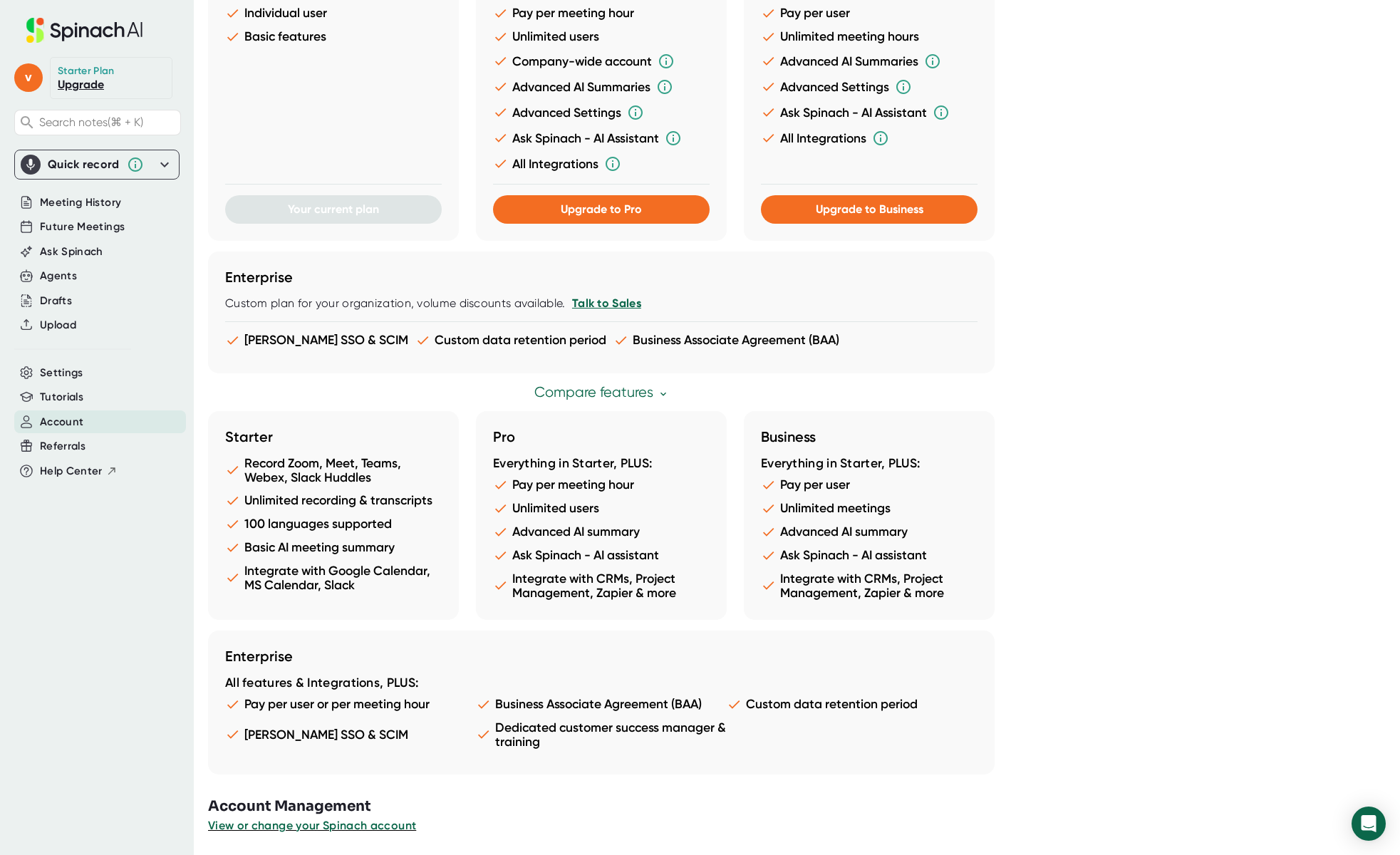
scroll to position [487, 0]
click at [300, 826] on span "View or change your Spinach account" at bounding box center [312, 826] width 209 height 14
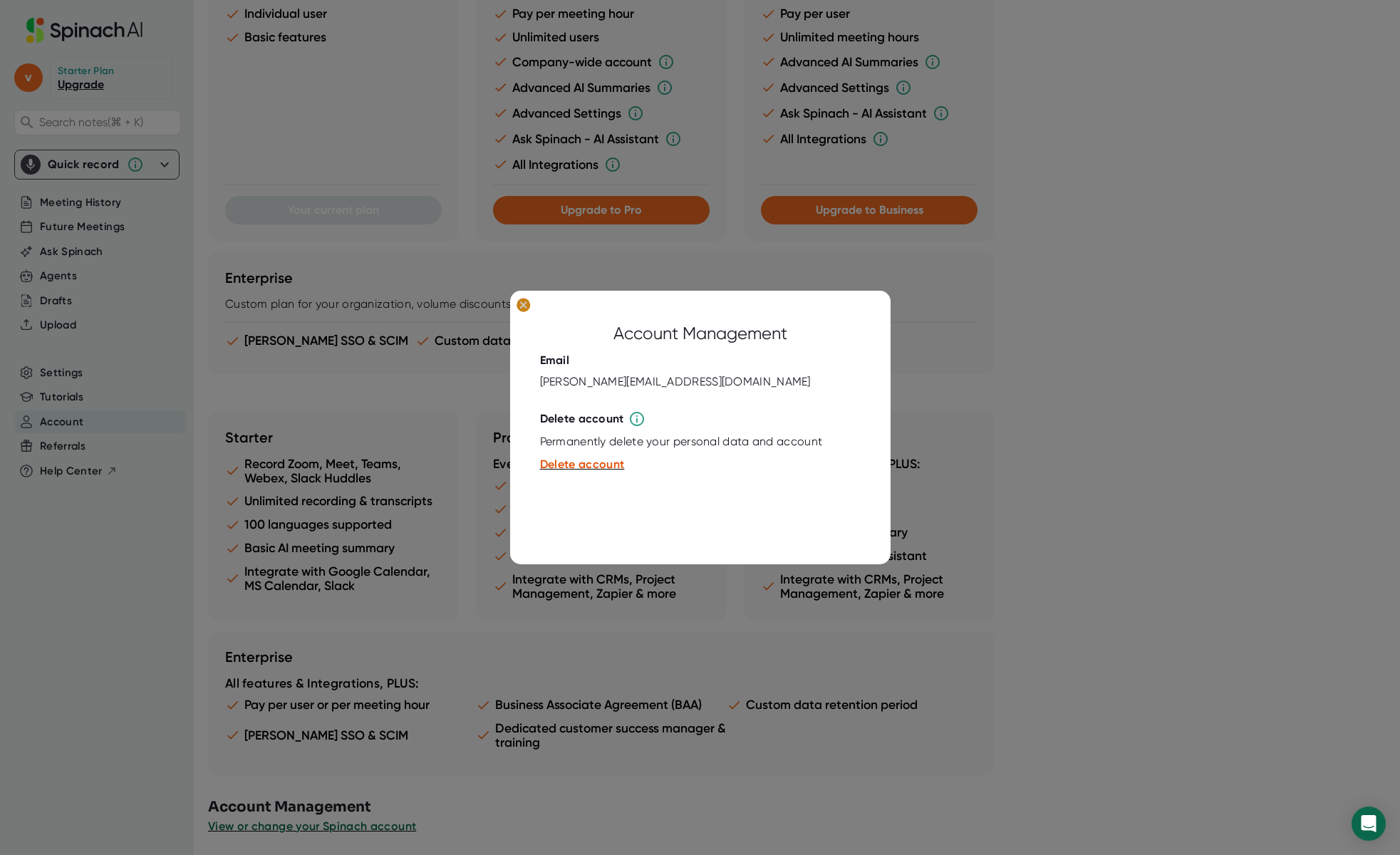
click at [523, 306] on icon at bounding box center [523, 305] width 6 height 6
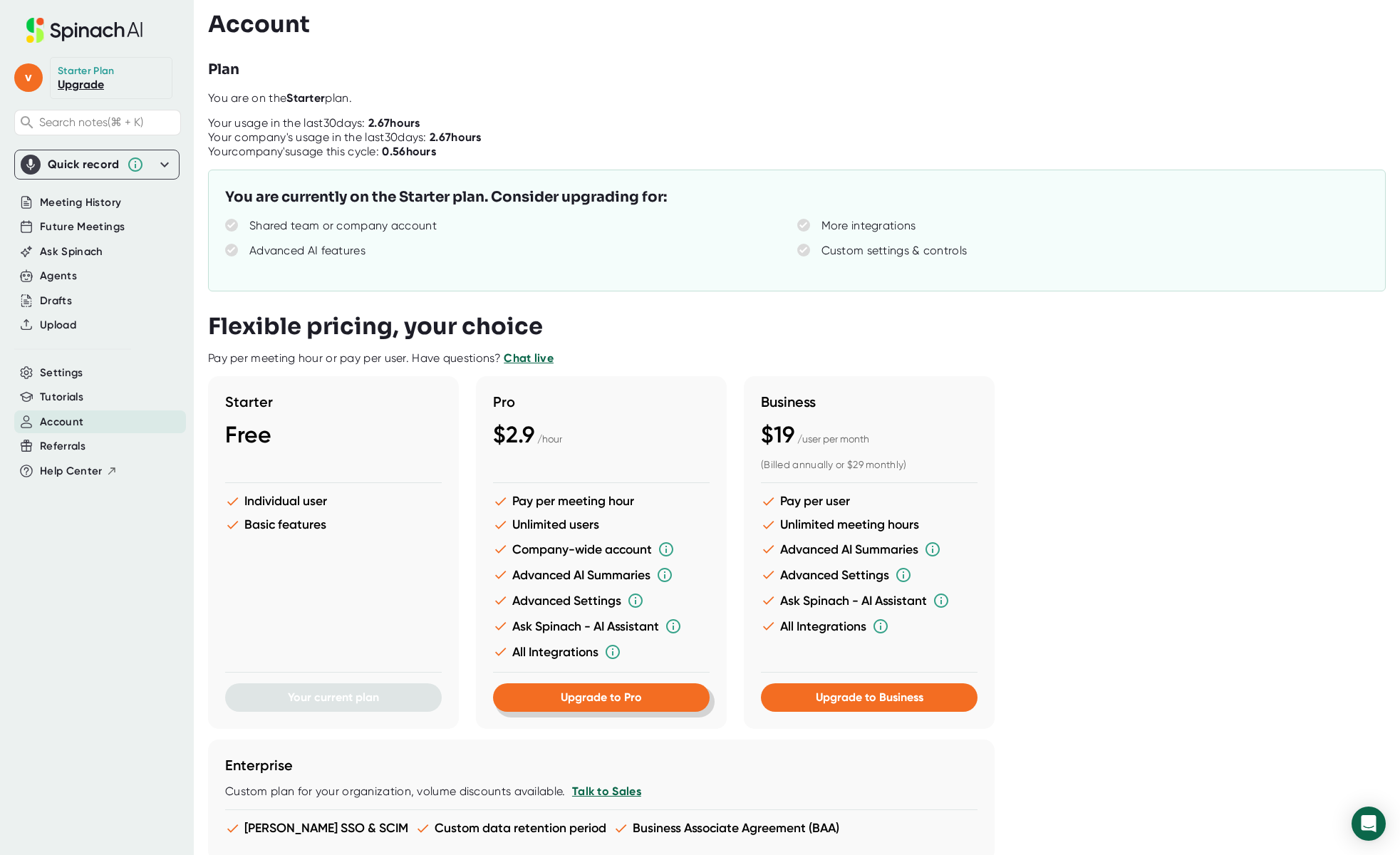
scroll to position [0, 0]
click at [69, 365] on span "Settings" at bounding box center [61, 373] width 43 height 17
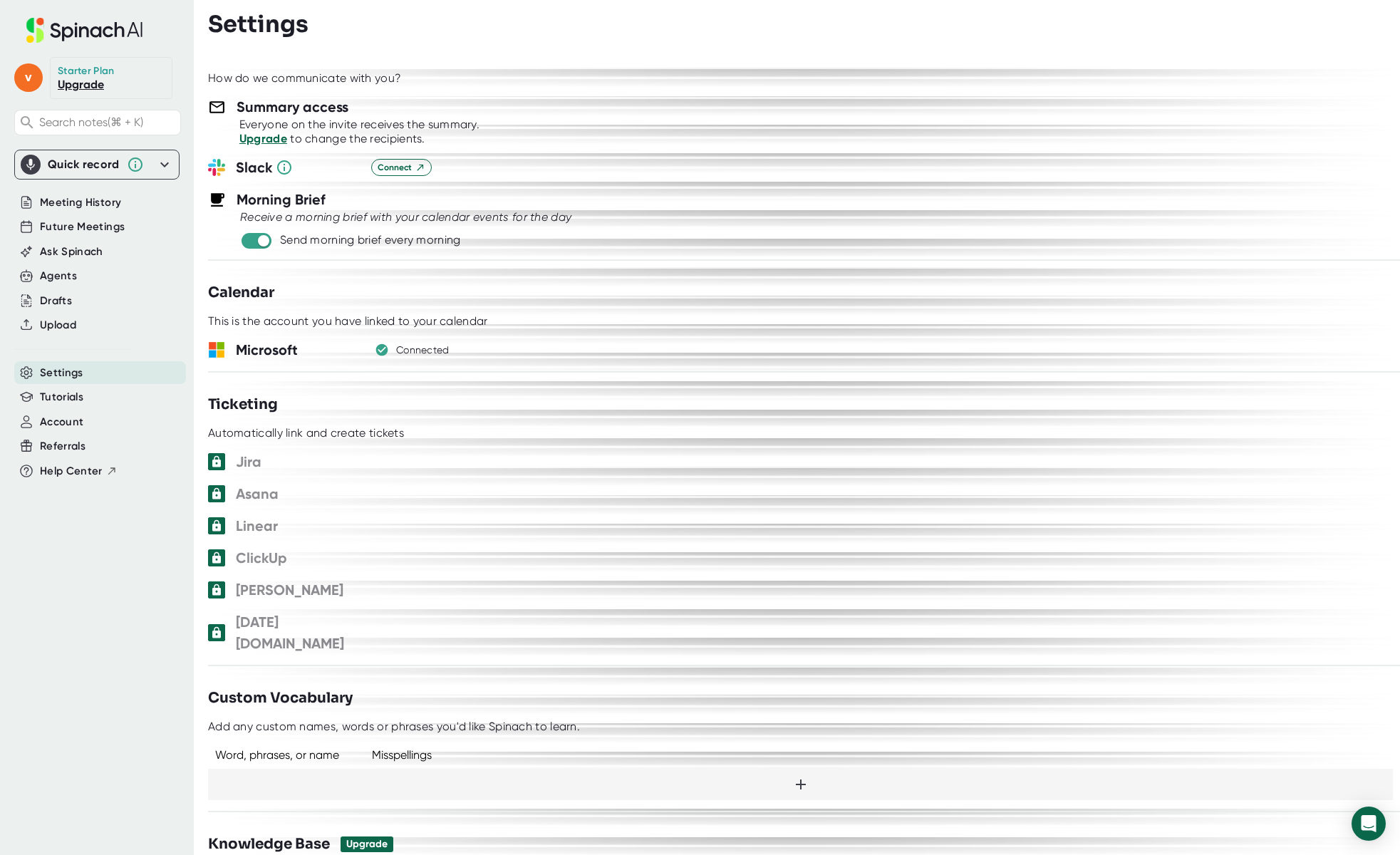
scroll to position [543, 0]
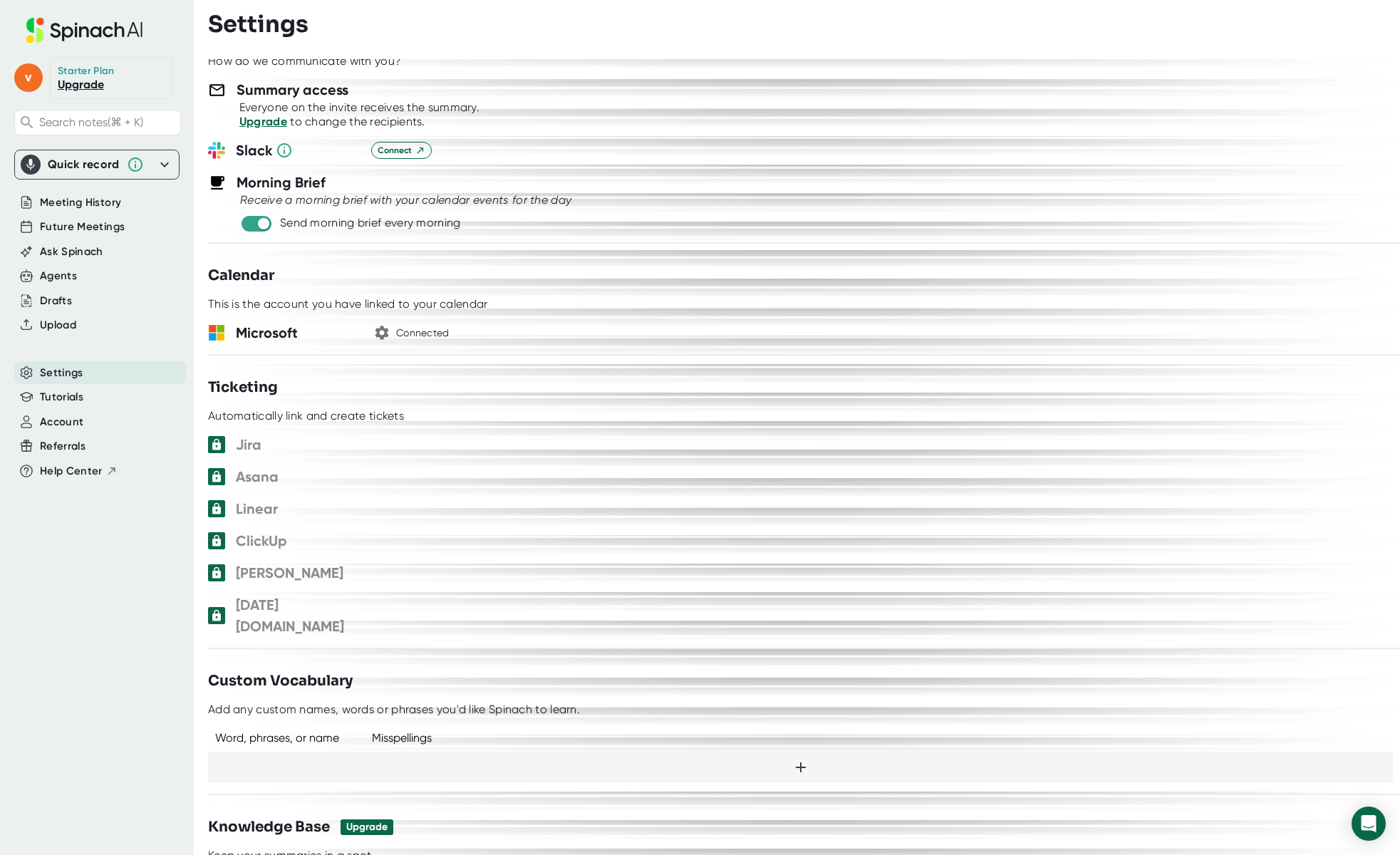
click at [271, 334] on h3 "Microsoft" at bounding box center [298, 332] width 124 height 21
click at [382, 328] on icon "button" at bounding box center [382, 333] width 14 height 14
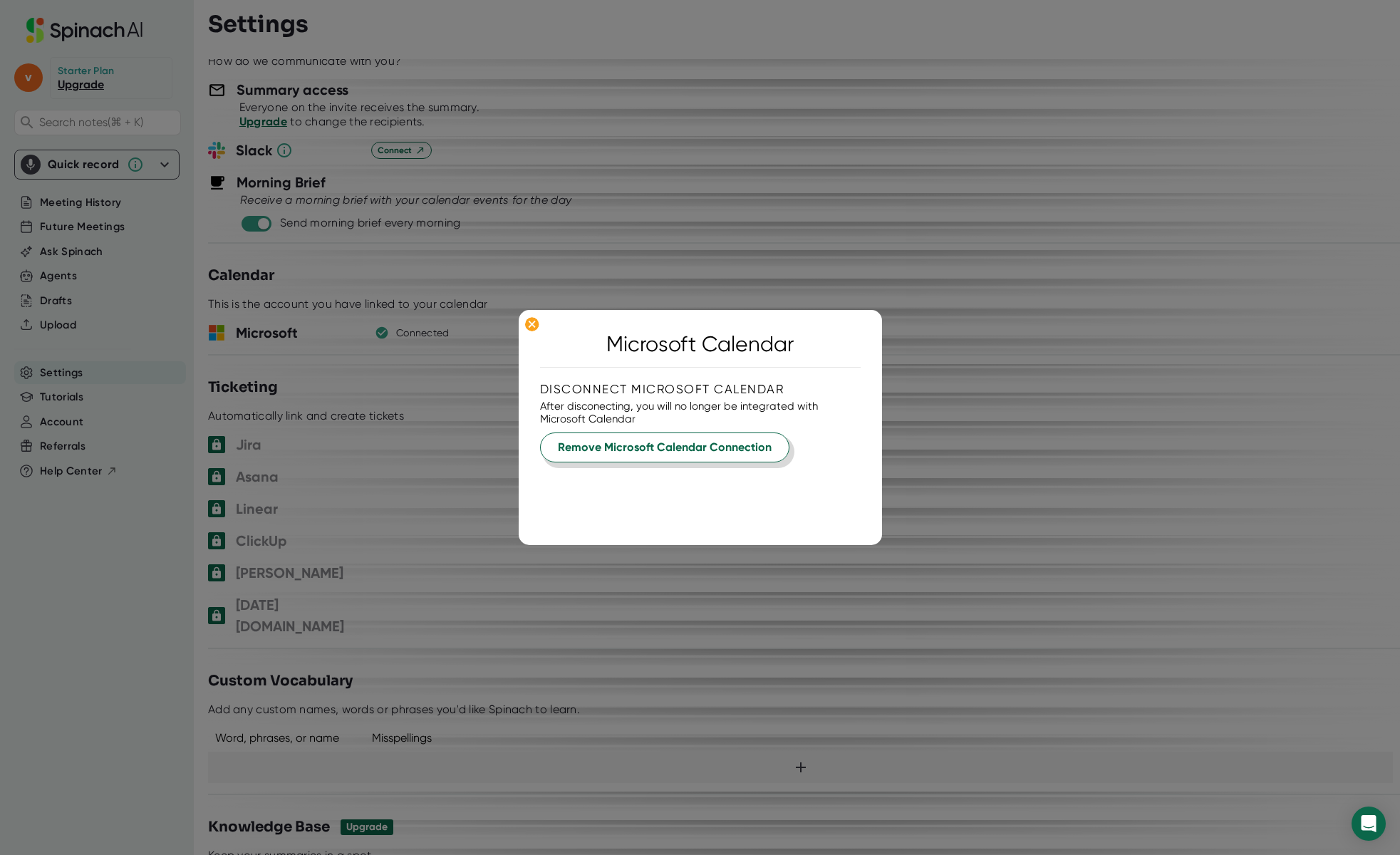
click at [662, 450] on span "Remove Microsoft Calendar Connection" at bounding box center [665, 447] width 214 height 18
click at [623, 485] on span "Yes, Remove" at bounding box center [606, 484] width 66 height 14
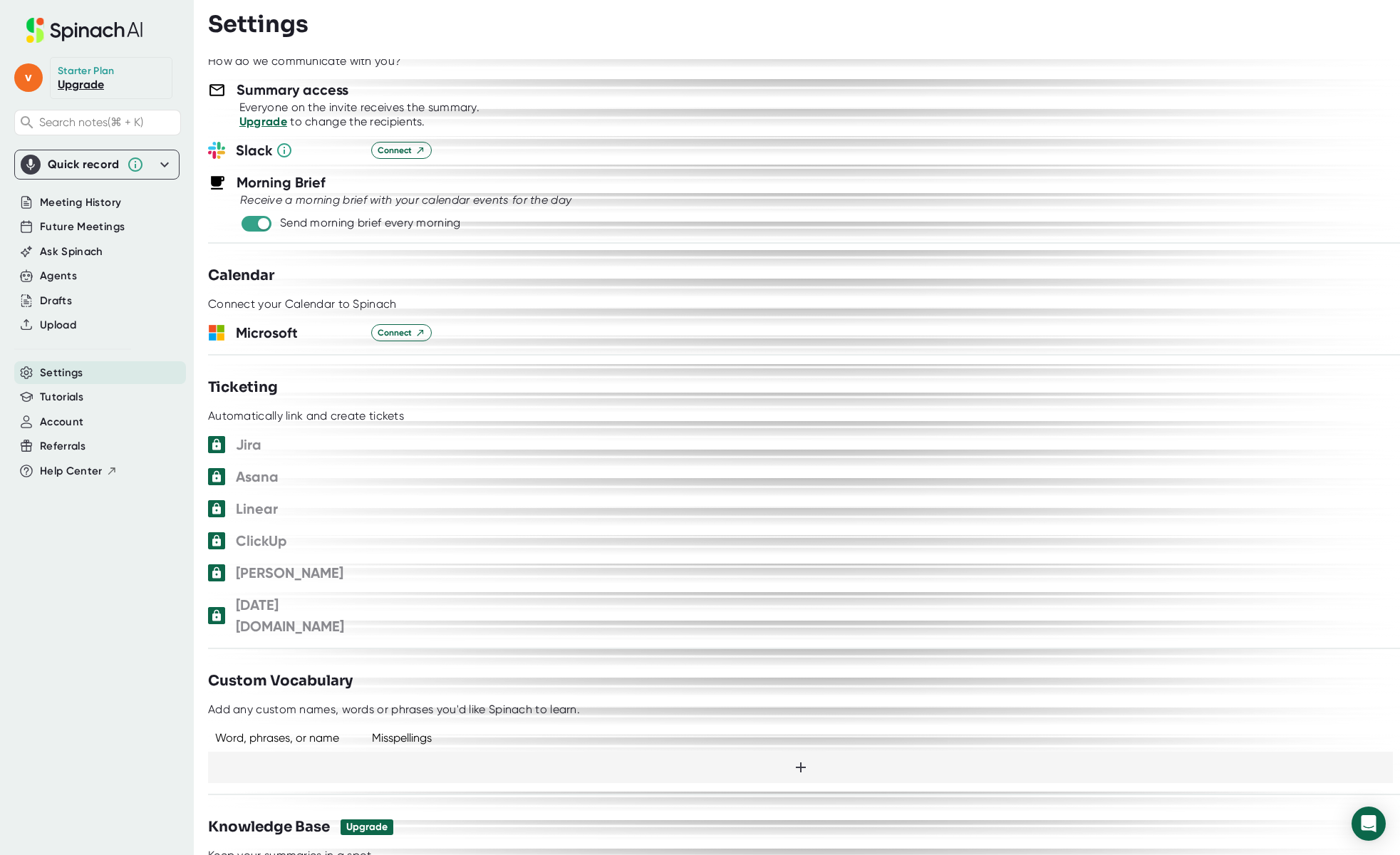
scroll to position [545, 0]
click at [272, 336] on h3 "Microsoft" at bounding box center [298, 331] width 124 height 21
click at [288, 293] on div at bounding box center [804, 290] width 1192 height 11
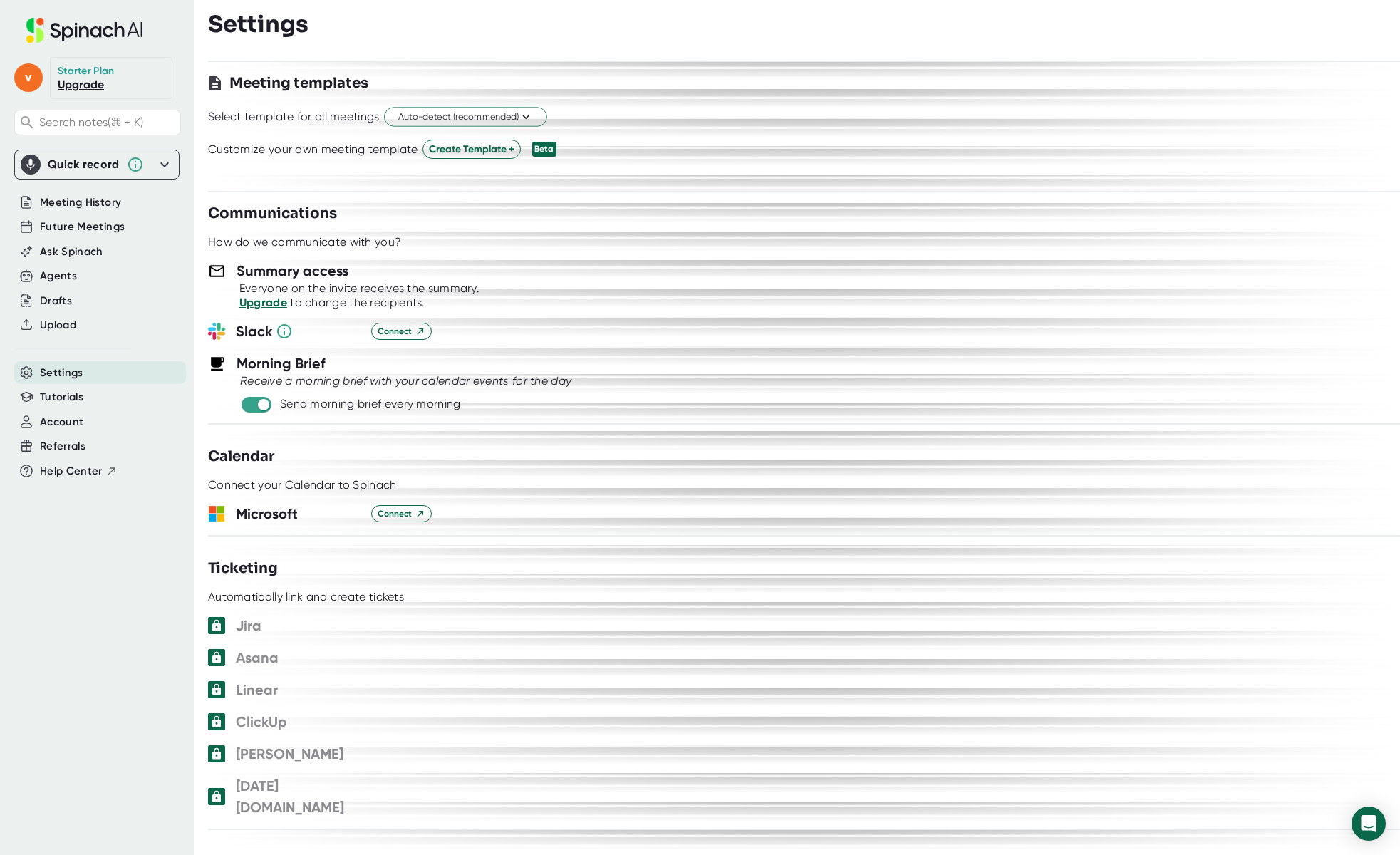
scroll to position [482, 0]
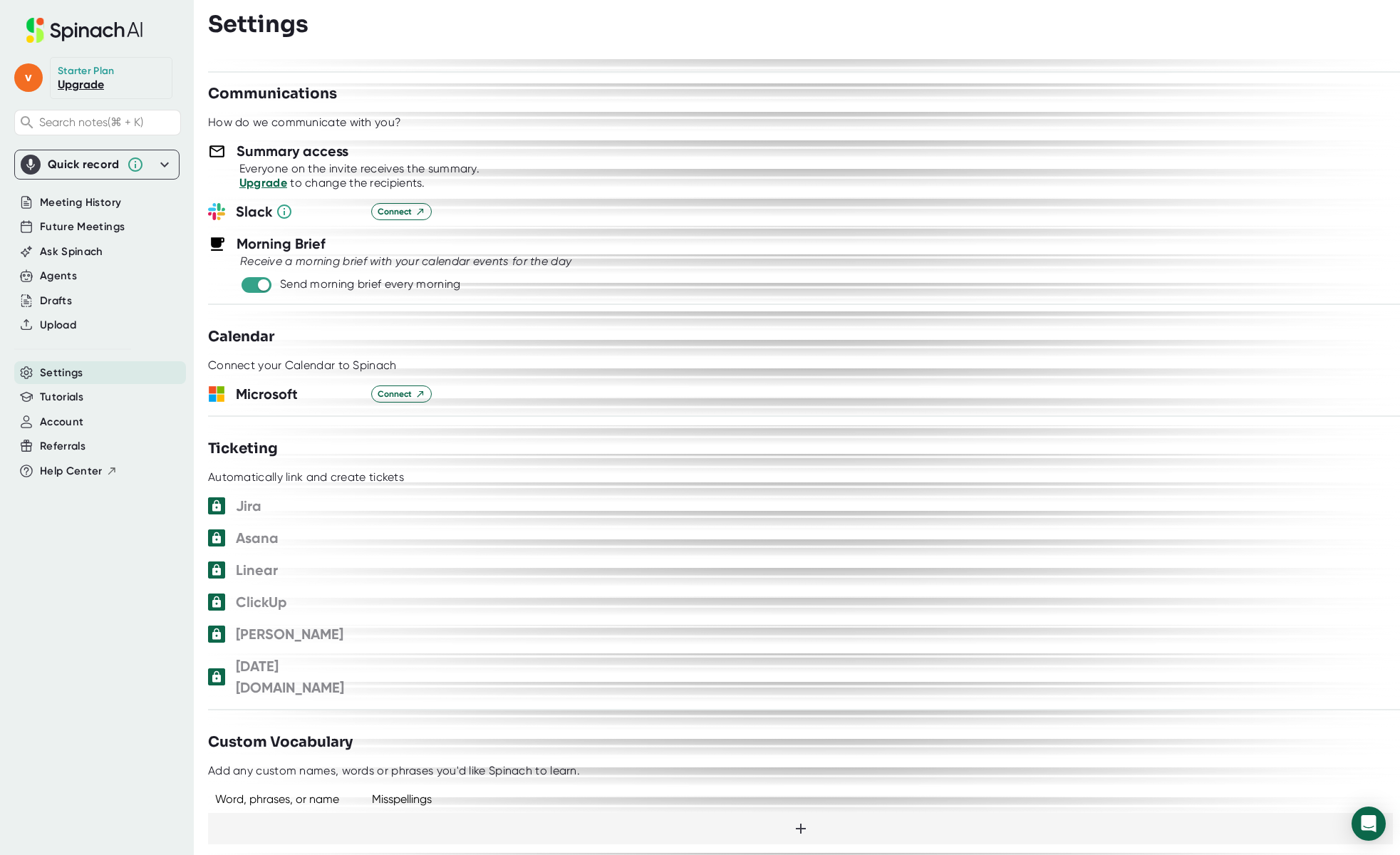
click at [260, 402] on h3 "Microsoft" at bounding box center [298, 393] width 124 height 21
click at [404, 397] on span "Connect" at bounding box center [402, 394] width 48 height 13
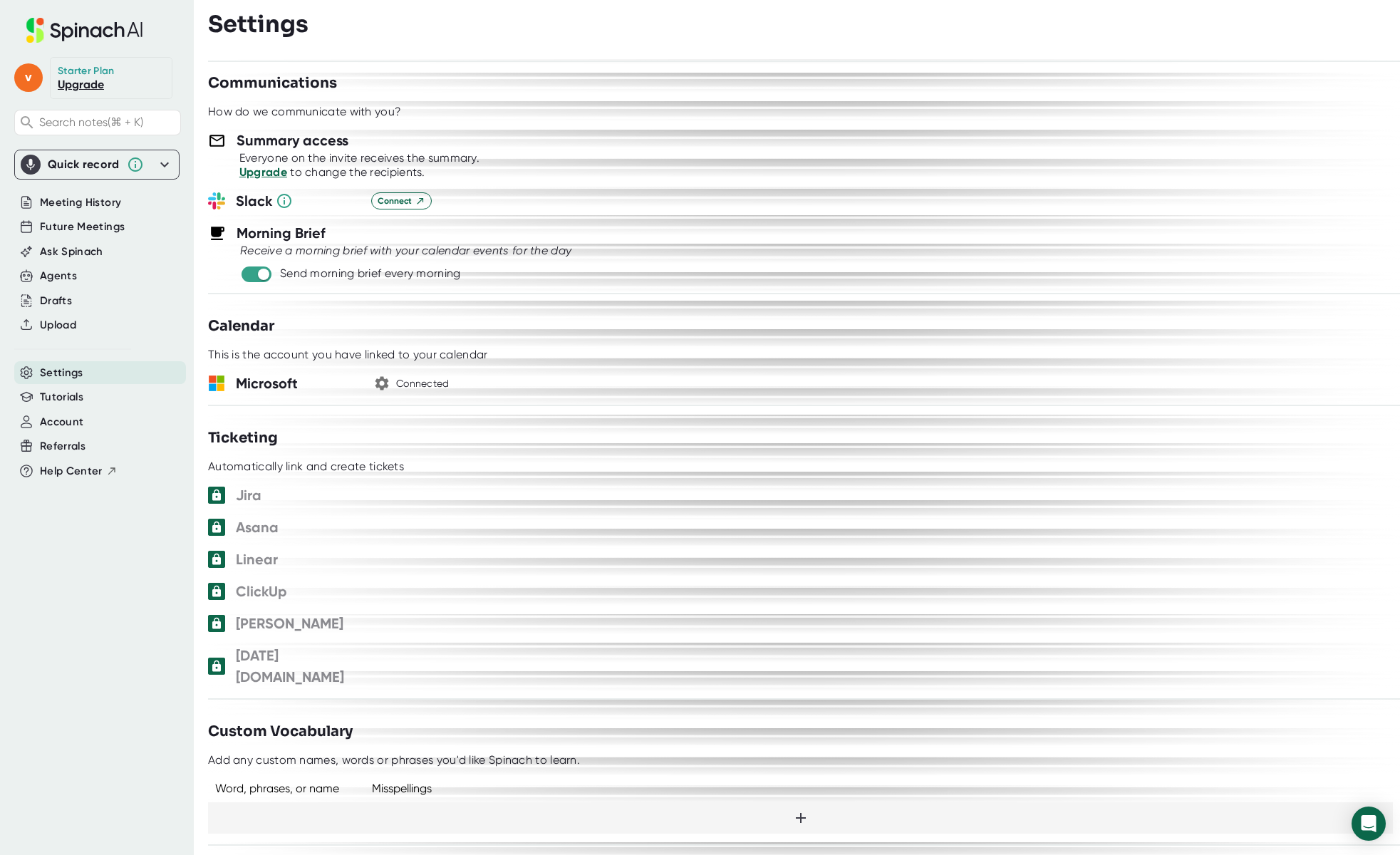
click at [380, 385] on icon "button" at bounding box center [382, 383] width 14 height 14
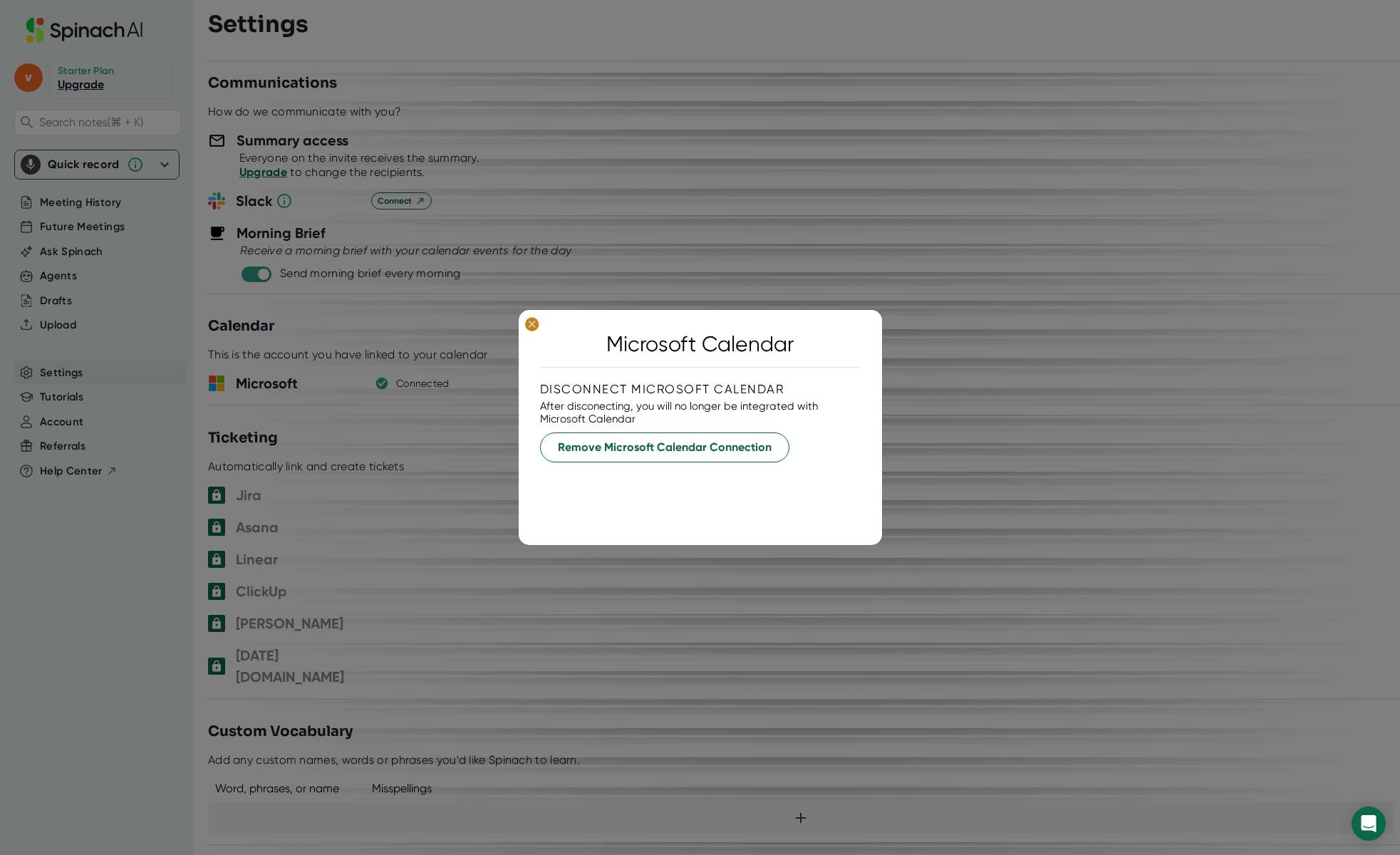
click at [529, 324] on ellipse at bounding box center [532, 323] width 14 height 14
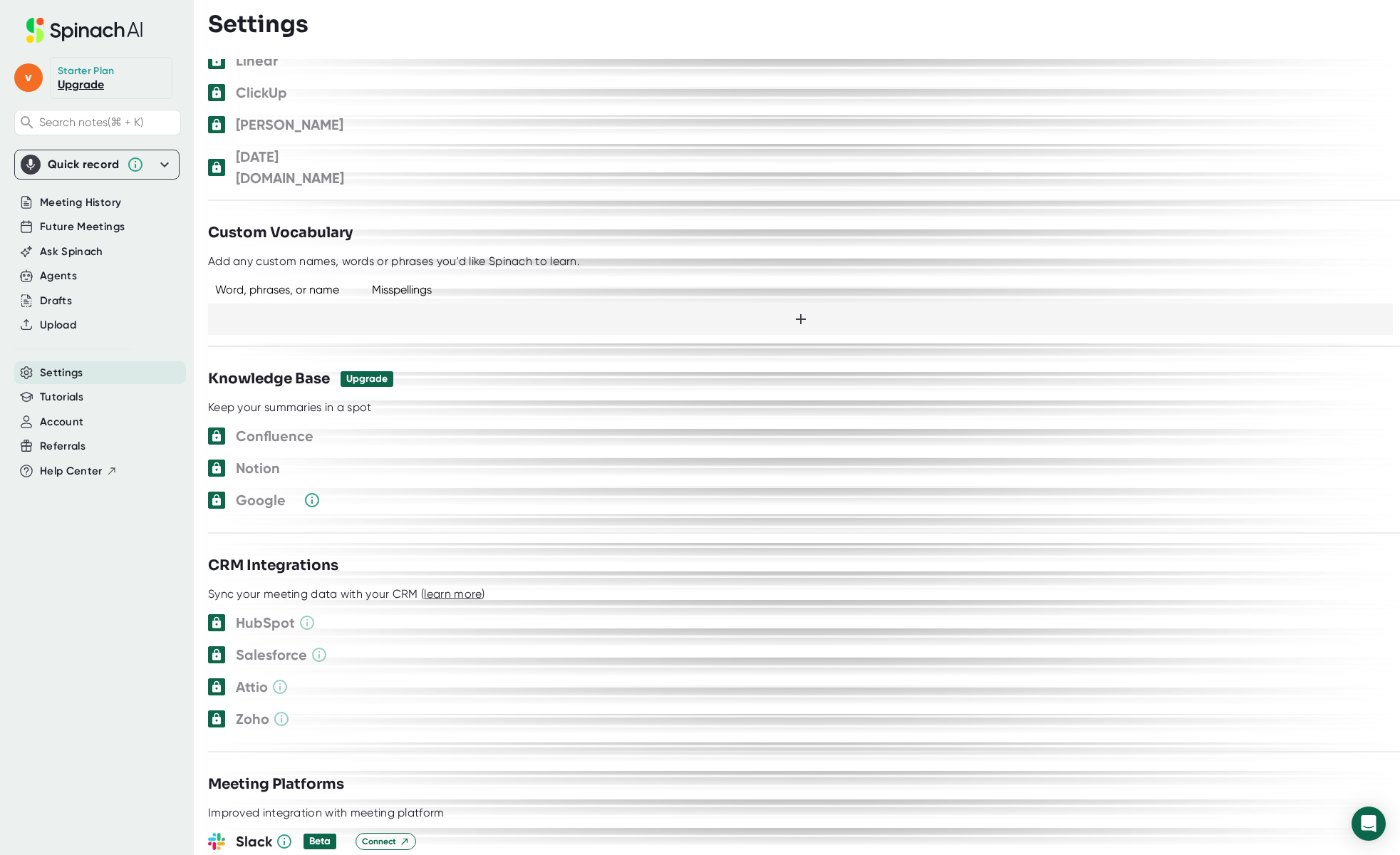
scroll to position [993, 0]
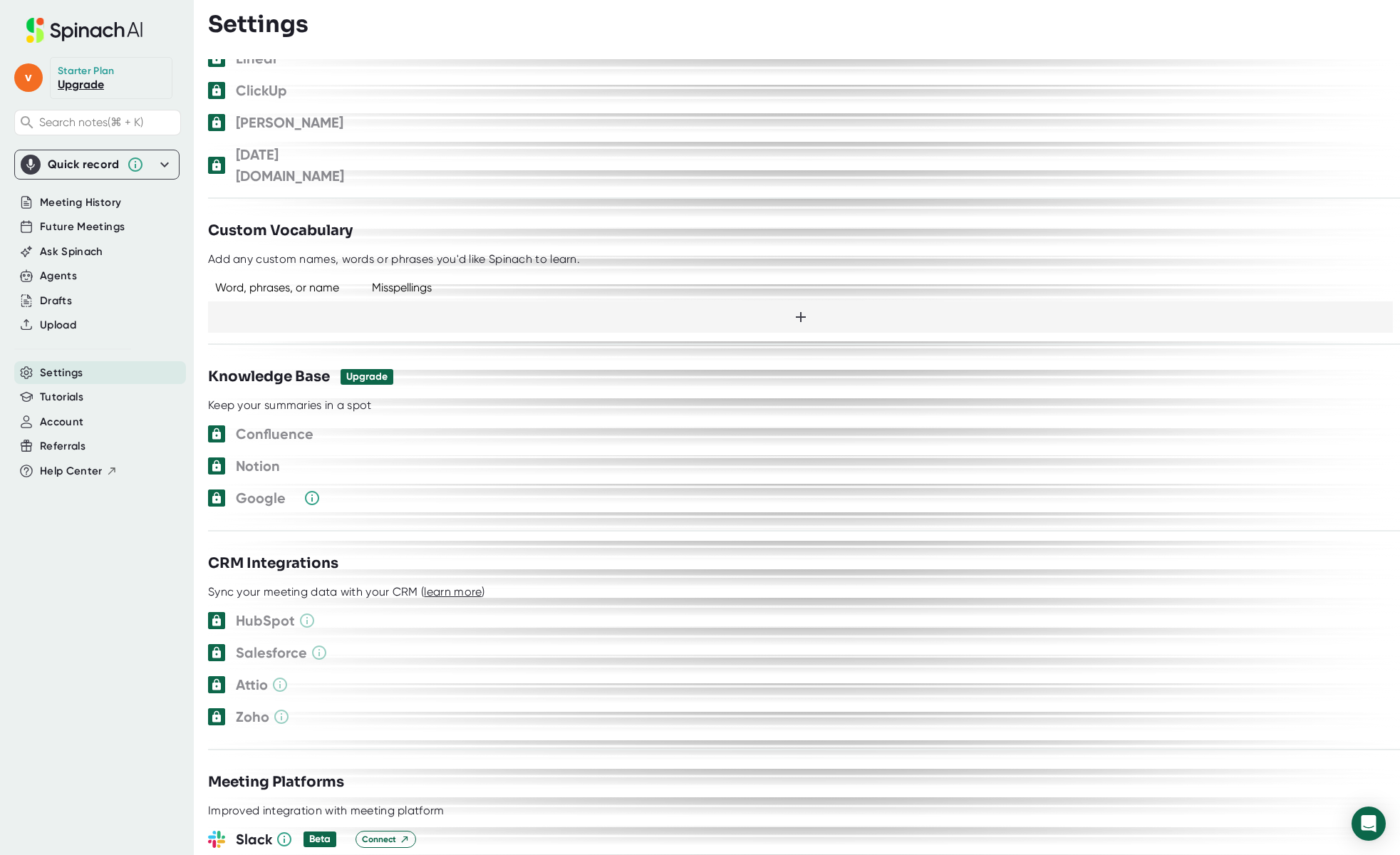
click at [218, 487] on div "Google" at bounding box center [804, 498] width 1192 height 21
click at [208, 489] on div at bounding box center [217, 498] width 18 height 18
click at [221, 492] on icon at bounding box center [216, 498] width 8 height 11
click at [309, 489] on icon at bounding box center [312, 498] width 18 height 18
click at [382, 455] on div "Notion" at bounding box center [804, 465] width 1192 height 21
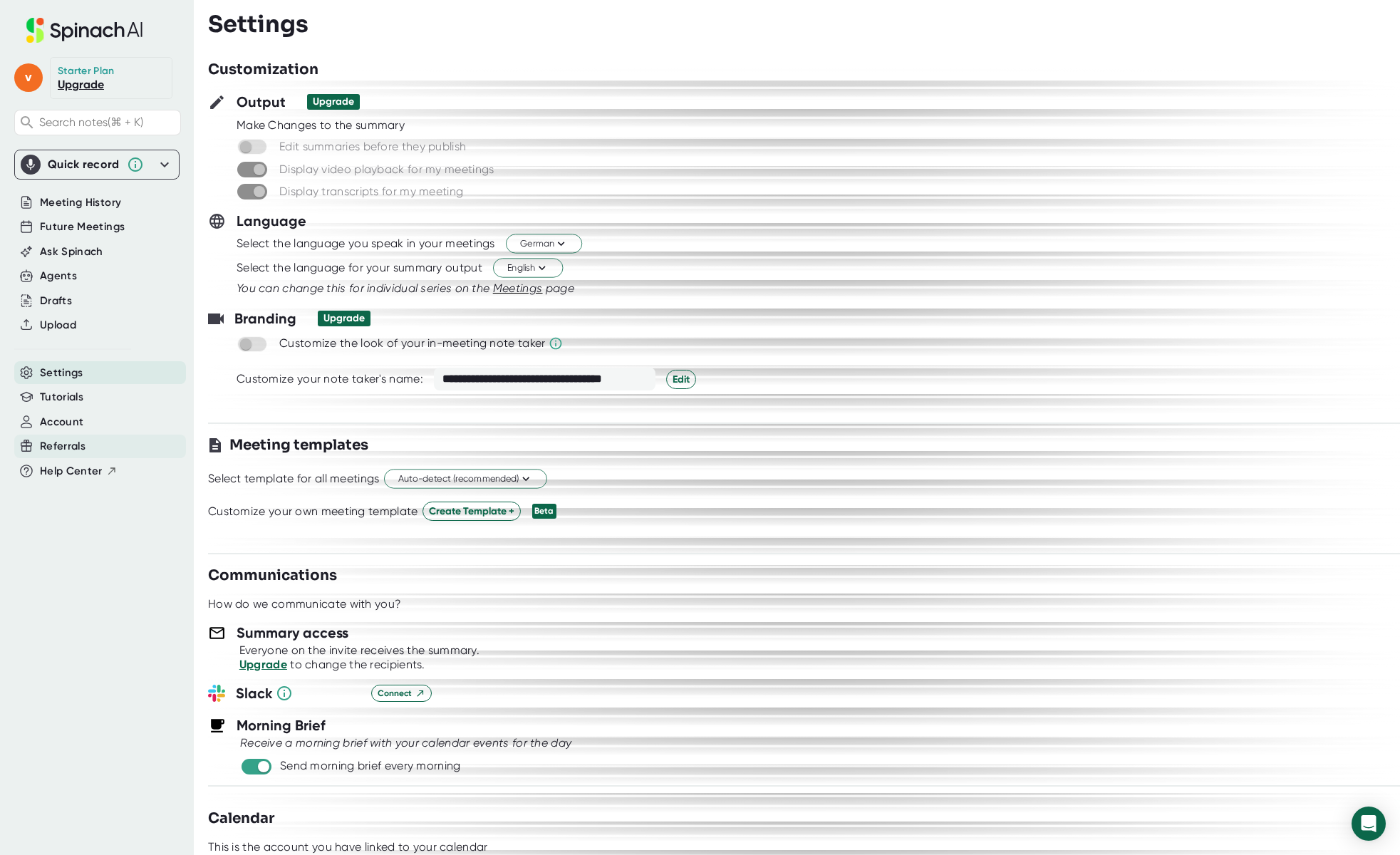
scroll to position [0, 0]
click at [67, 423] on span "Account" at bounding box center [61, 422] width 43 height 17
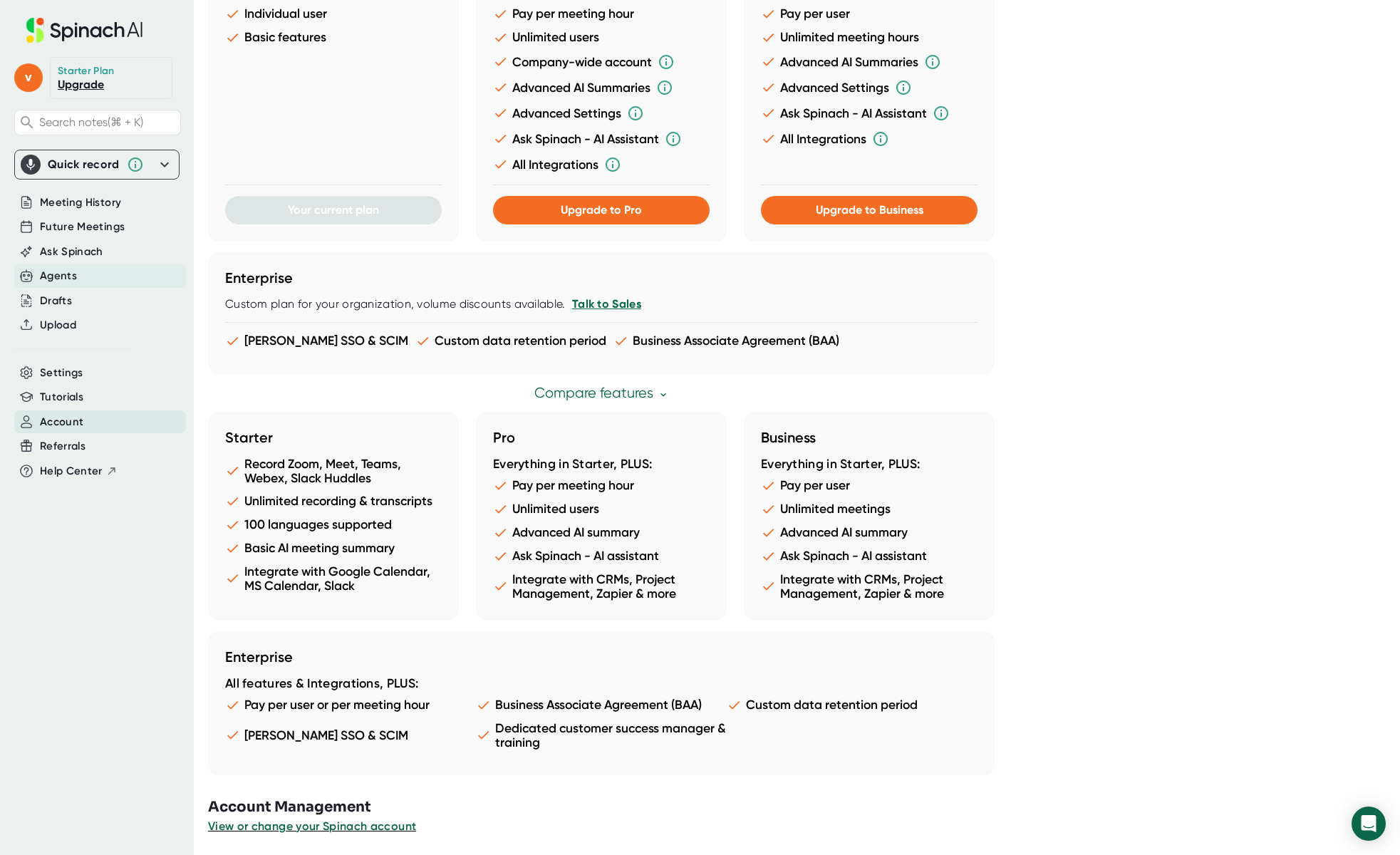
click at [65, 275] on div "Agents" at bounding box center [58, 276] width 37 height 17
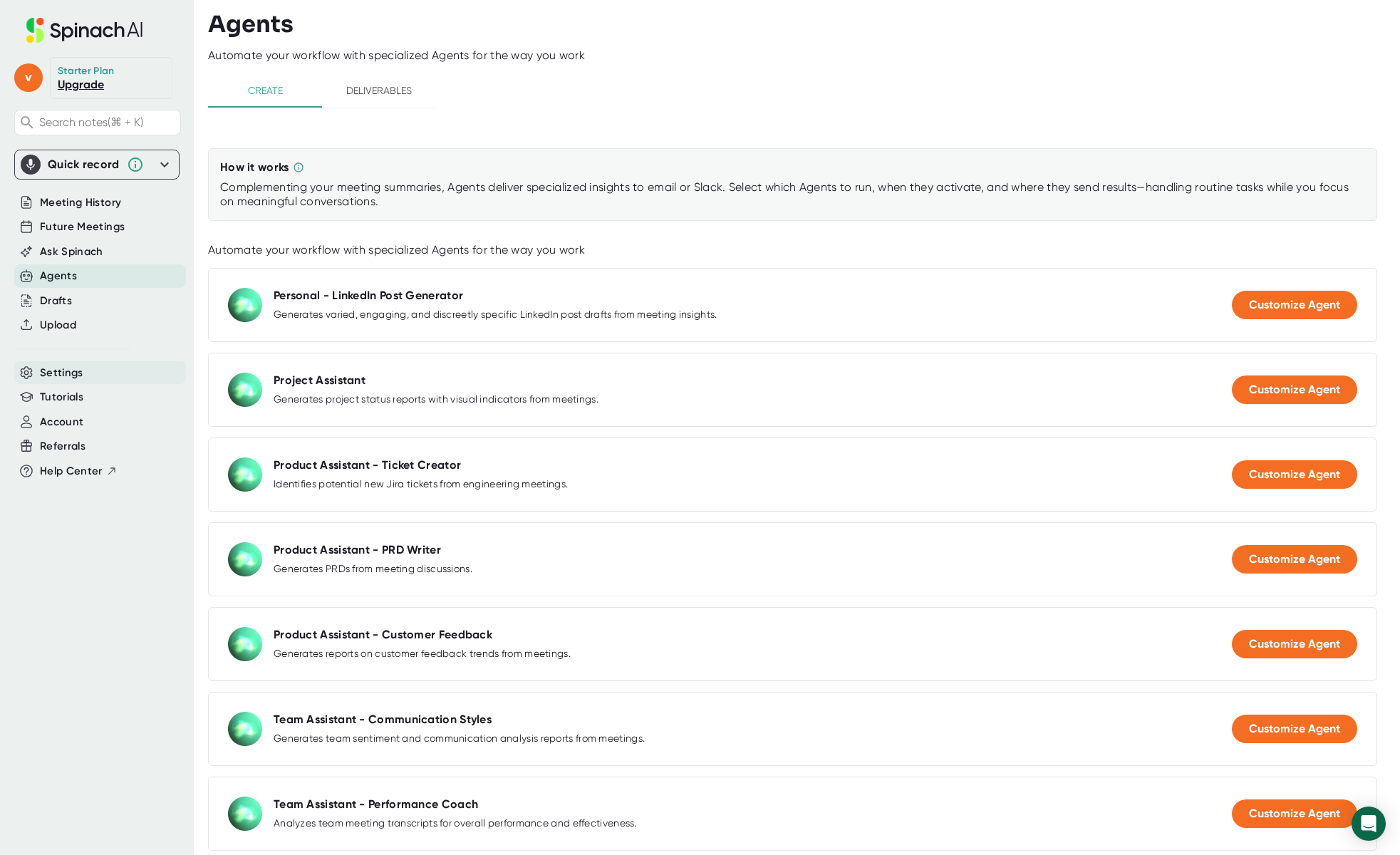
click at [68, 370] on span "Settings" at bounding box center [61, 373] width 43 height 17
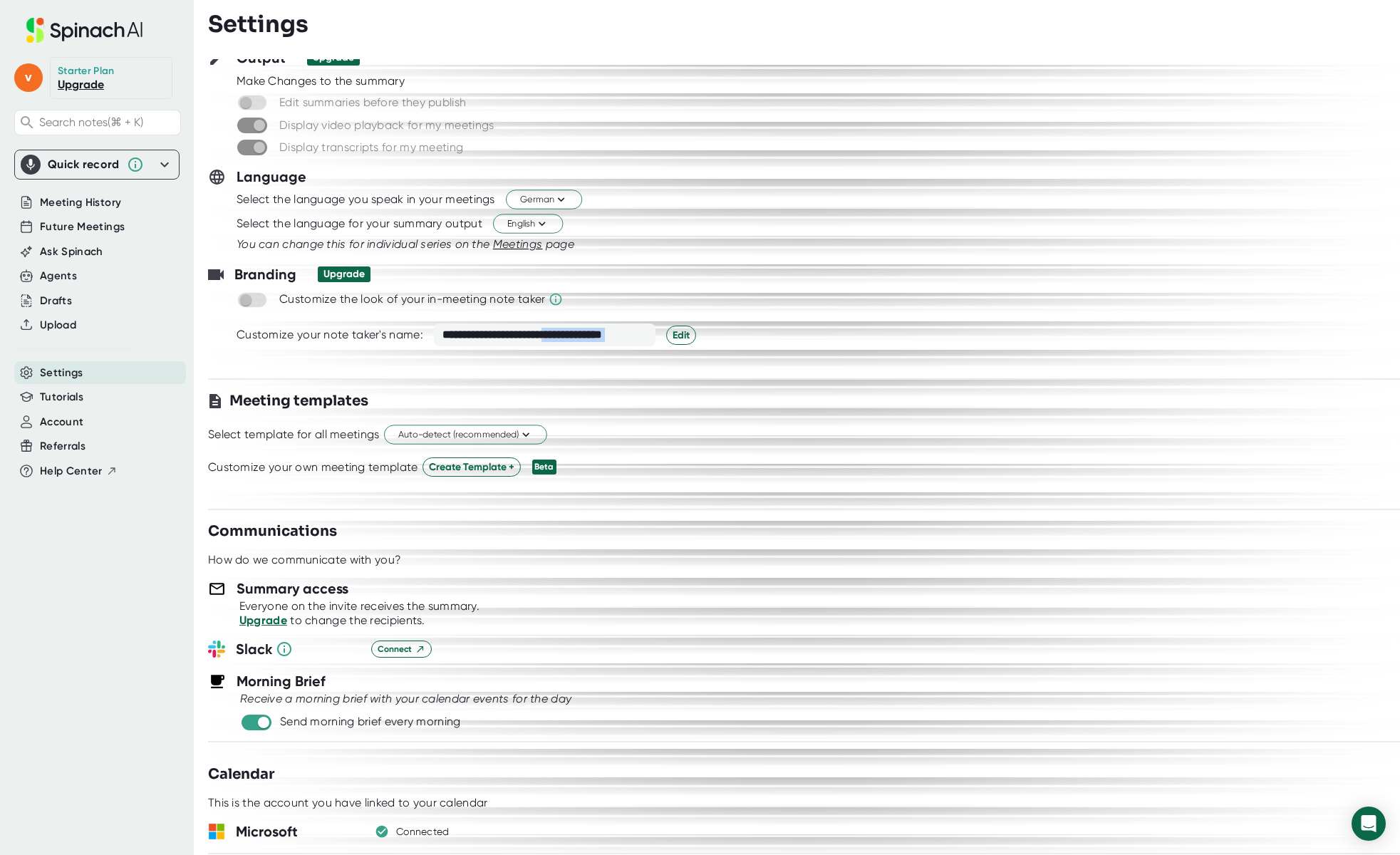
drag, startPoint x: 568, startPoint y: 334, endPoint x: 732, endPoint y: 332, distance: 164.0
click at [732, 332] on div "**********" at bounding box center [832, 334] width 1192 height 23
click at [689, 331] on button "Edit" at bounding box center [681, 334] width 29 height 19
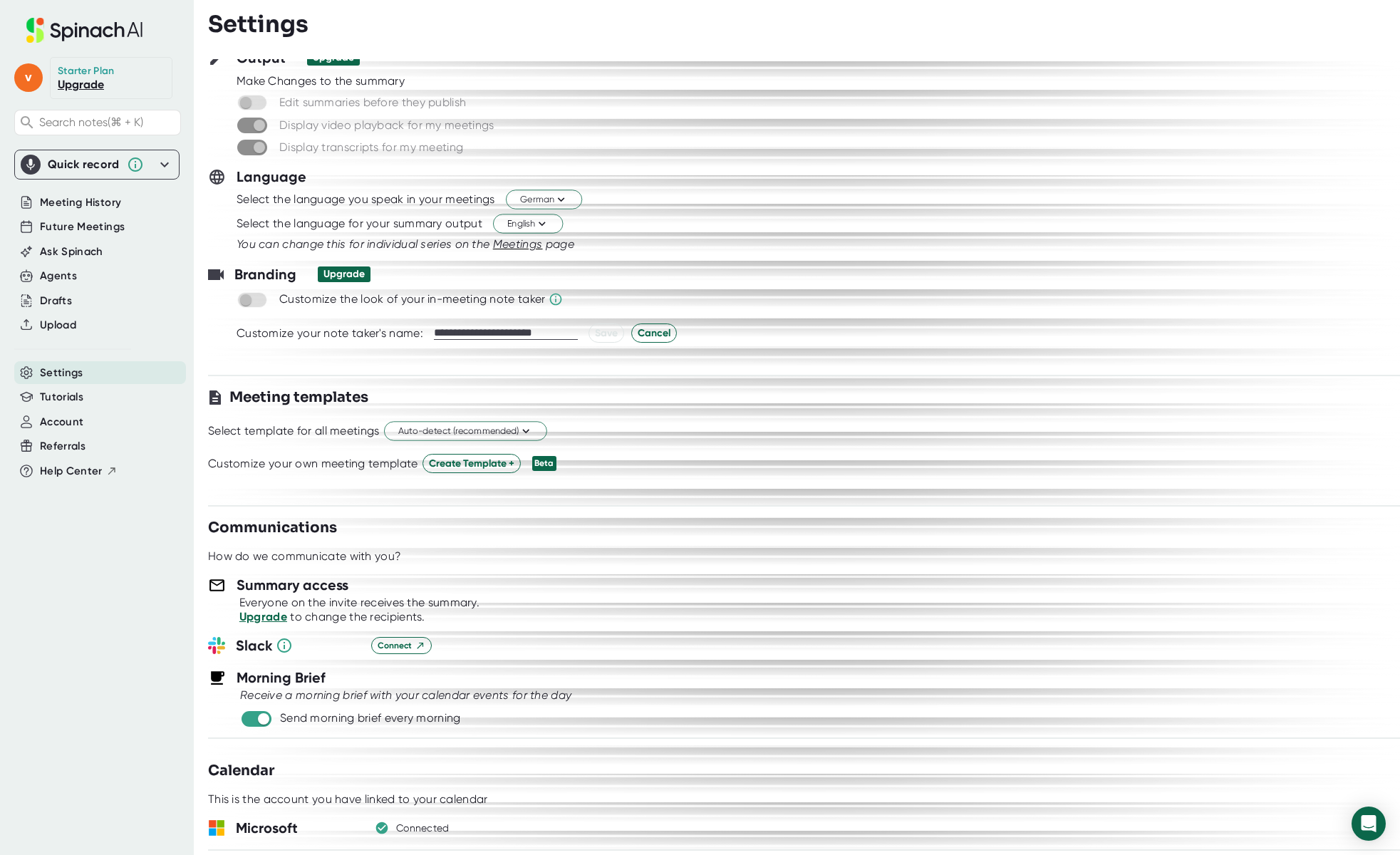
click at [599, 383] on div "**********" at bounding box center [804, 456] width 1192 height 795
click at [761, 284] on div "Branding Upgrade" at bounding box center [804, 274] width 1192 height 21
click at [624, 252] on div at bounding box center [804, 258] width 1192 height 11
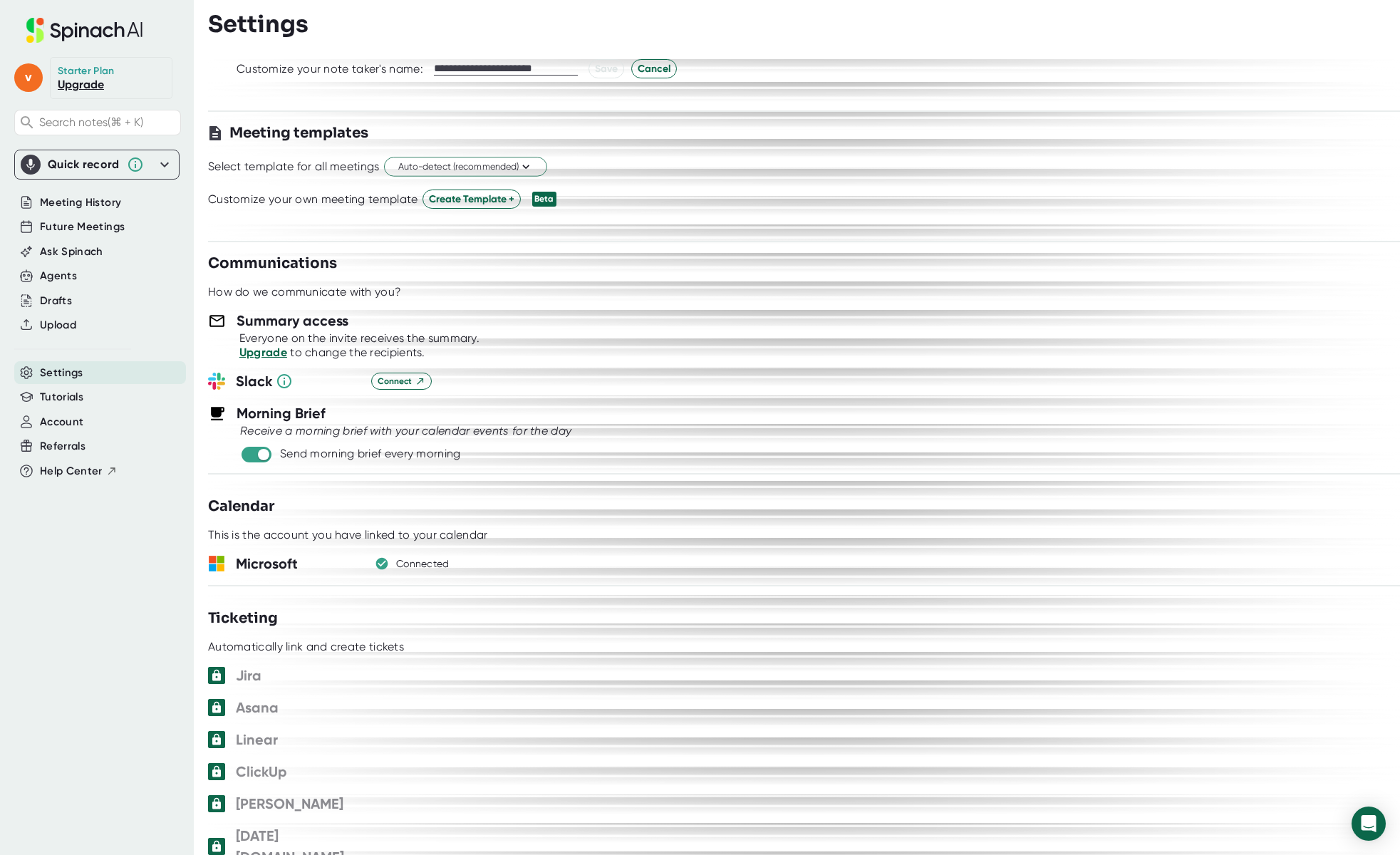
scroll to position [322, 0]
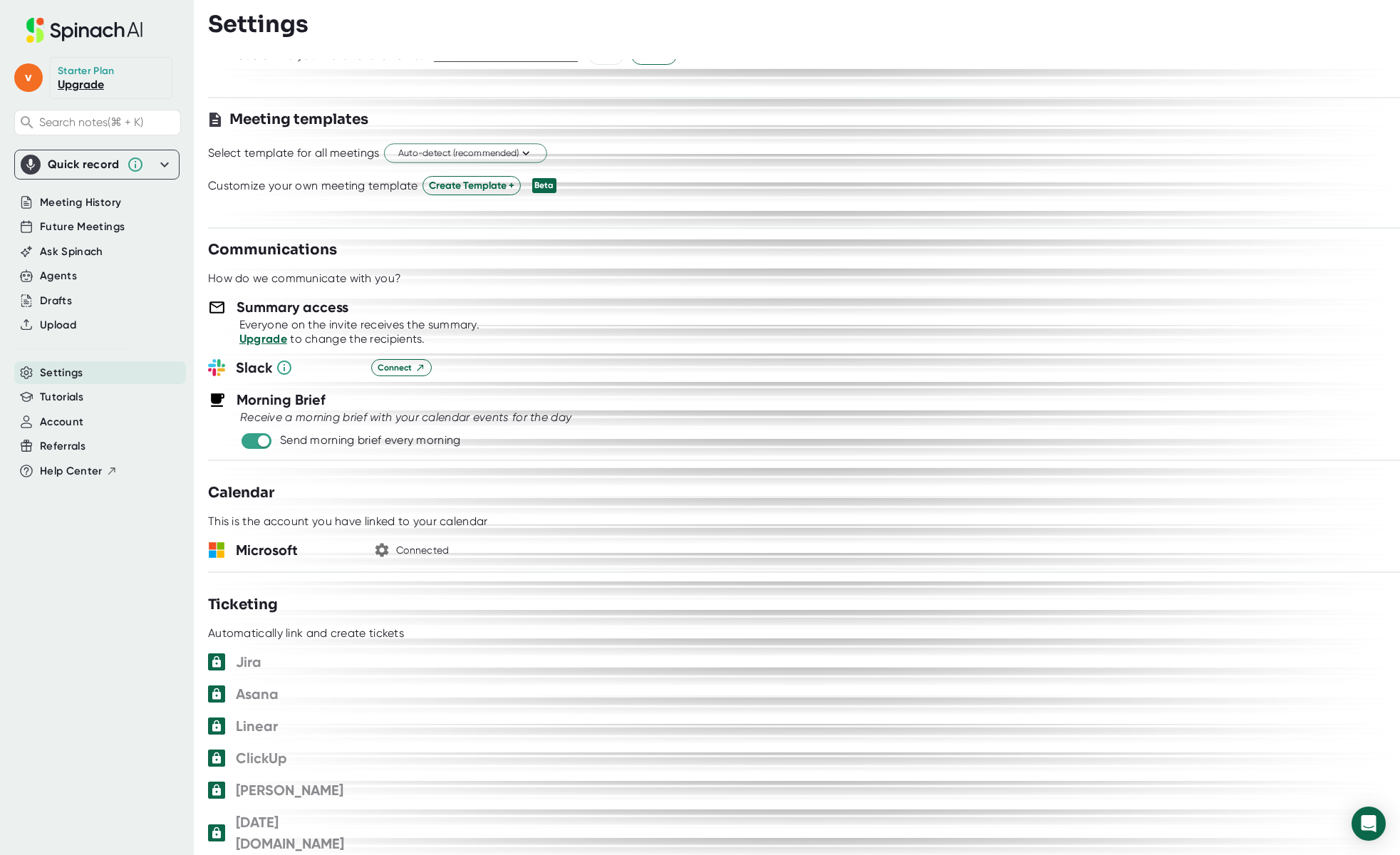
click at [216, 548] on rect at bounding box center [212, 546] width 7 height 7
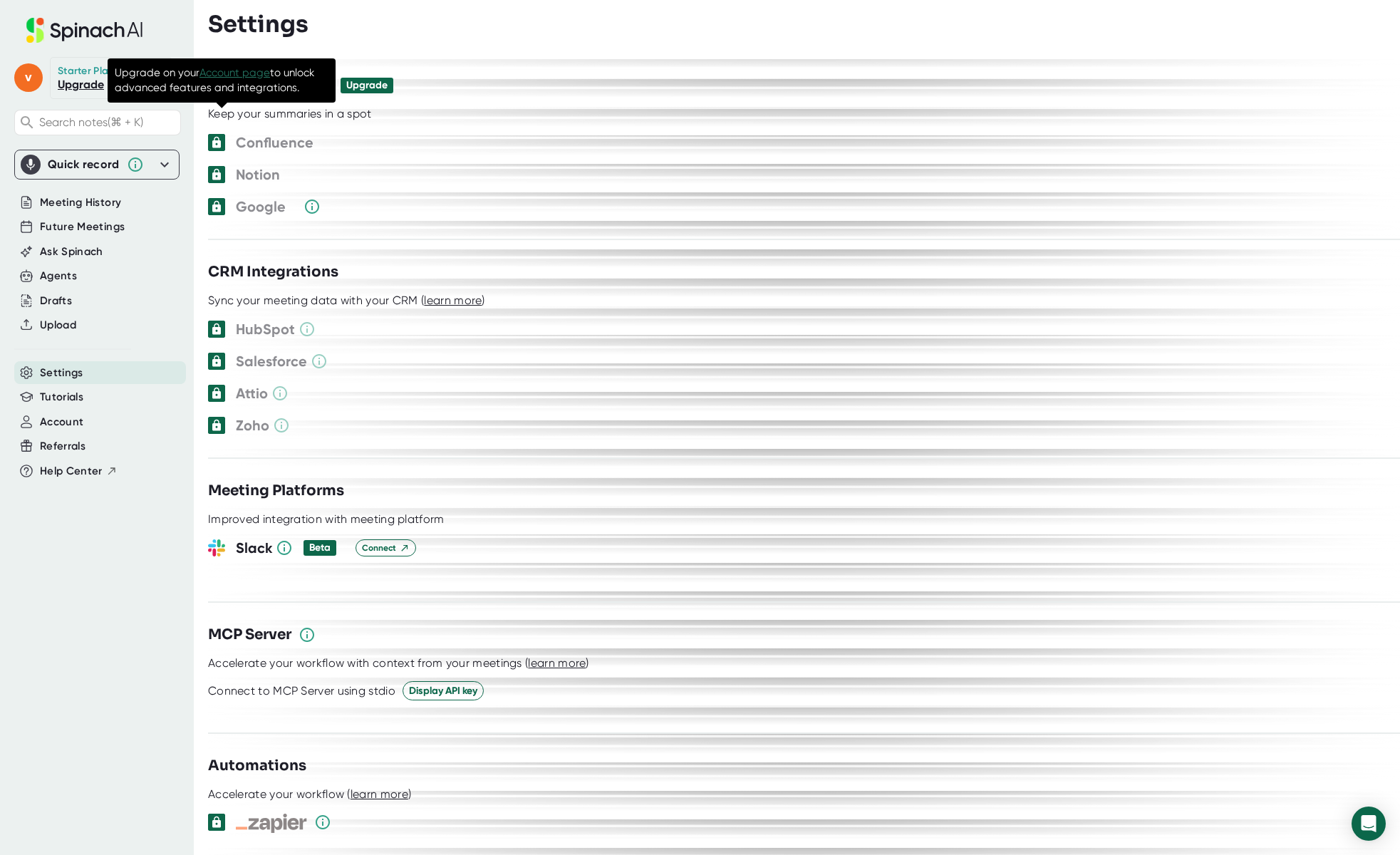
scroll to position [0, 0]
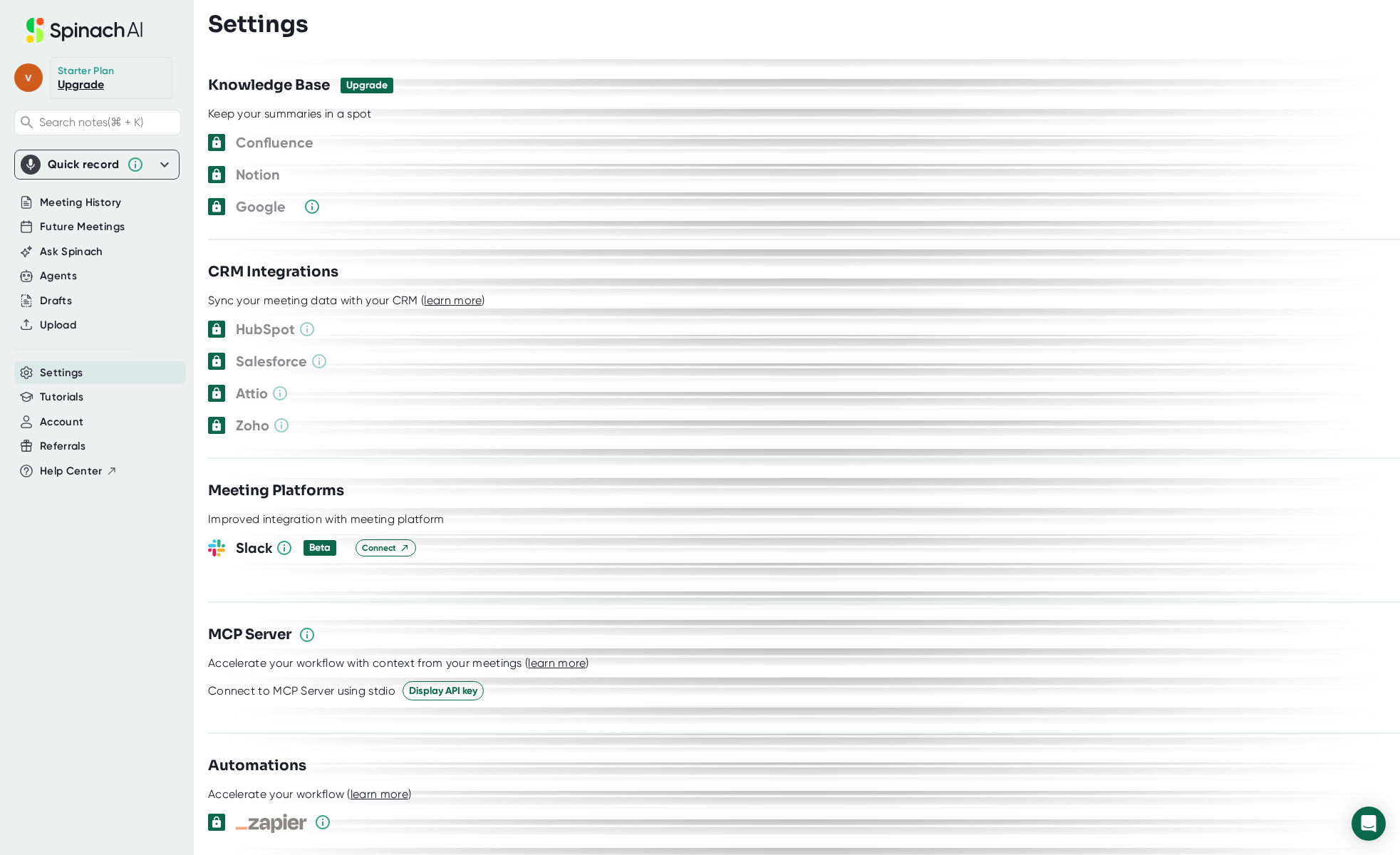
click at [29, 76] on span "v" at bounding box center [28, 77] width 29 height 29
click at [55, 104] on span "[PERSON_NAME][EMAIL_ADDRESS][DOMAIN_NAME]" at bounding box center [88, 104] width 135 height 18
click at [284, 108] on div at bounding box center [700, 428] width 1400 height 855
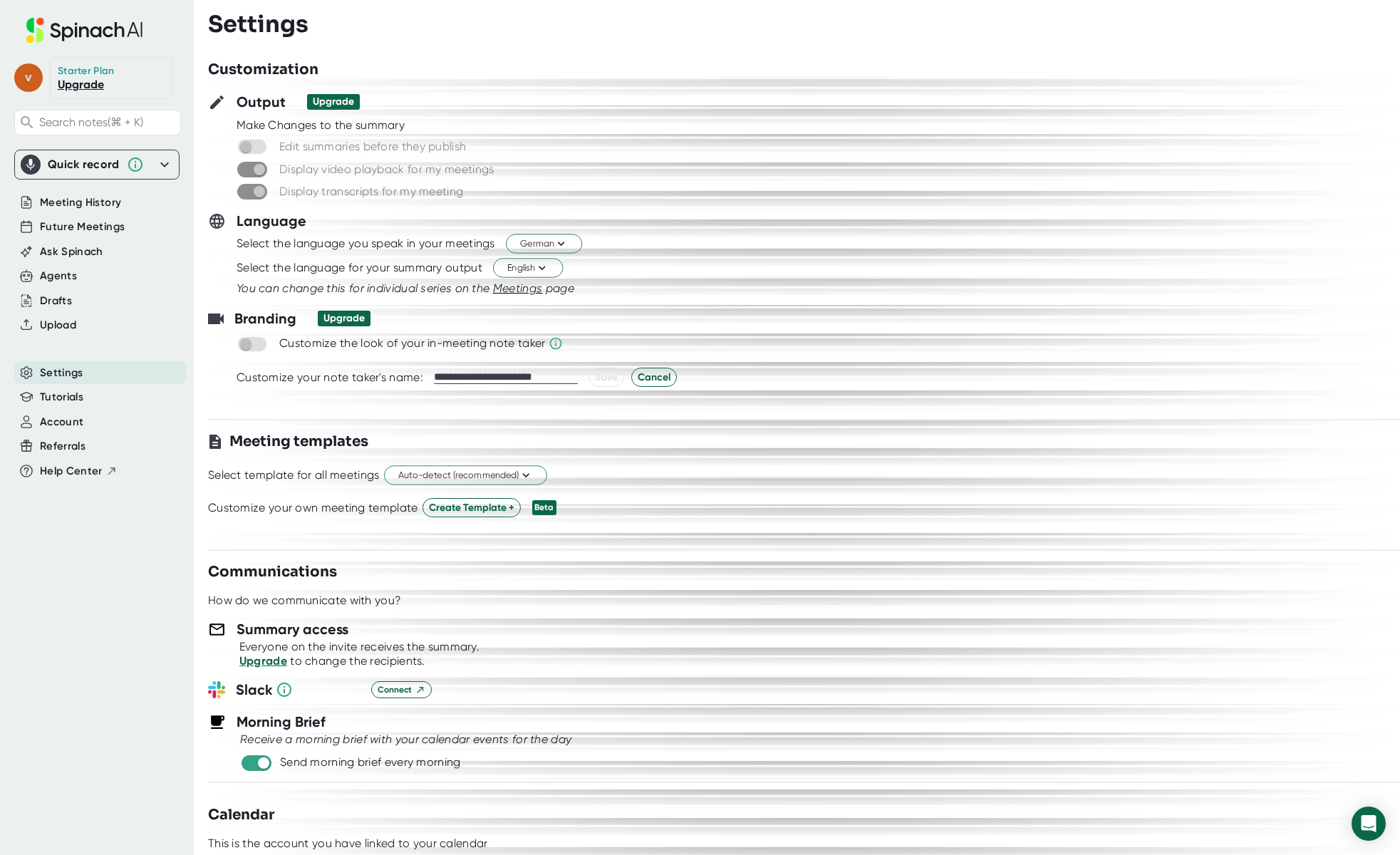
click at [34, 77] on span "v" at bounding box center [28, 77] width 29 height 29
click at [50, 102] on span "[PERSON_NAME][EMAIL_ADDRESS][DOMAIN_NAME]" at bounding box center [88, 104] width 135 height 18
click at [53, 135] on button "Edit Profile" at bounding box center [92, 140] width 141 height 24
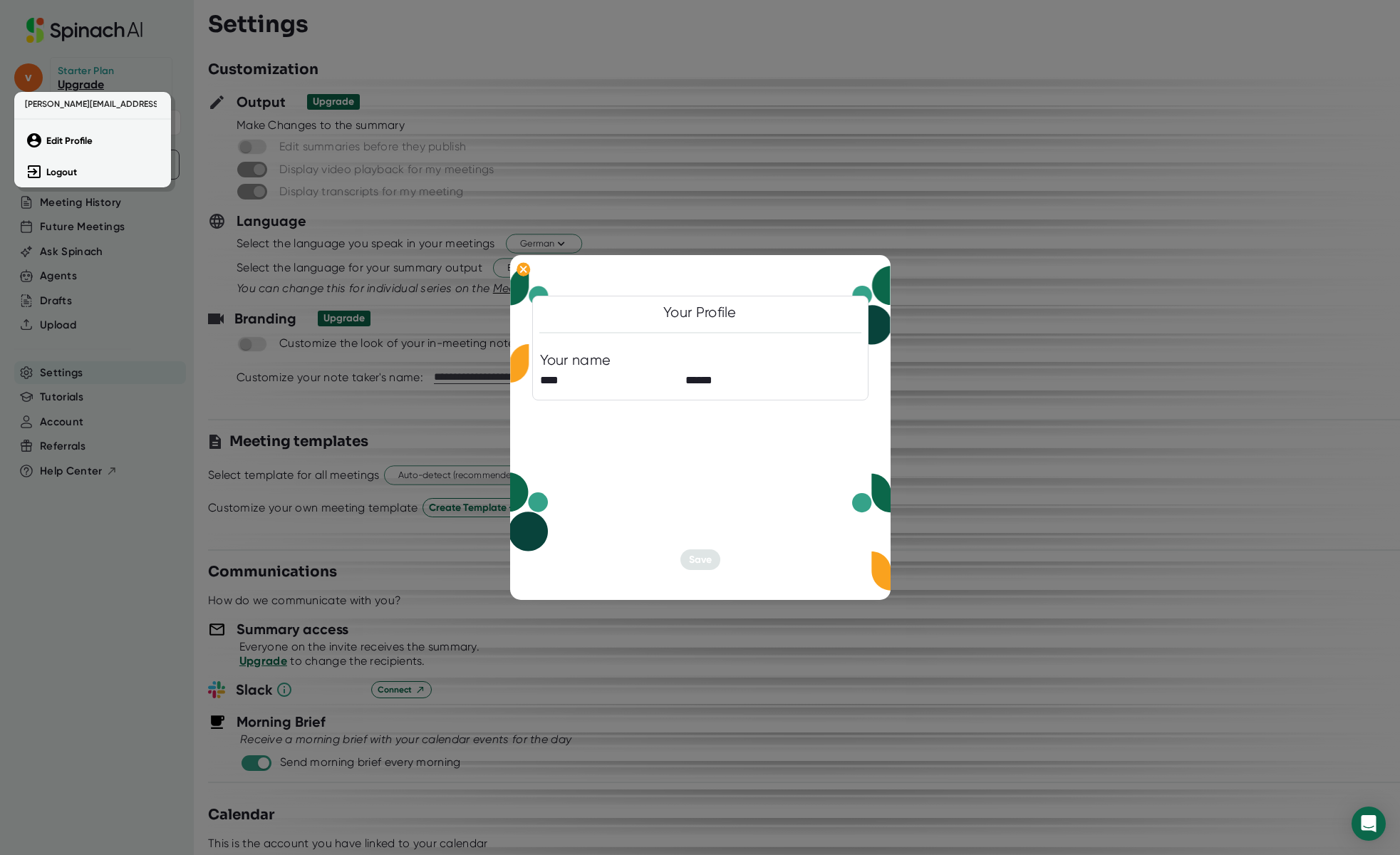
click at [71, 293] on div at bounding box center [700, 428] width 1400 height 855
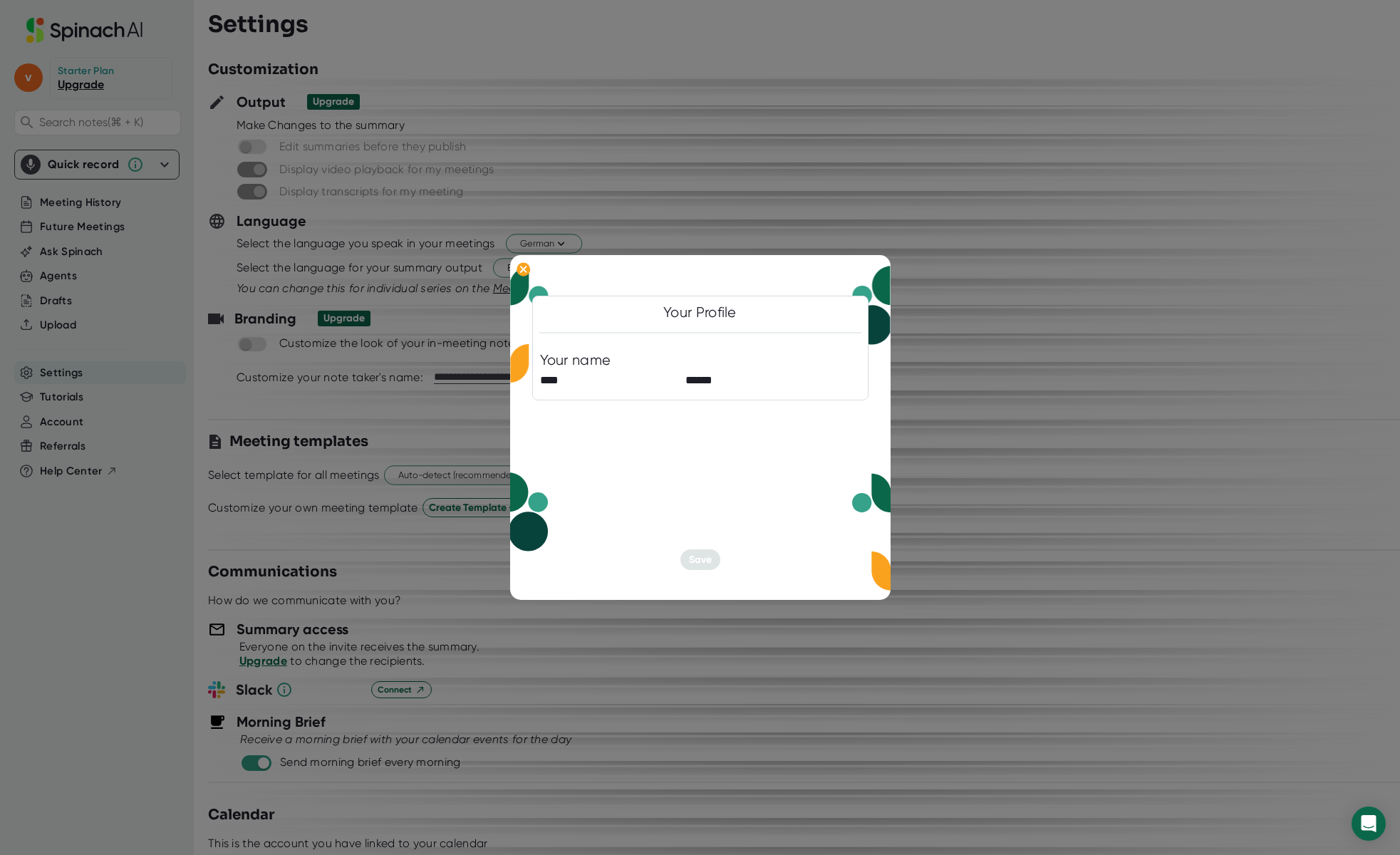
click at [65, 214] on div at bounding box center [700, 428] width 1400 height 855
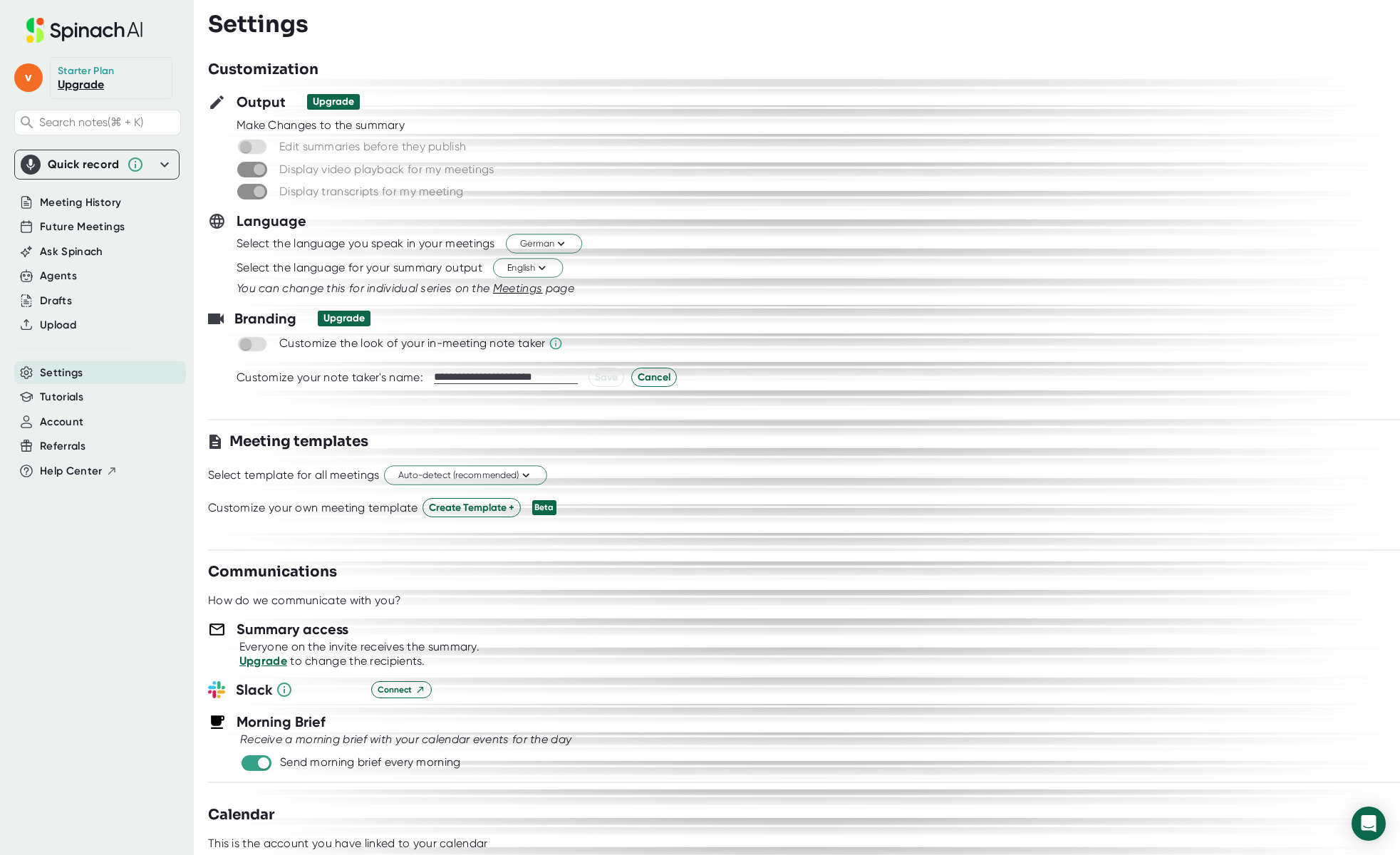
click at [57, 369] on span "Settings" at bounding box center [61, 373] width 43 height 17
click at [80, 227] on span "Future Meetings" at bounding box center [82, 227] width 85 height 17
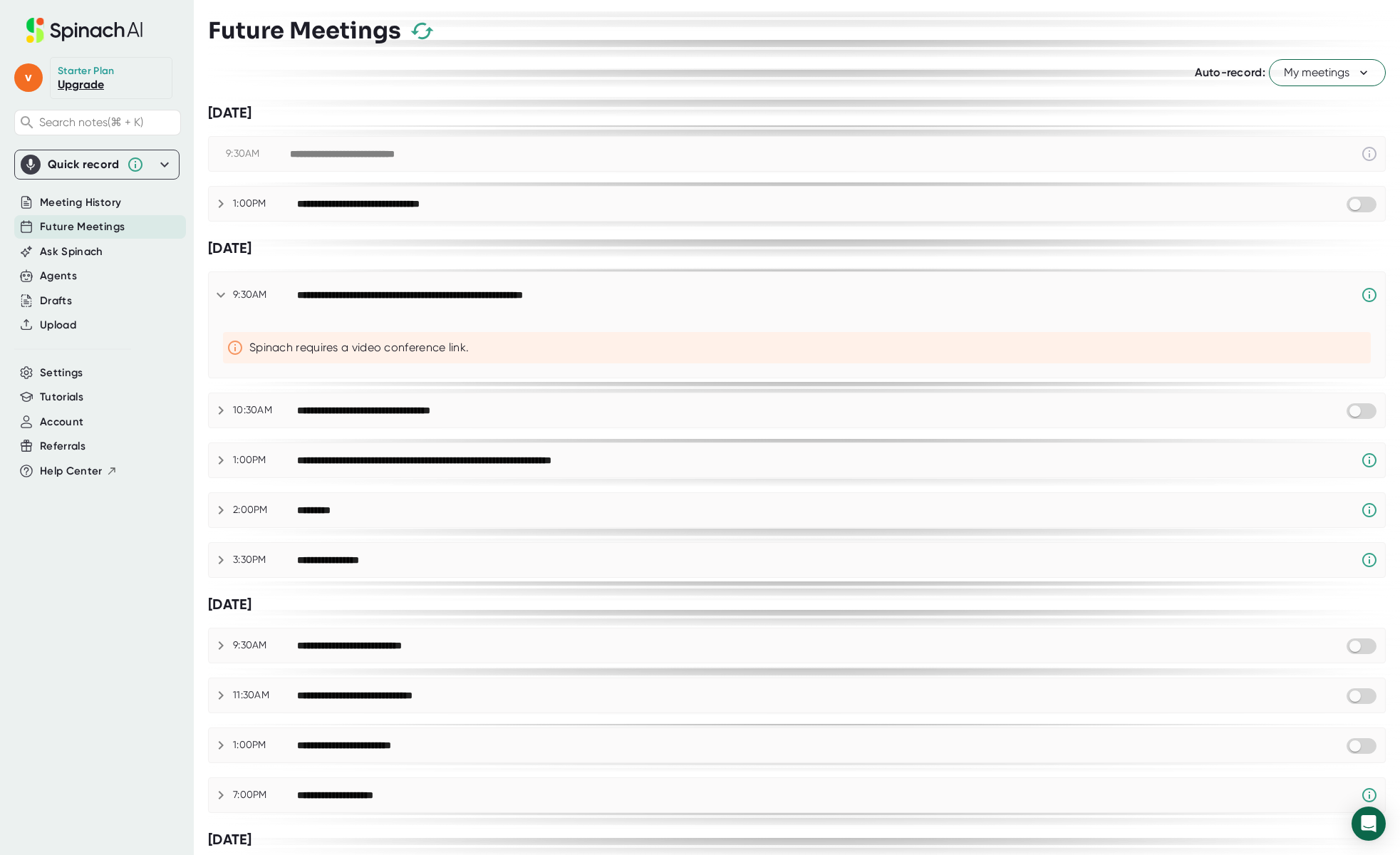
scroll to position [2, 0]
click at [1355, 198] on input "checkbox" at bounding box center [1355, 204] width 41 height 13
click at [1338, 65] on span "My meetings" at bounding box center [1327, 73] width 87 height 18
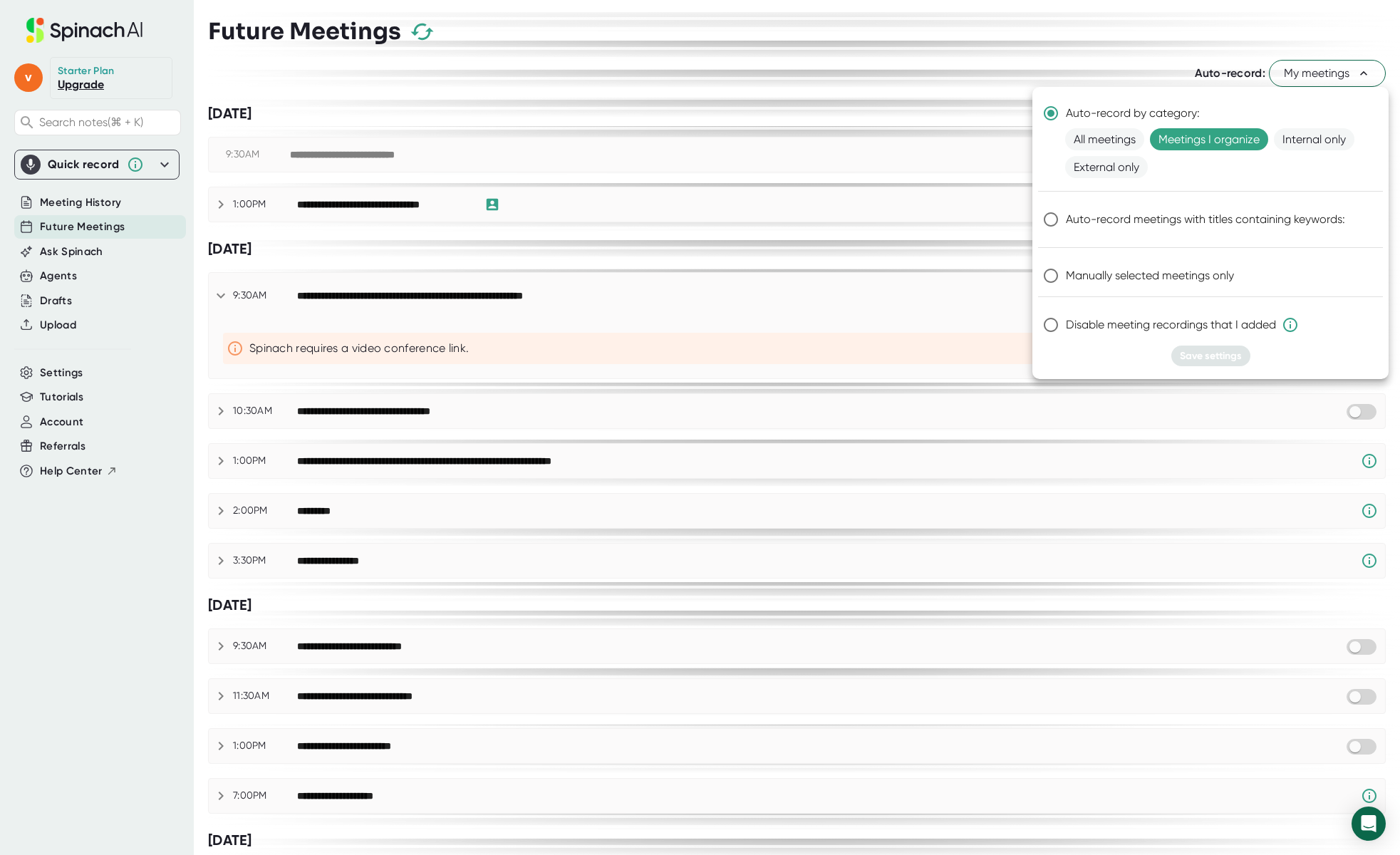
click at [1214, 41] on div at bounding box center [700, 428] width 1400 height 855
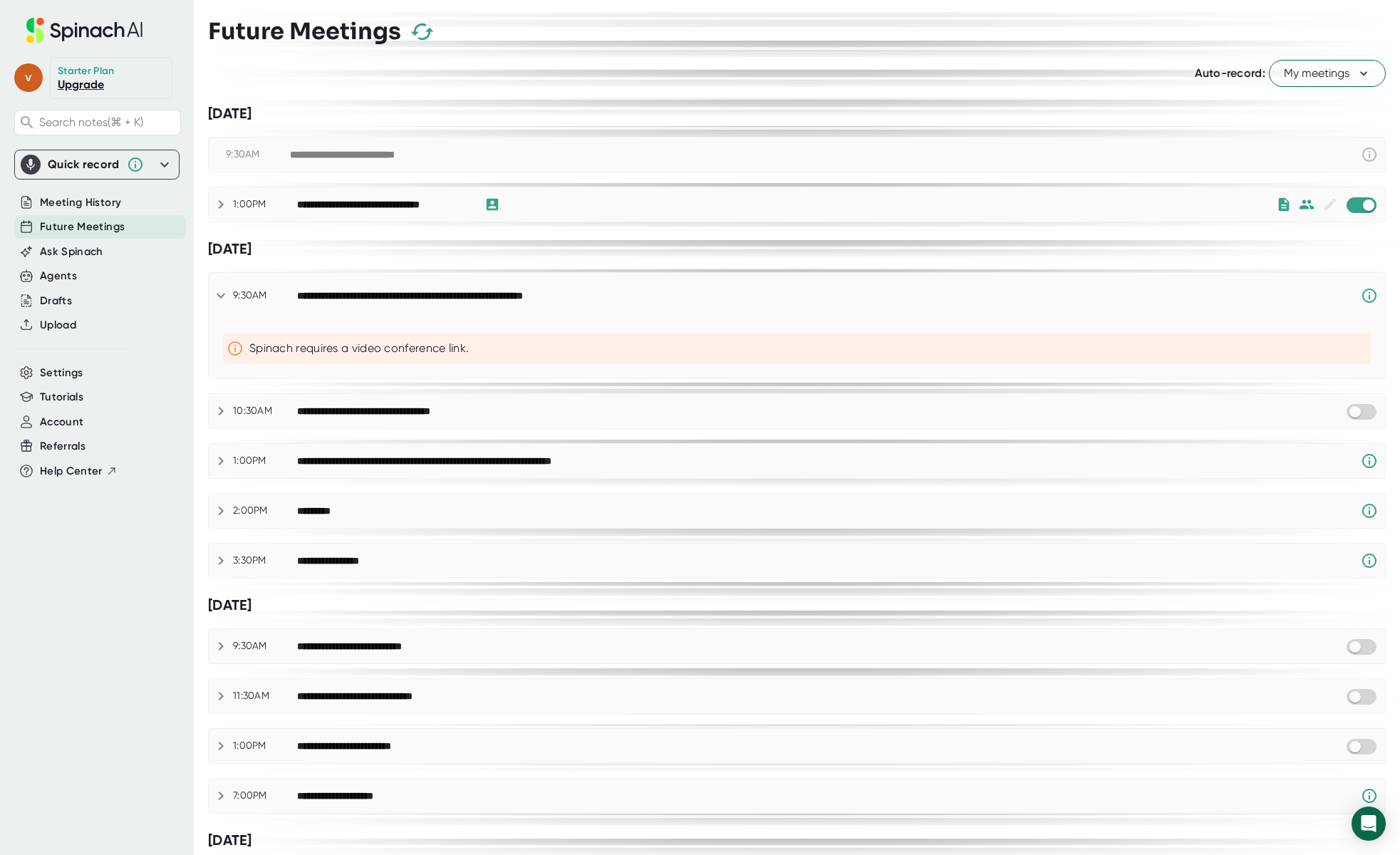
click at [27, 83] on span "v" at bounding box center [28, 77] width 29 height 29
click at [26, 83] on div at bounding box center [700, 428] width 1400 height 855
click at [34, 77] on span "v" at bounding box center [28, 77] width 29 height 29
click at [34, 77] on div at bounding box center [700, 428] width 1400 height 855
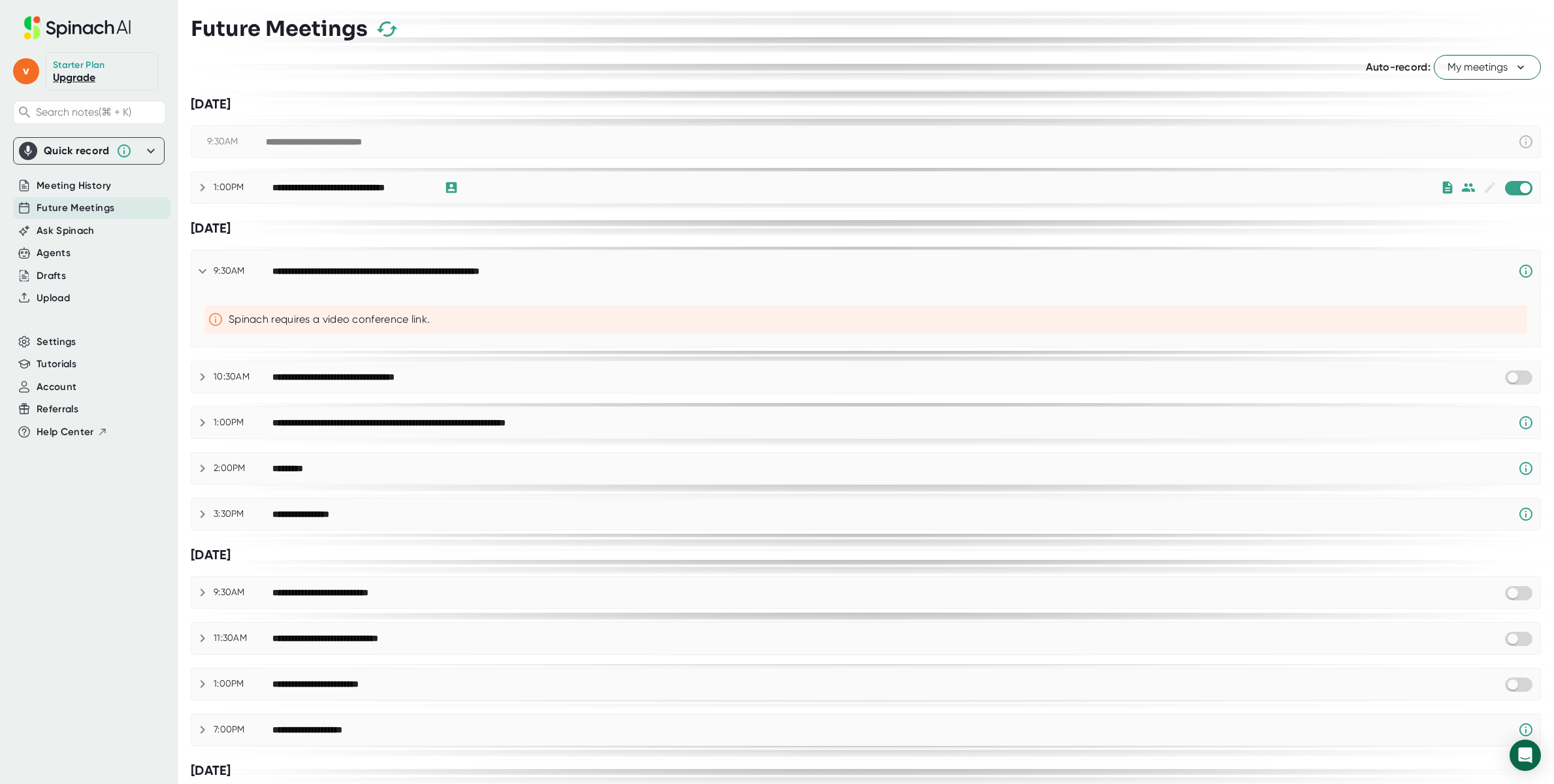
scroll to position [0, 0]
click at [65, 340] on span "Settings" at bounding box center [56, 342] width 40 height 15
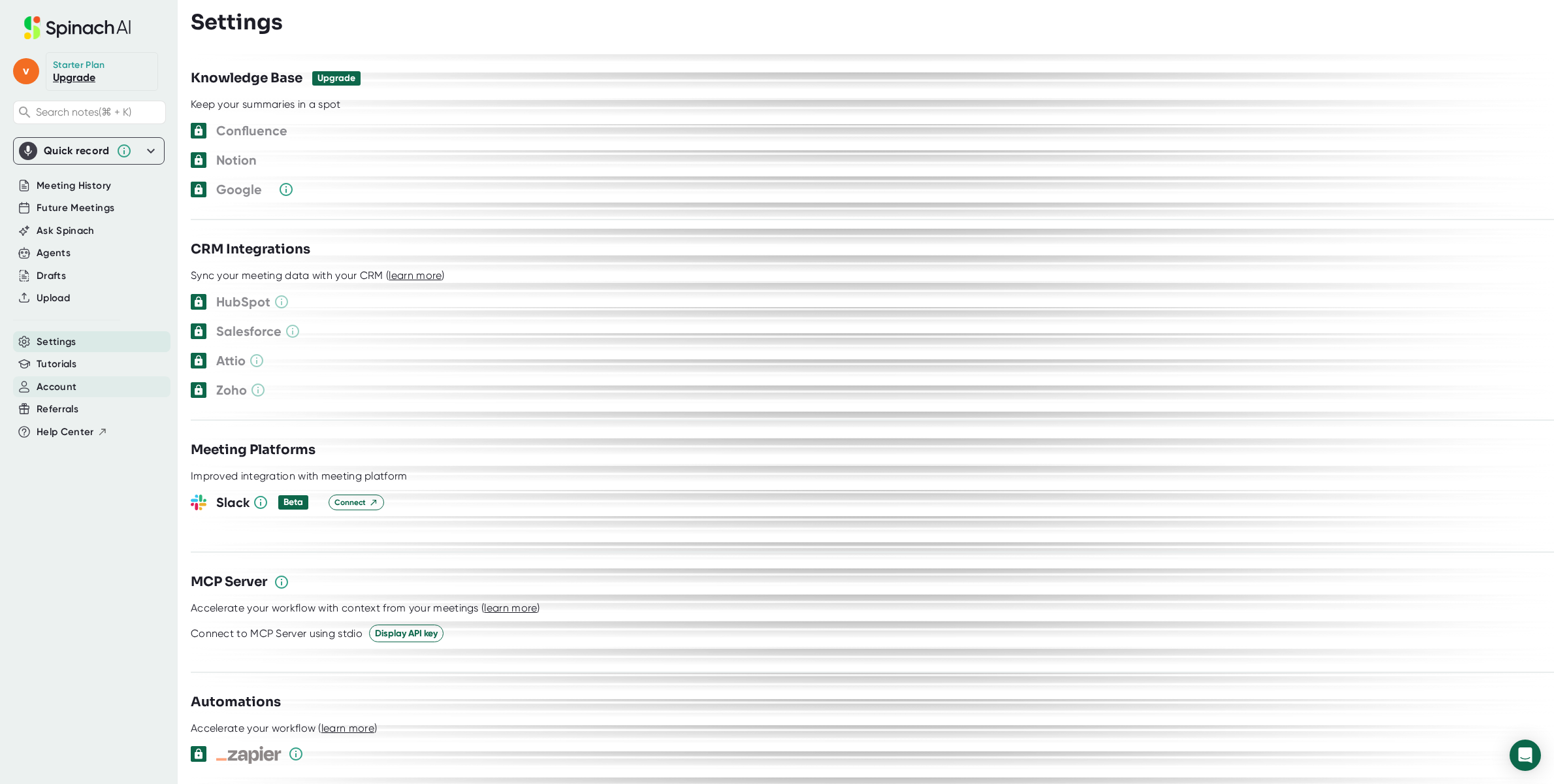
click at [70, 381] on span "Account" at bounding box center [56, 387] width 40 height 15
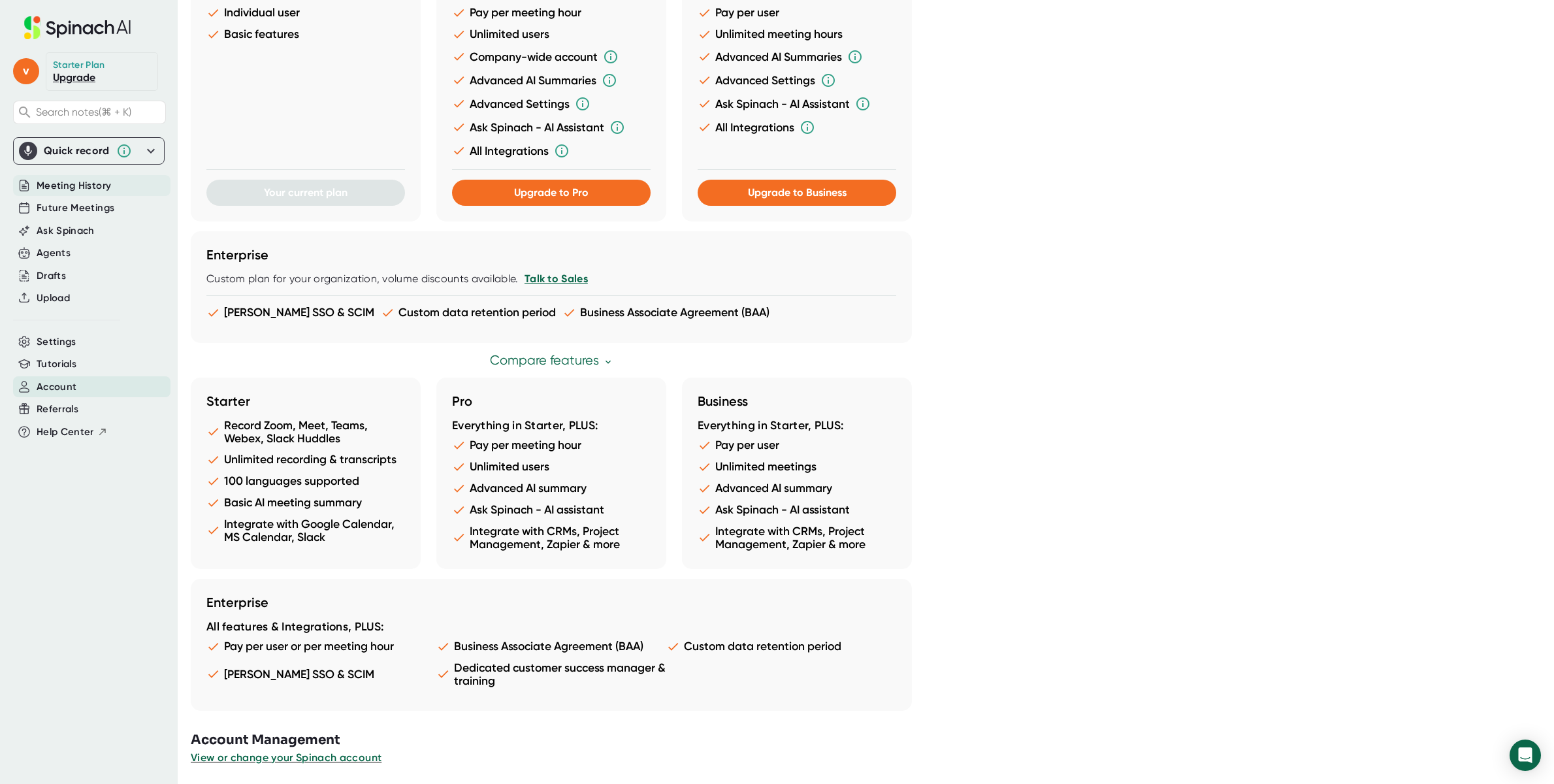
click at [58, 180] on span "Meeting History" at bounding box center [74, 186] width 74 height 15
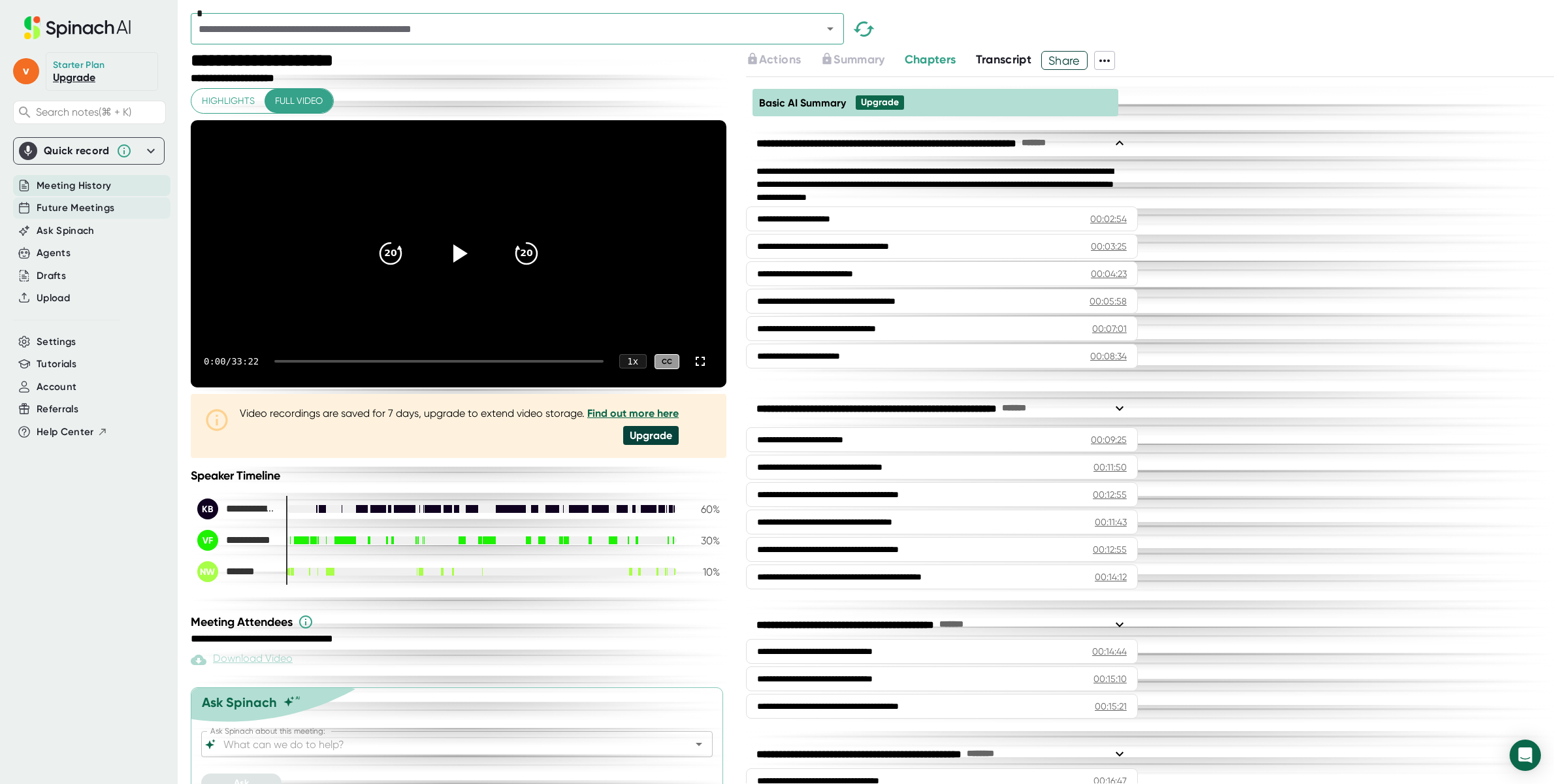
click at [57, 205] on span "Future Meetings" at bounding box center [75, 208] width 78 height 15
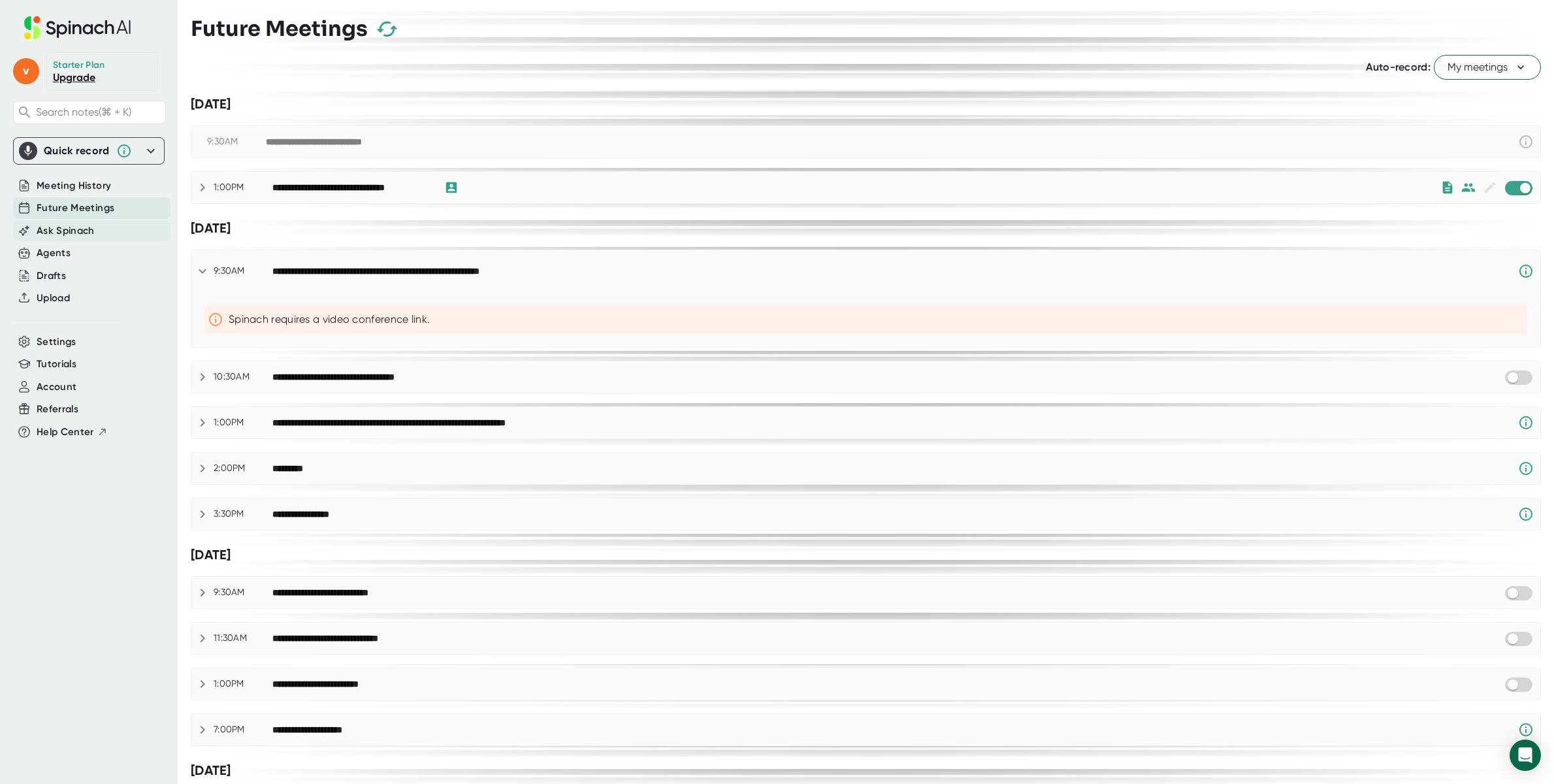
click at [74, 229] on span "Ask Spinach" at bounding box center [65, 231] width 58 height 15
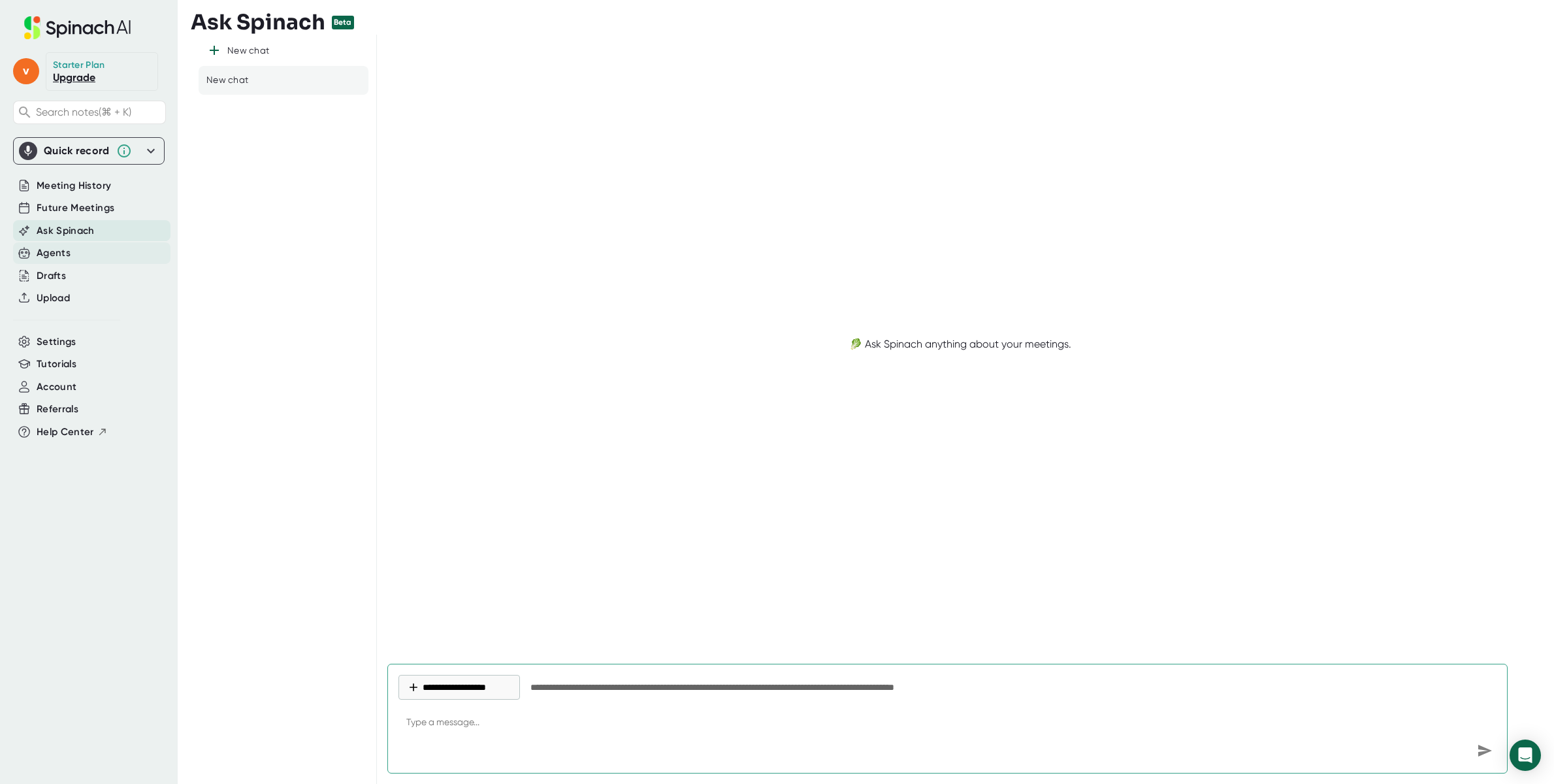
type textarea "x"
click at [54, 252] on div "Agents" at bounding box center [53, 253] width 34 height 15
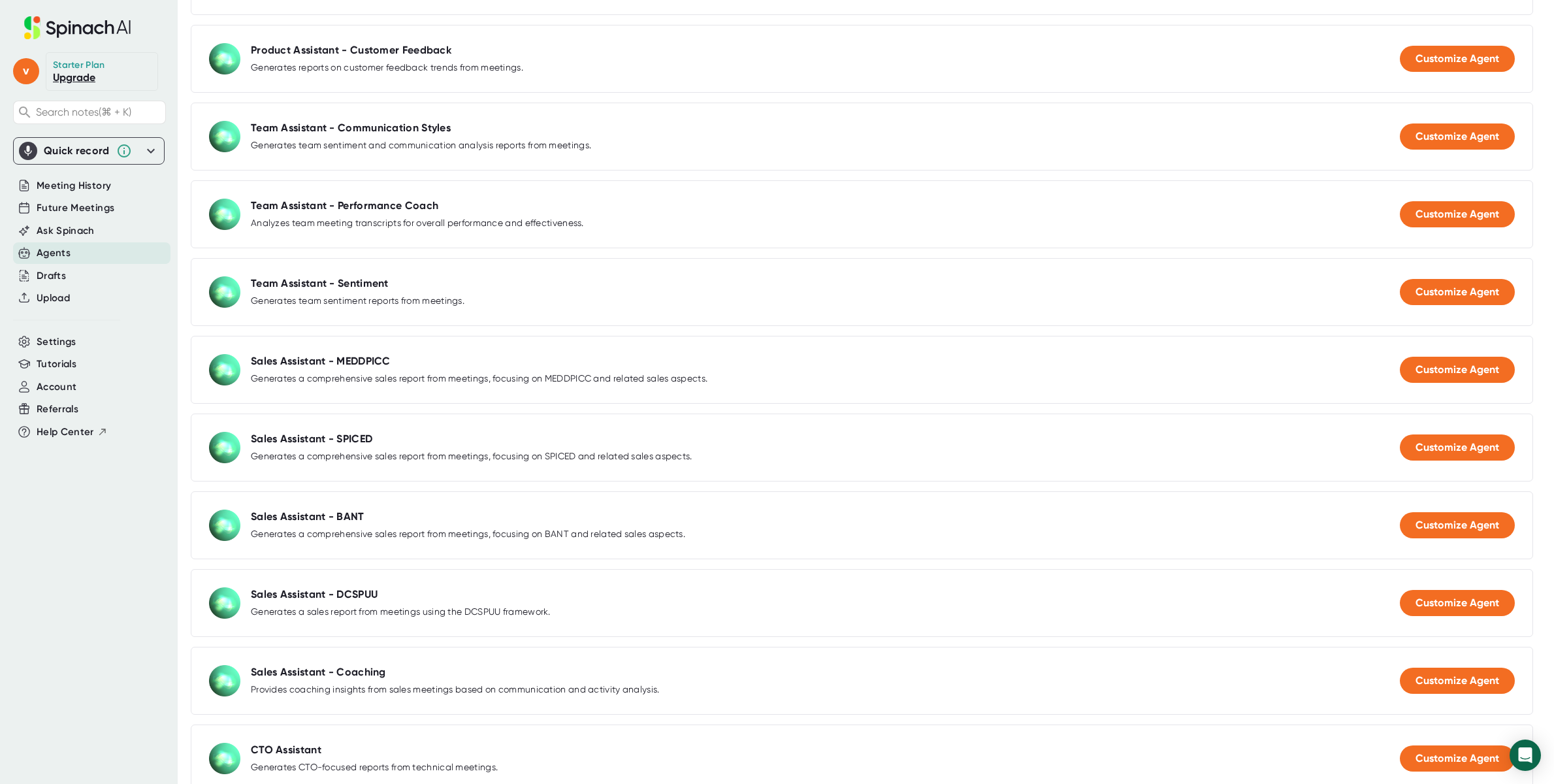
scroll to position [655, 0]
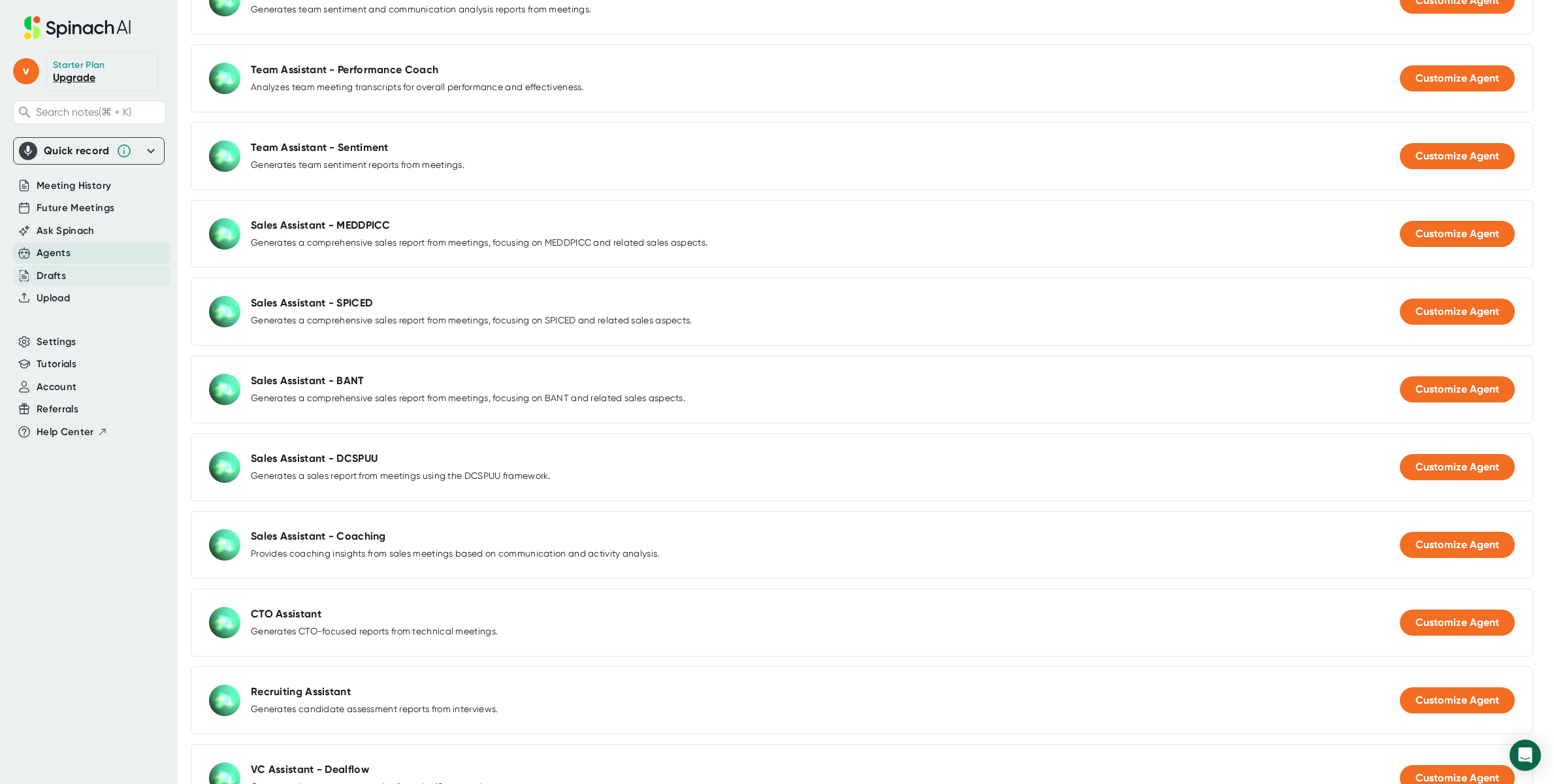
click at [62, 270] on div "Drafts" at bounding box center [51, 276] width 30 height 15
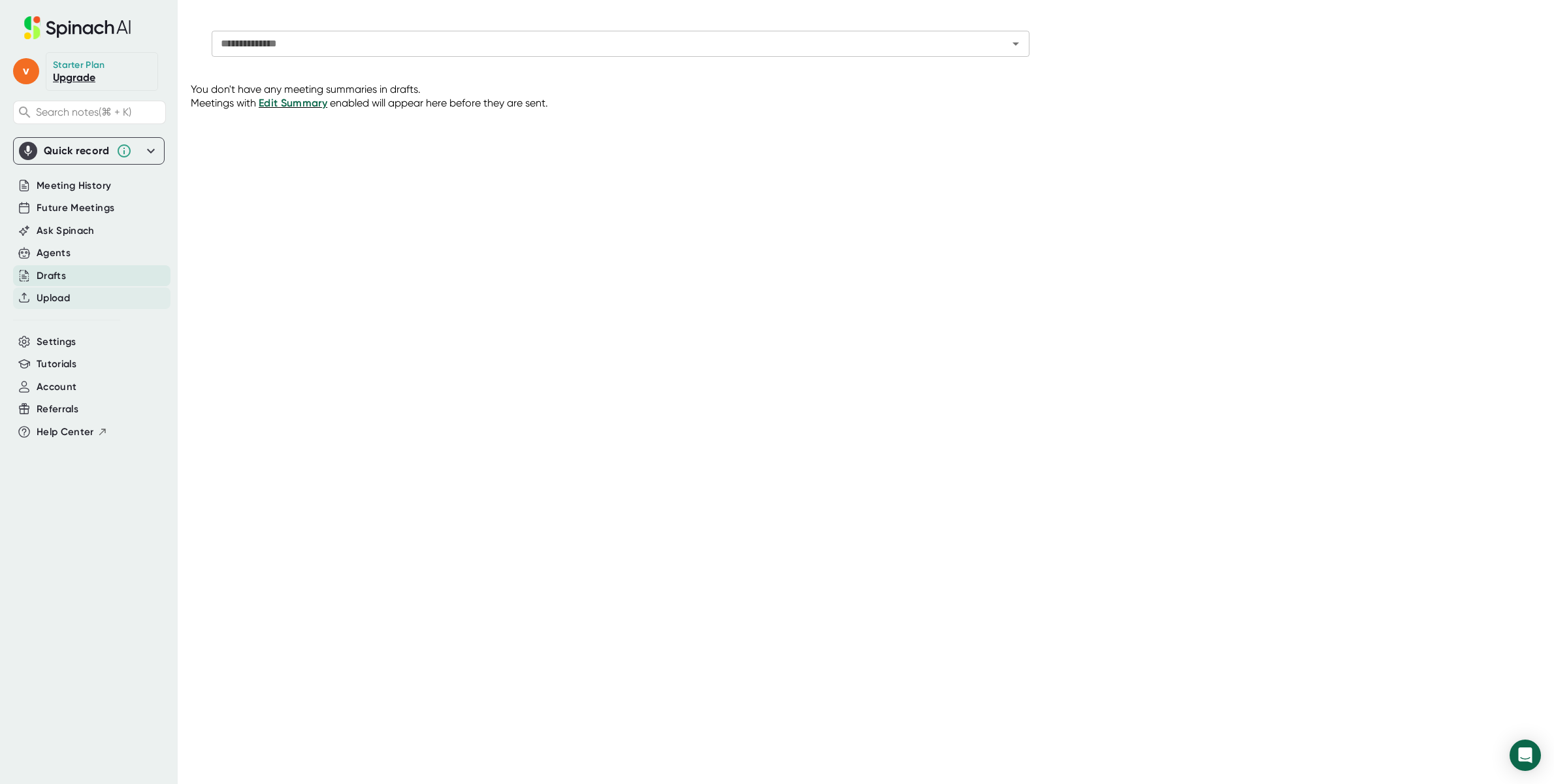
click at [66, 301] on span "Upload" at bounding box center [52, 298] width 33 height 15
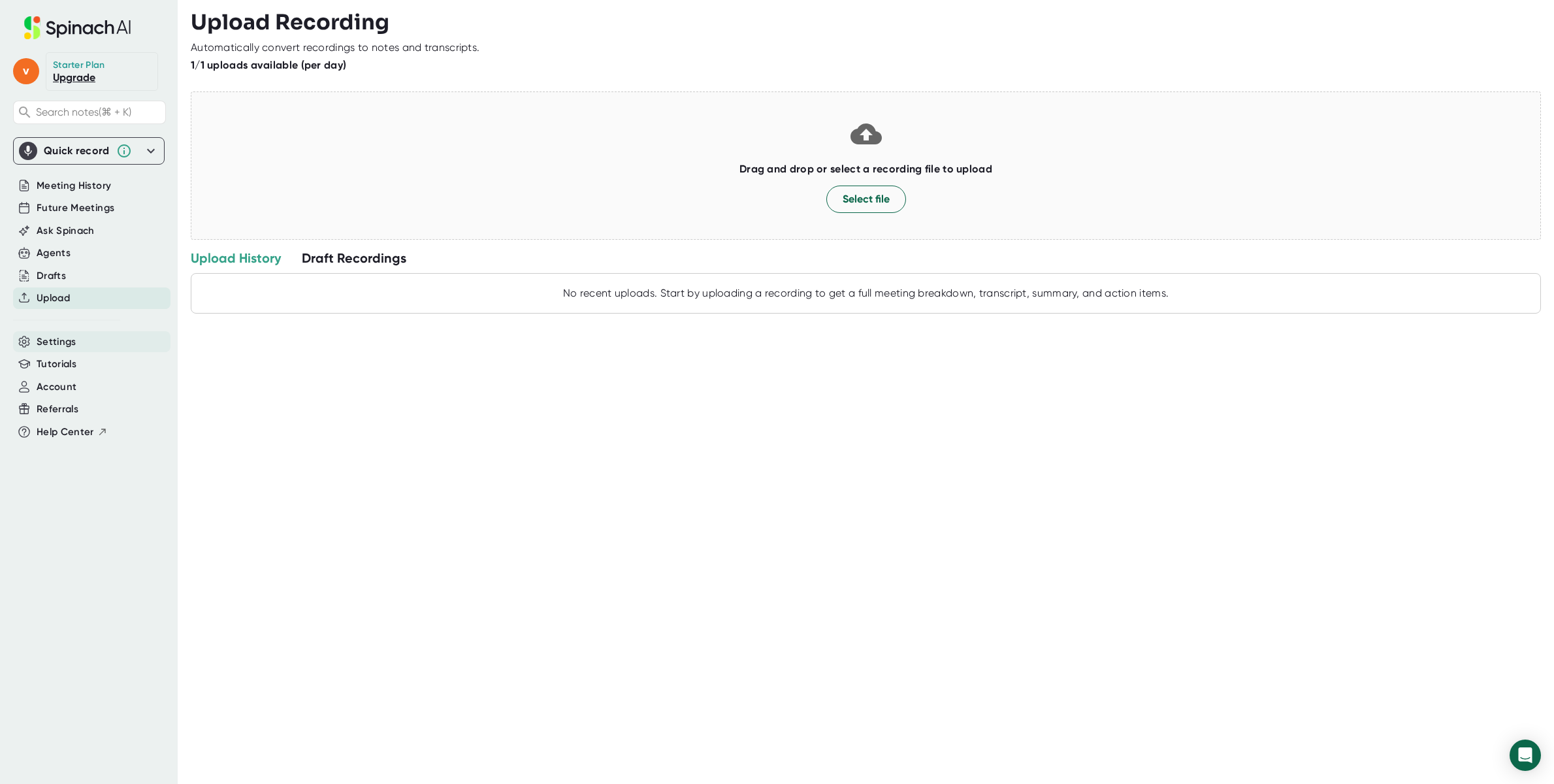
click at [59, 335] on span "Settings" at bounding box center [56, 342] width 40 height 15
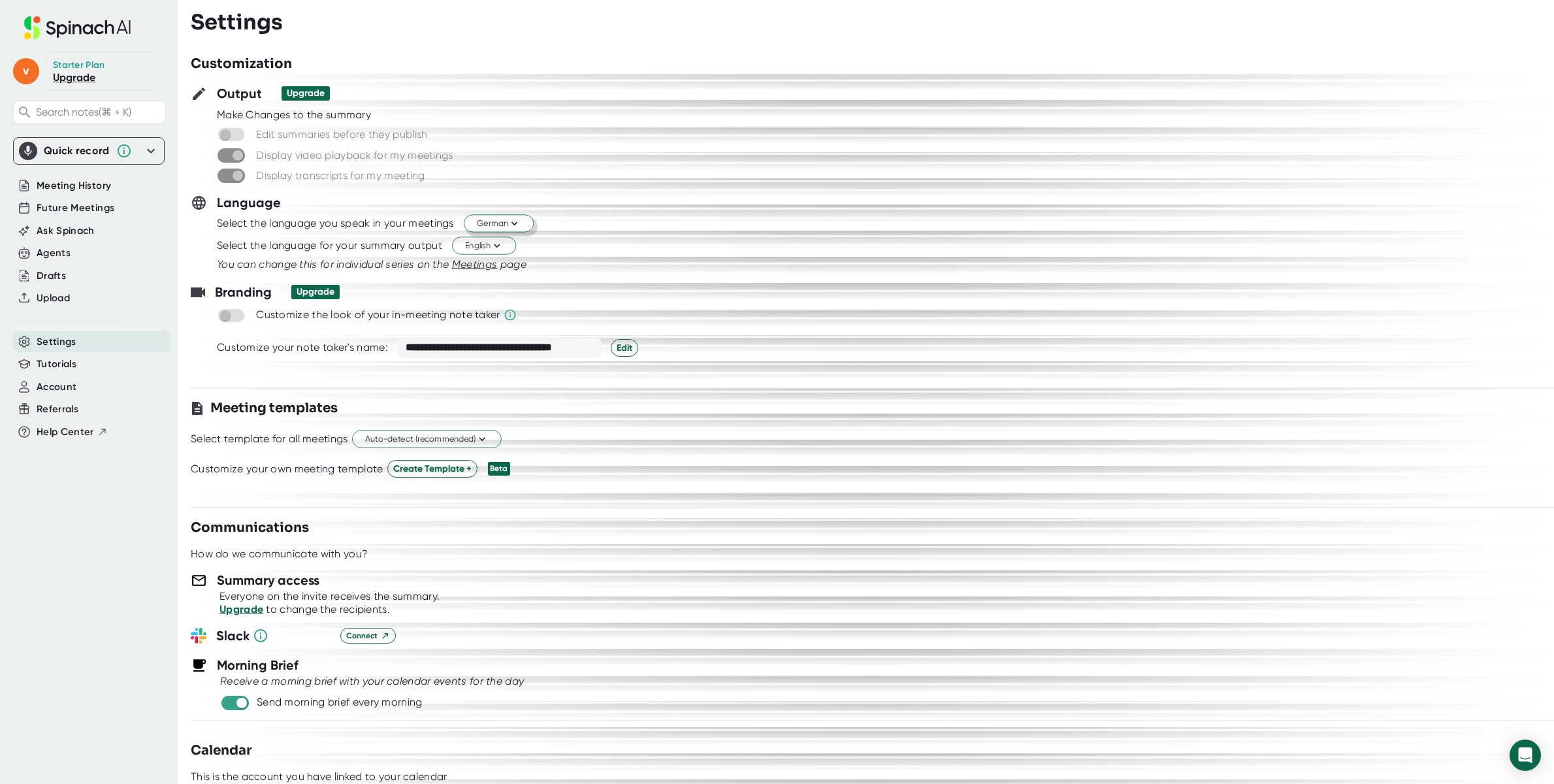
click at [492, 220] on span "German" at bounding box center [499, 223] width 44 height 13
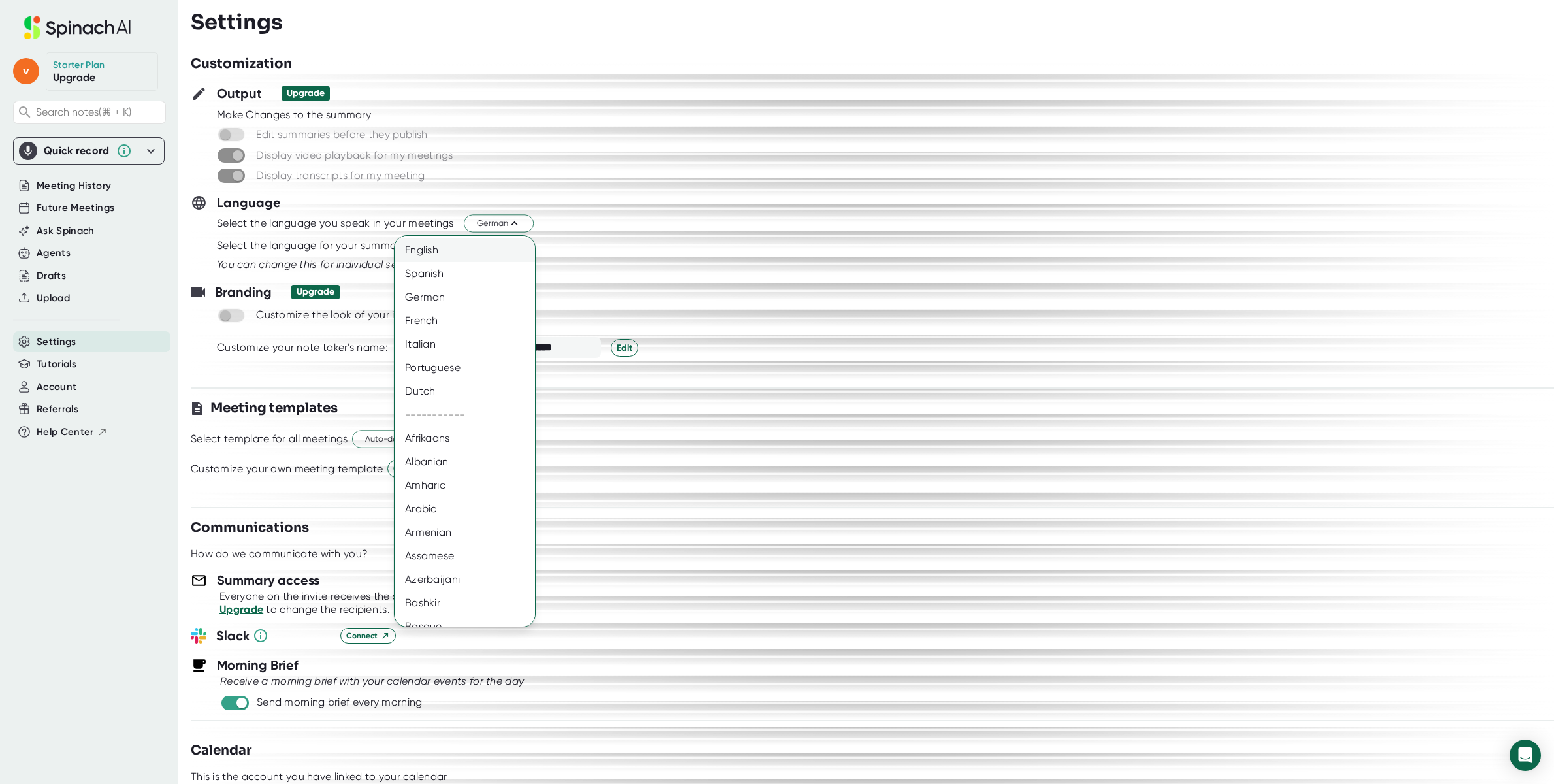
click at [456, 239] on div "English" at bounding box center [465, 250] width 140 height 24
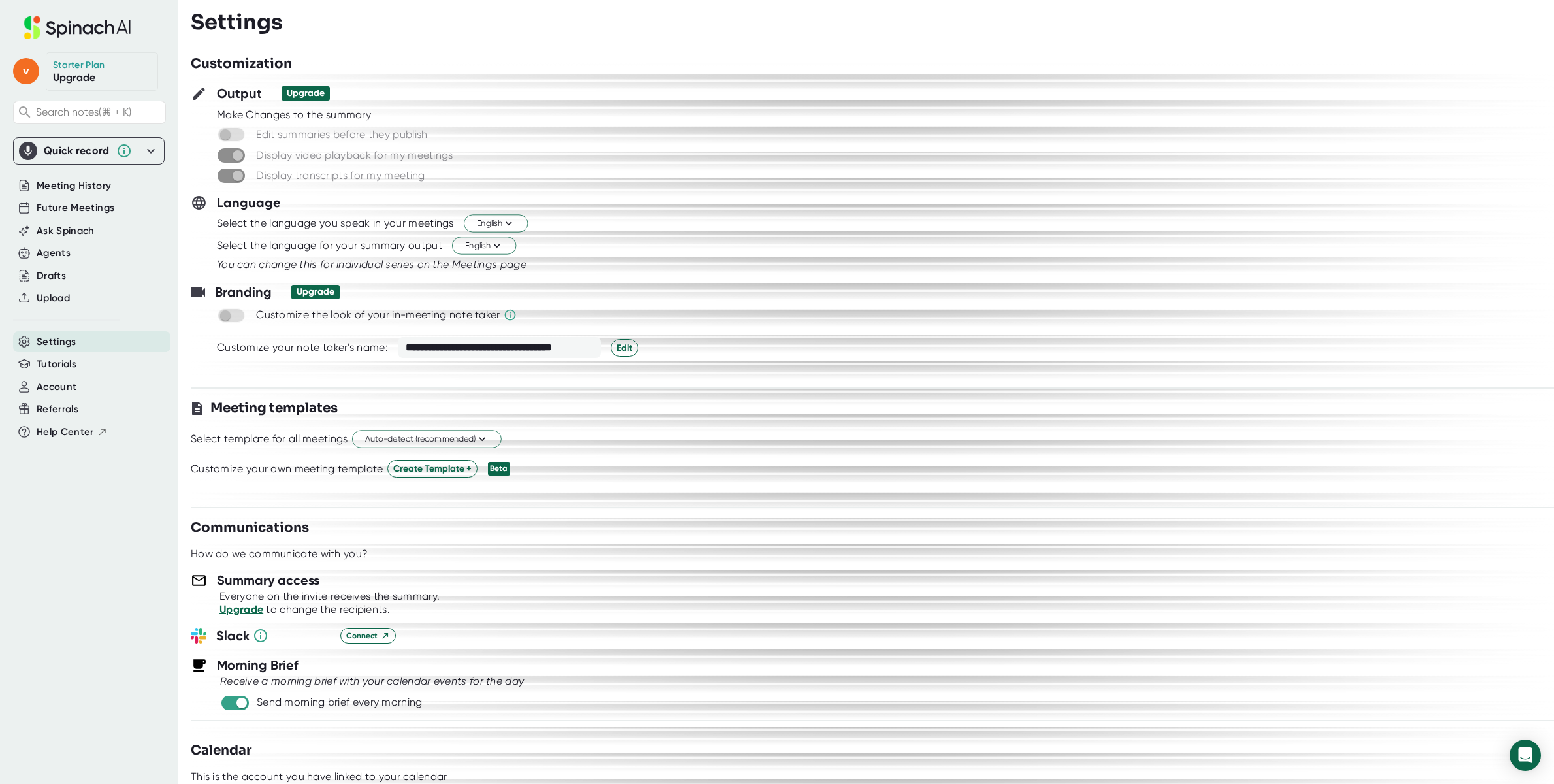
click at [462, 180] on div "Display transcripts for my meeting" at bounding box center [885, 175] width 1338 height 16
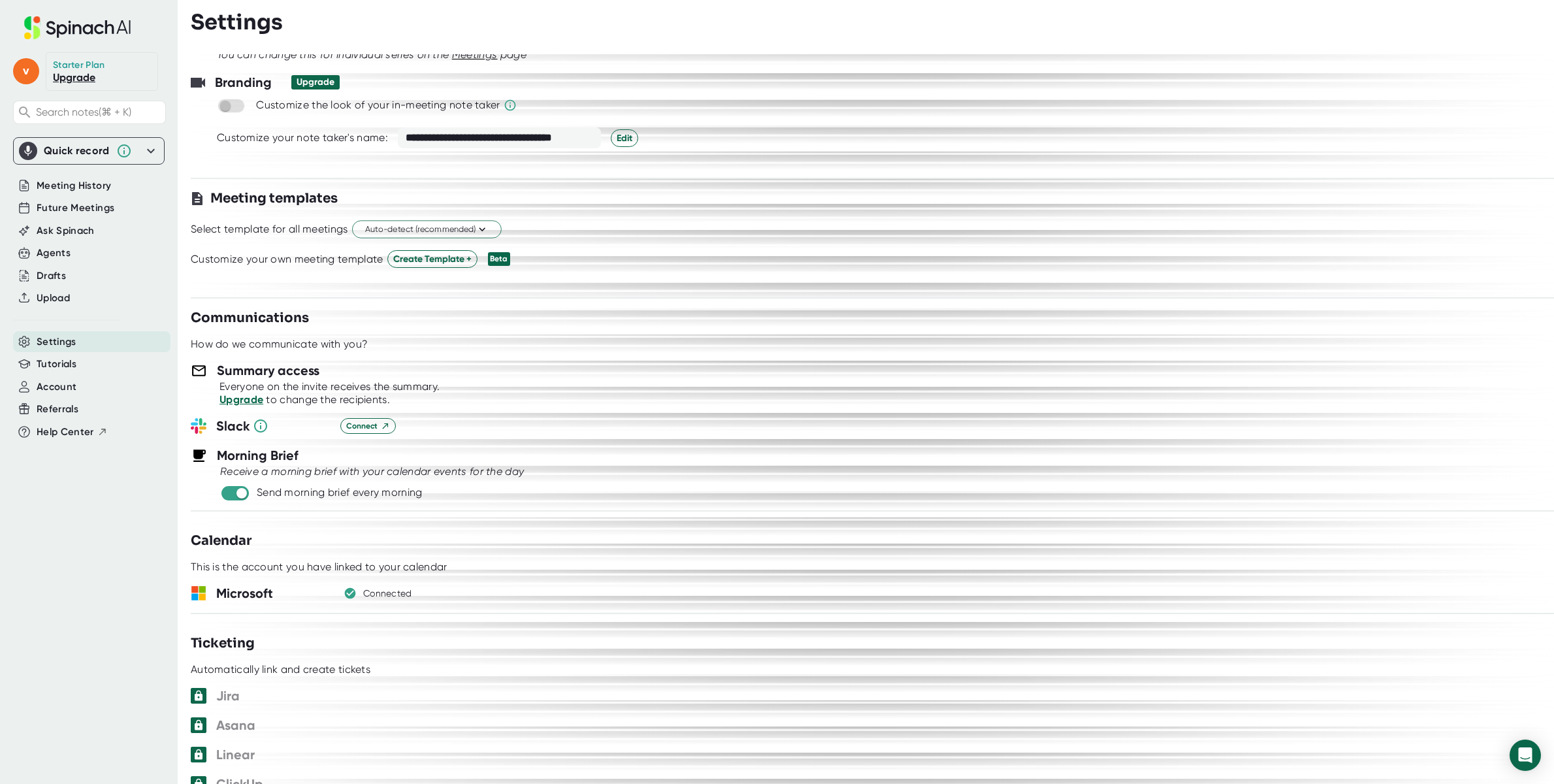
scroll to position [210, 0]
click at [201, 585] on rect at bounding box center [203, 589] width 7 height 7
click at [239, 585] on h3 "Microsoft" at bounding box center [273, 592] width 114 height 19
click at [239, 589] on h3 "Microsoft" at bounding box center [273, 592] width 114 height 19
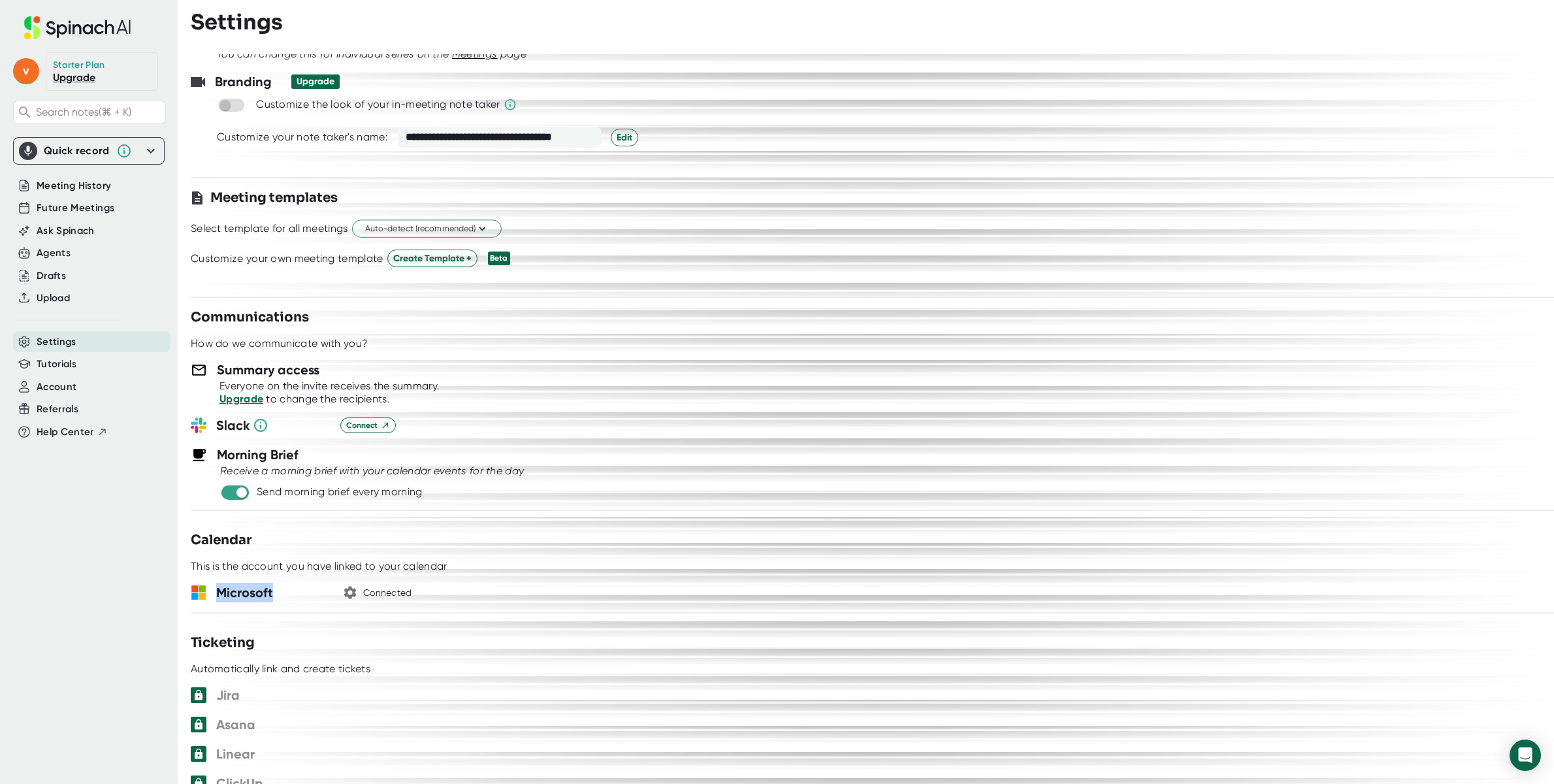
click at [239, 589] on h3 "Microsoft" at bounding box center [273, 592] width 114 height 19
click at [346, 585] on icon "button" at bounding box center [350, 592] width 16 height 16
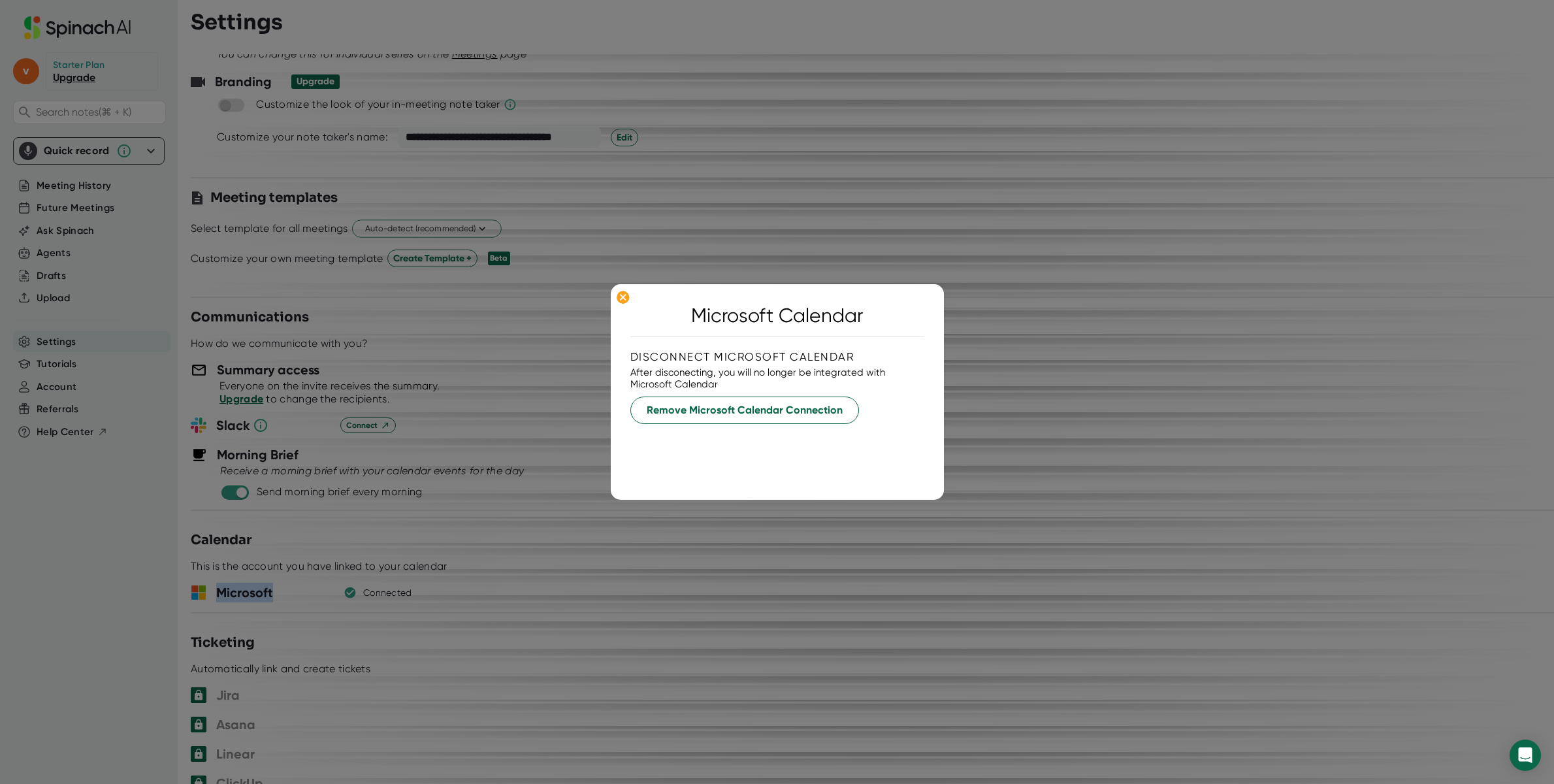
drag, startPoint x: 749, startPoint y: 407, endPoint x: 613, endPoint y: 576, distance: 216.9
click at [612, 575] on div "Microsoft Calendar Disconnect Microsoft Calendar After disconecting, you will n…" at bounding box center [777, 392] width 1554 height 784
click at [613, 576] on div at bounding box center [777, 392] width 1554 height 784
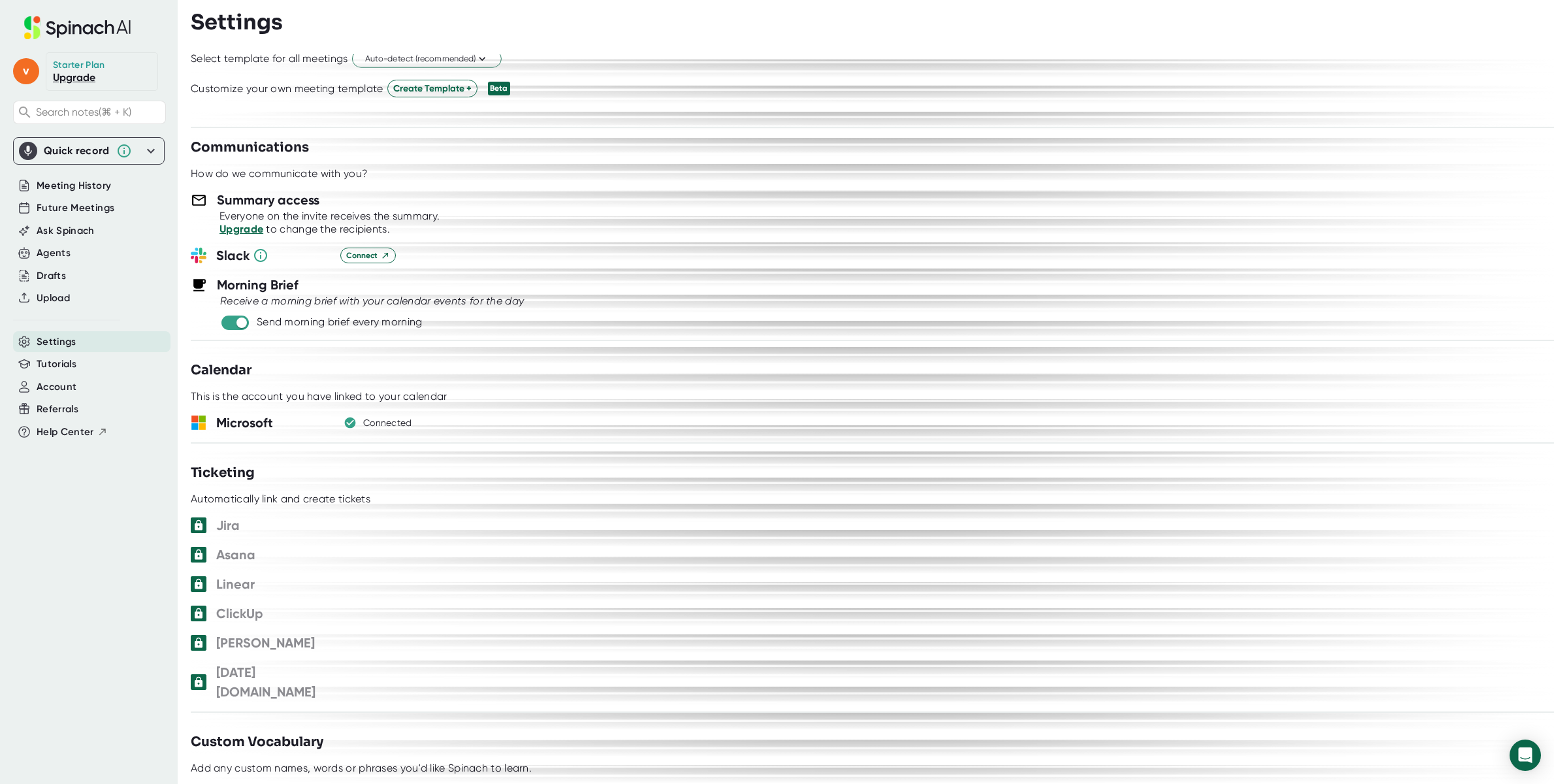
scroll to position [473, 0]
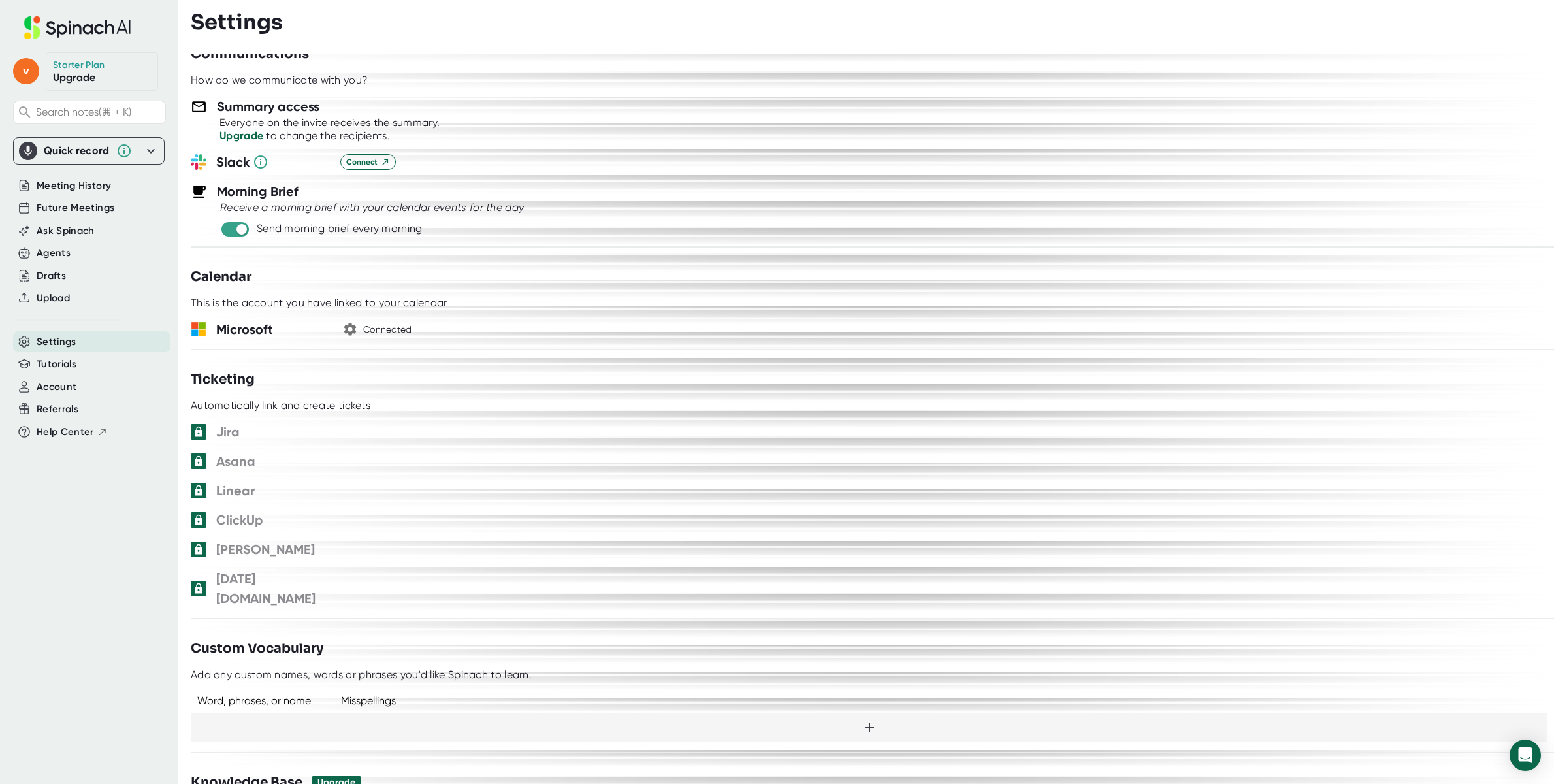
click at [403, 331] on div "Connected" at bounding box center [388, 329] width 49 height 12
click at [346, 333] on icon "button" at bounding box center [350, 329] width 16 height 16
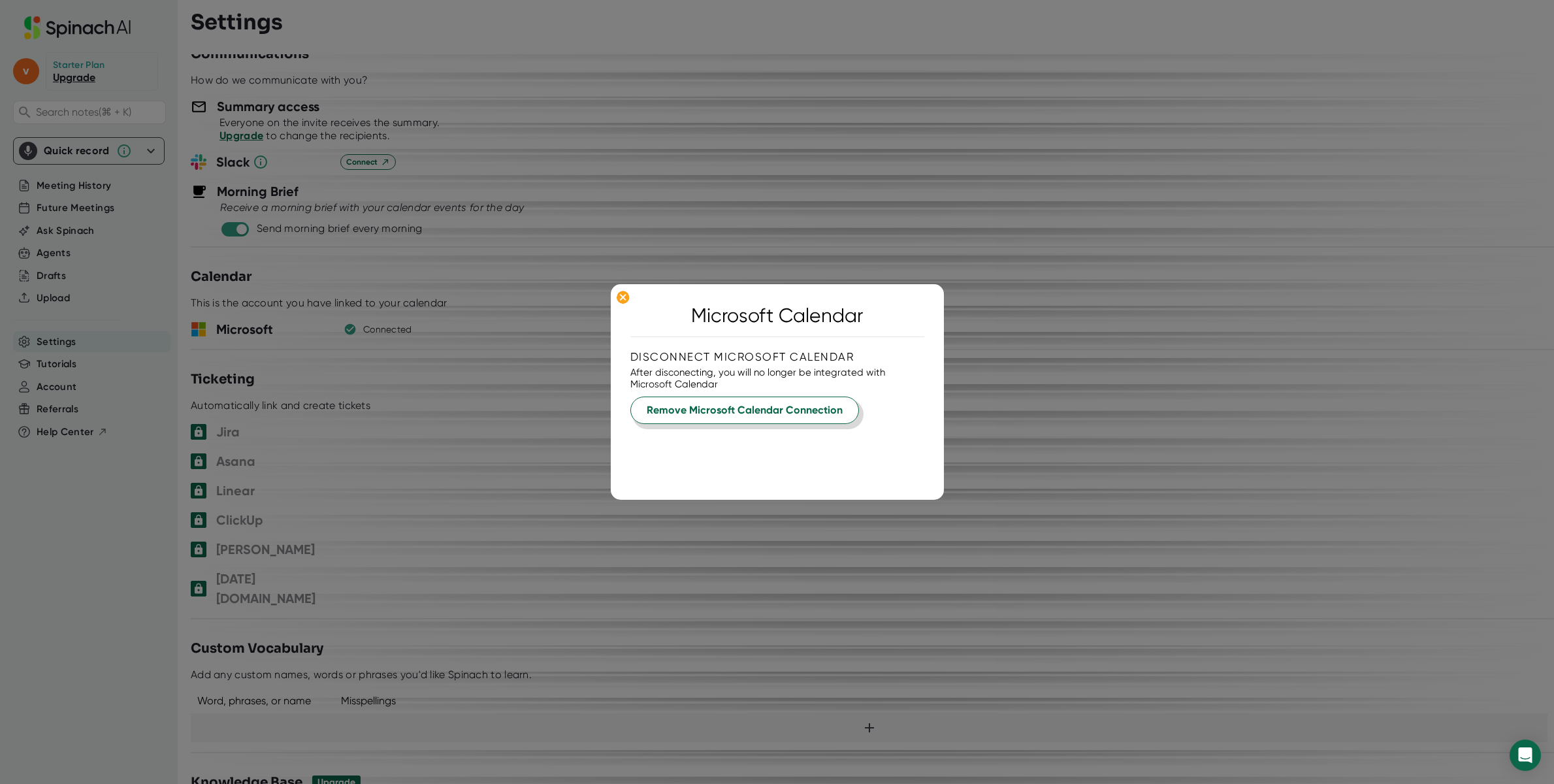
click at [728, 409] on span "Remove Microsoft Calendar Connection" at bounding box center [744, 410] width 196 height 16
click at [712, 450] on button "Yes, Remove" at bounding box center [690, 444] width 121 height 27
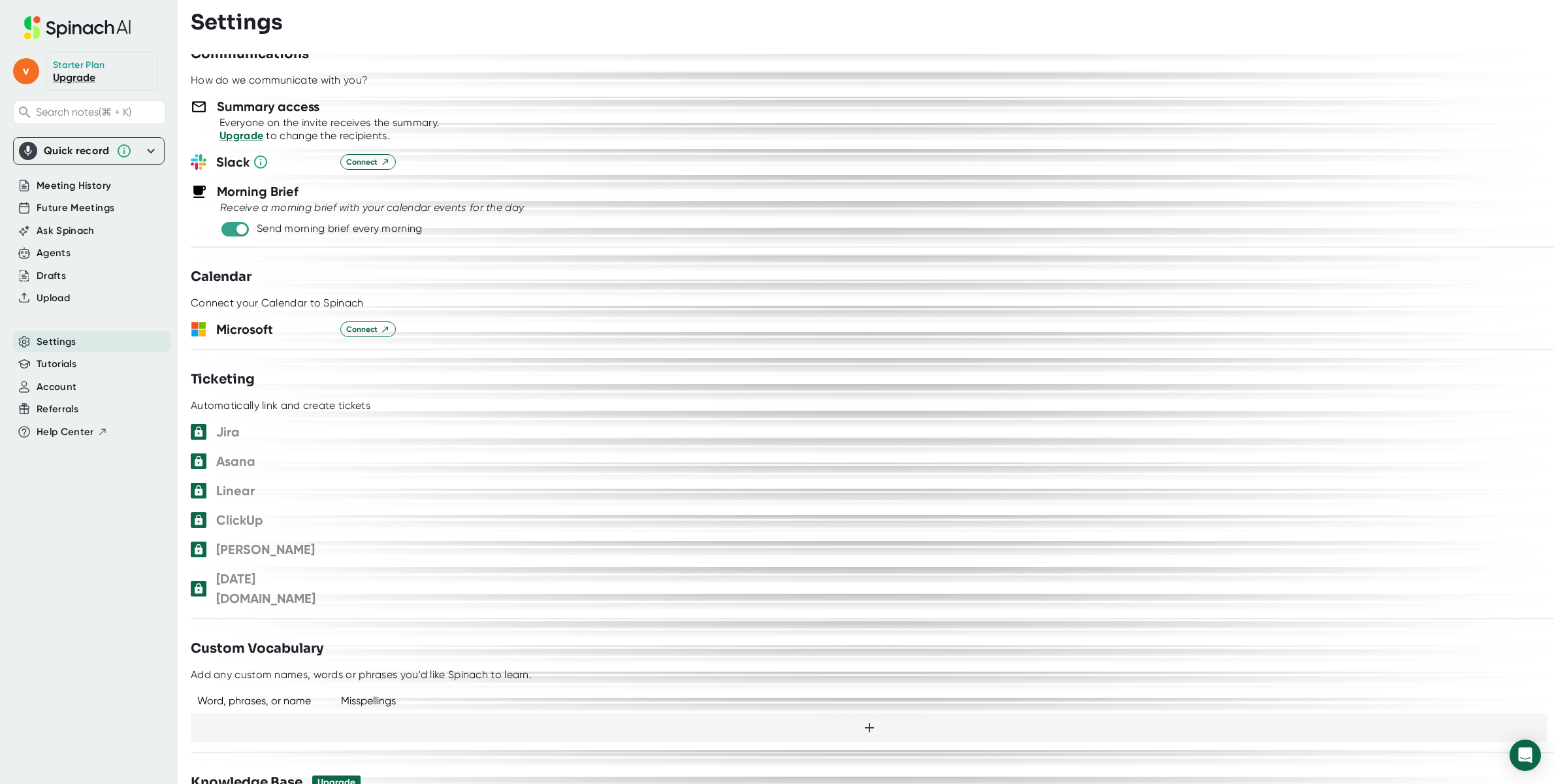
click at [569, 337] on div "MS-SymbolLockup Microsoft Connect" at bounding box center [872, 329] width 1363 height 19
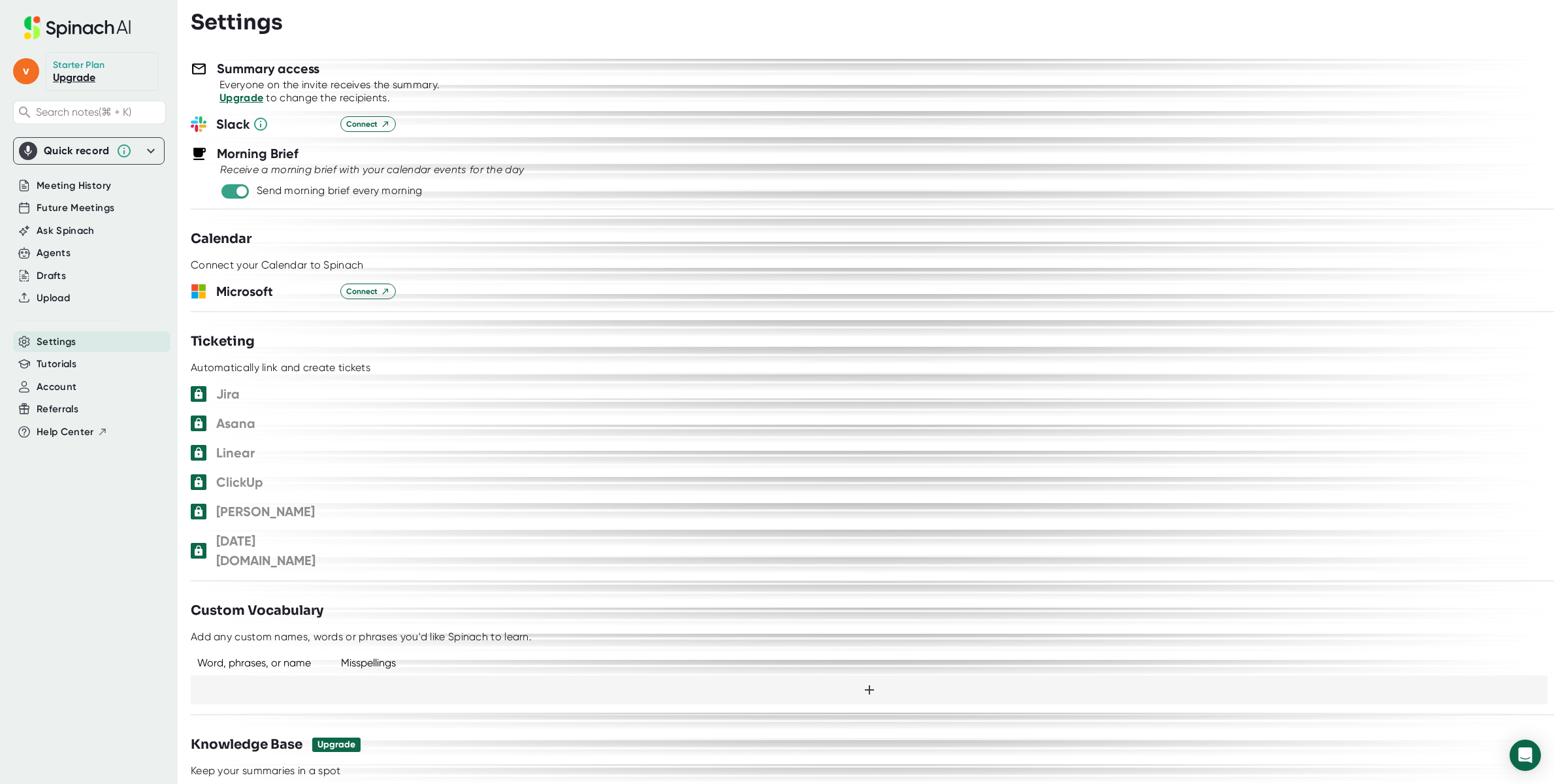
scroll to position [514, 0]
click at [247, 286] on h3 "Microsoft" at bounding box center [273, 287] width 114 height 19
click at [205, 286] on rect at bounding box center [203, 285] width 7 height 7
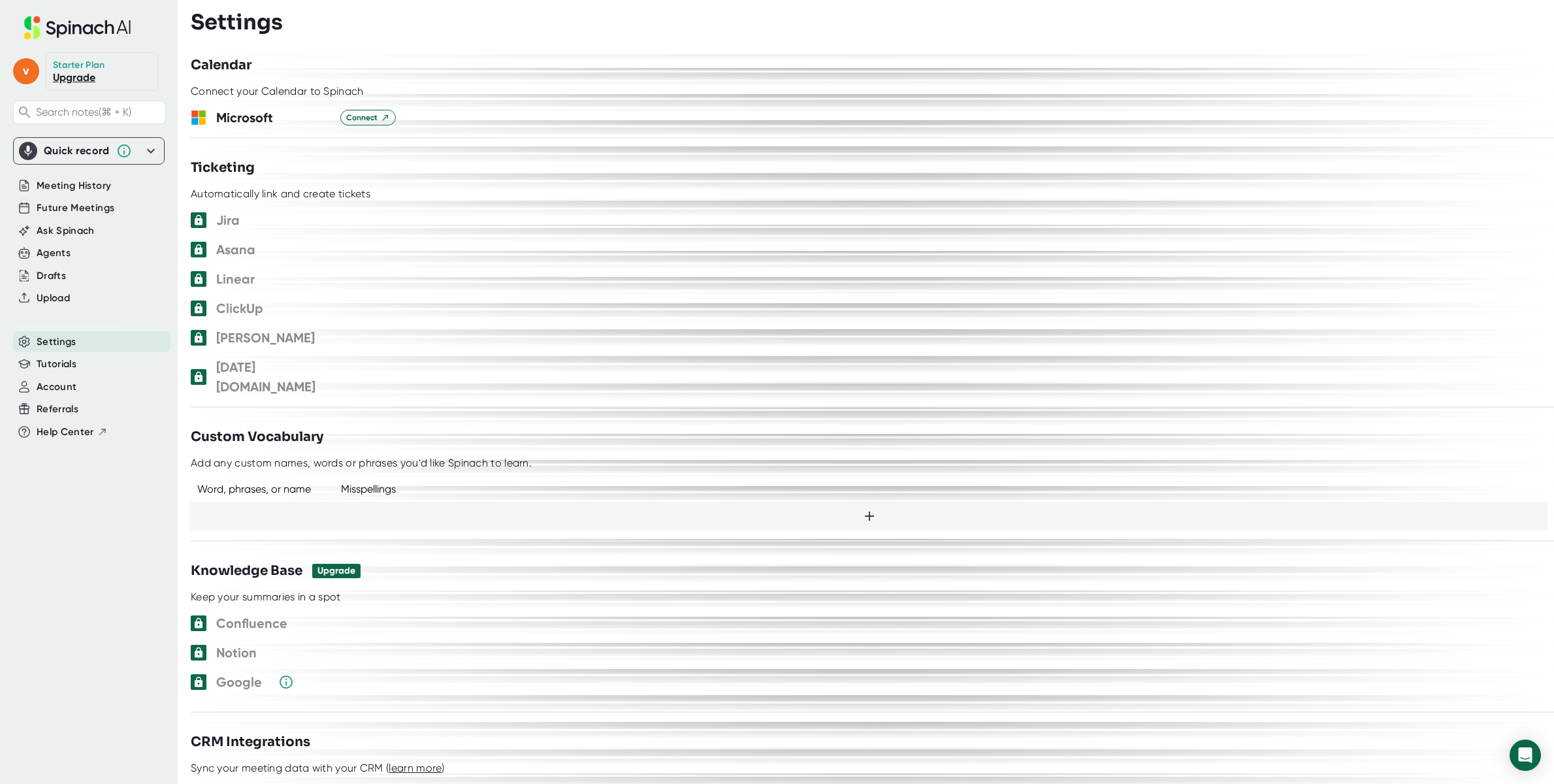
scroll to position [644, 0]
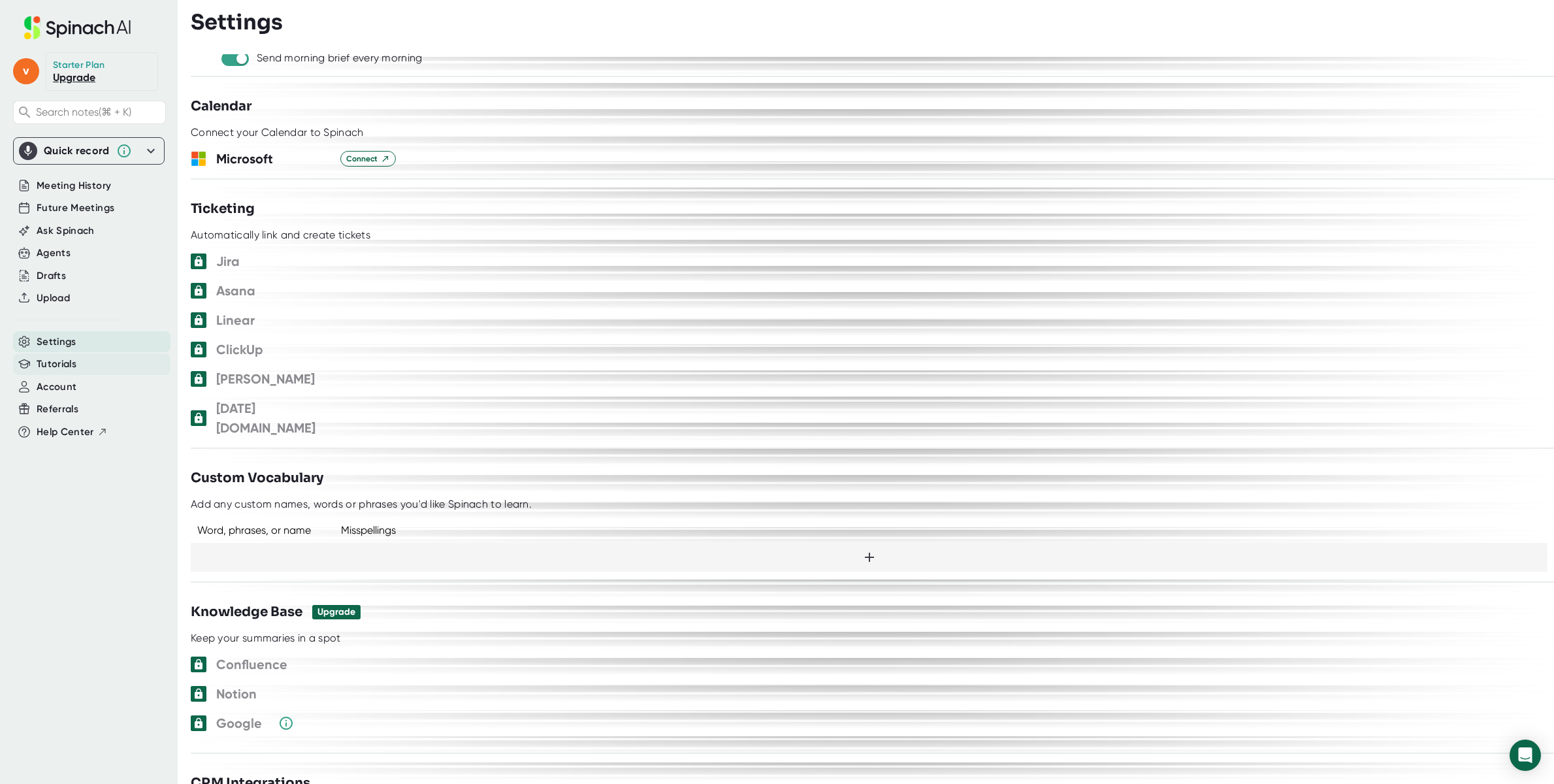
click at [69, 357] on span "Tutorials" at bounding box center [56, 364] width 40 height 15
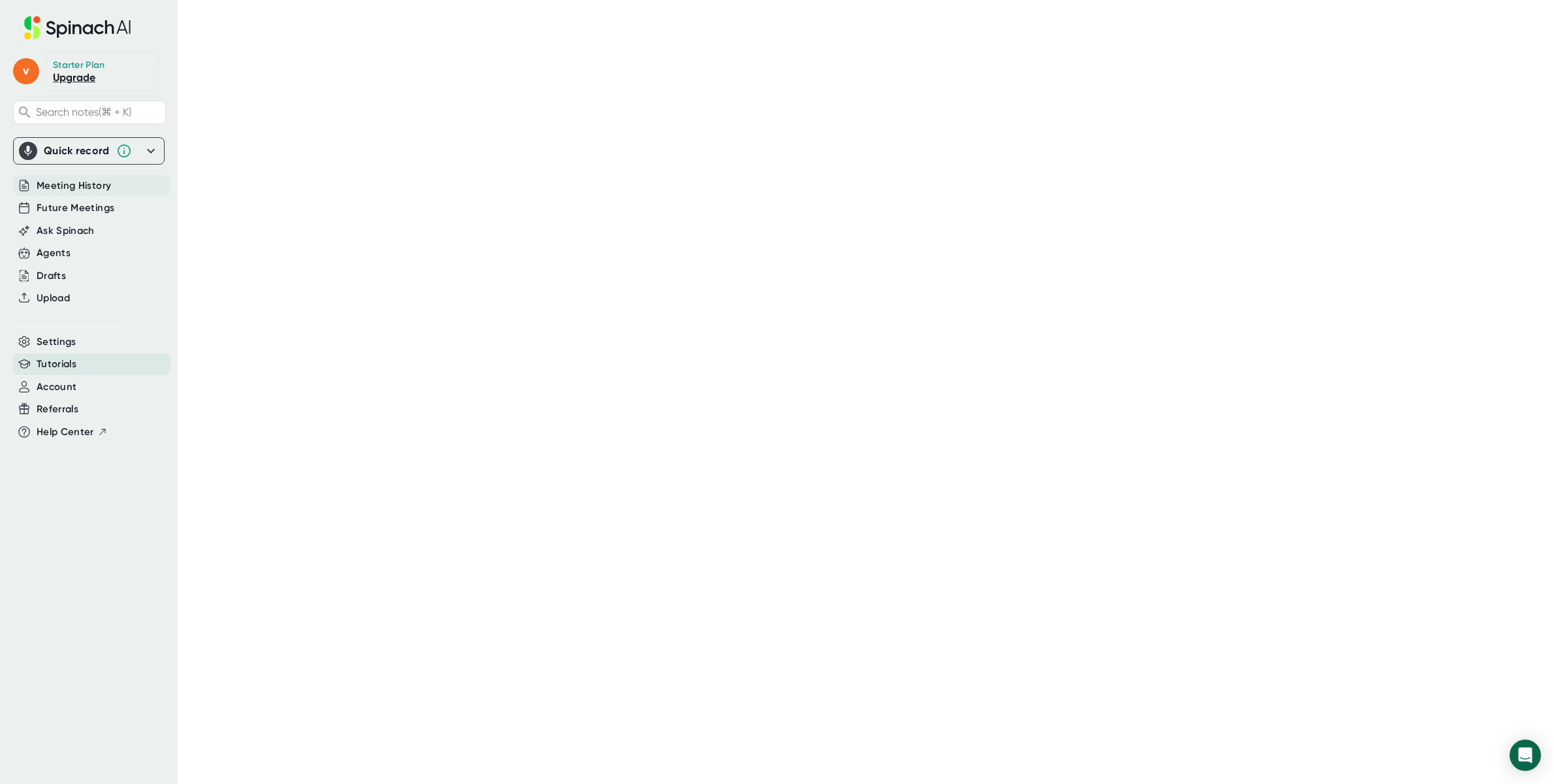
click at [76, 188] on span "Meeting History" at bounding box center [74, 186] width 74 height 15
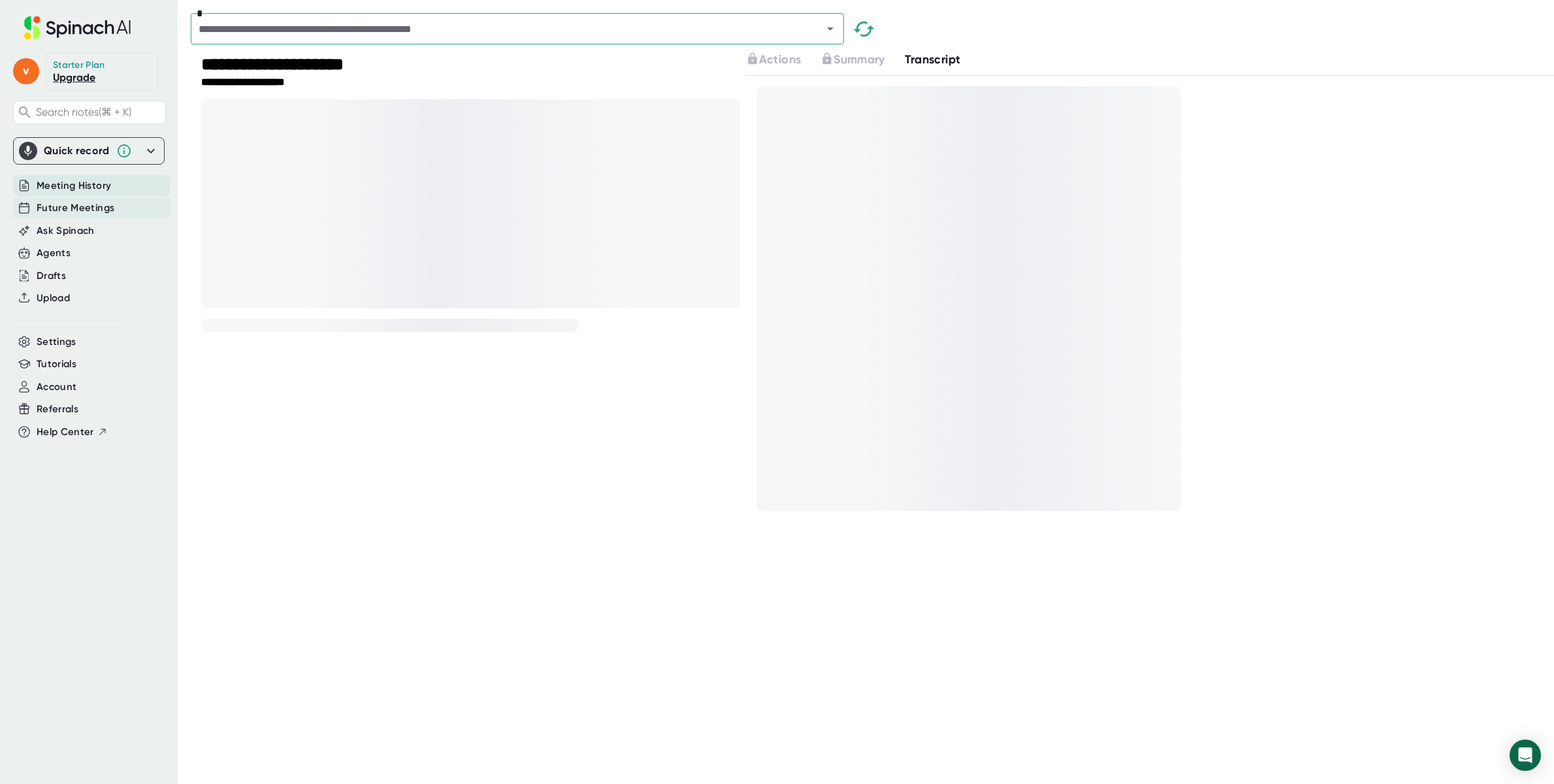
click at [78, 209] on span "Future Meetings" at bounding box center [75, 208] width 78 height 15
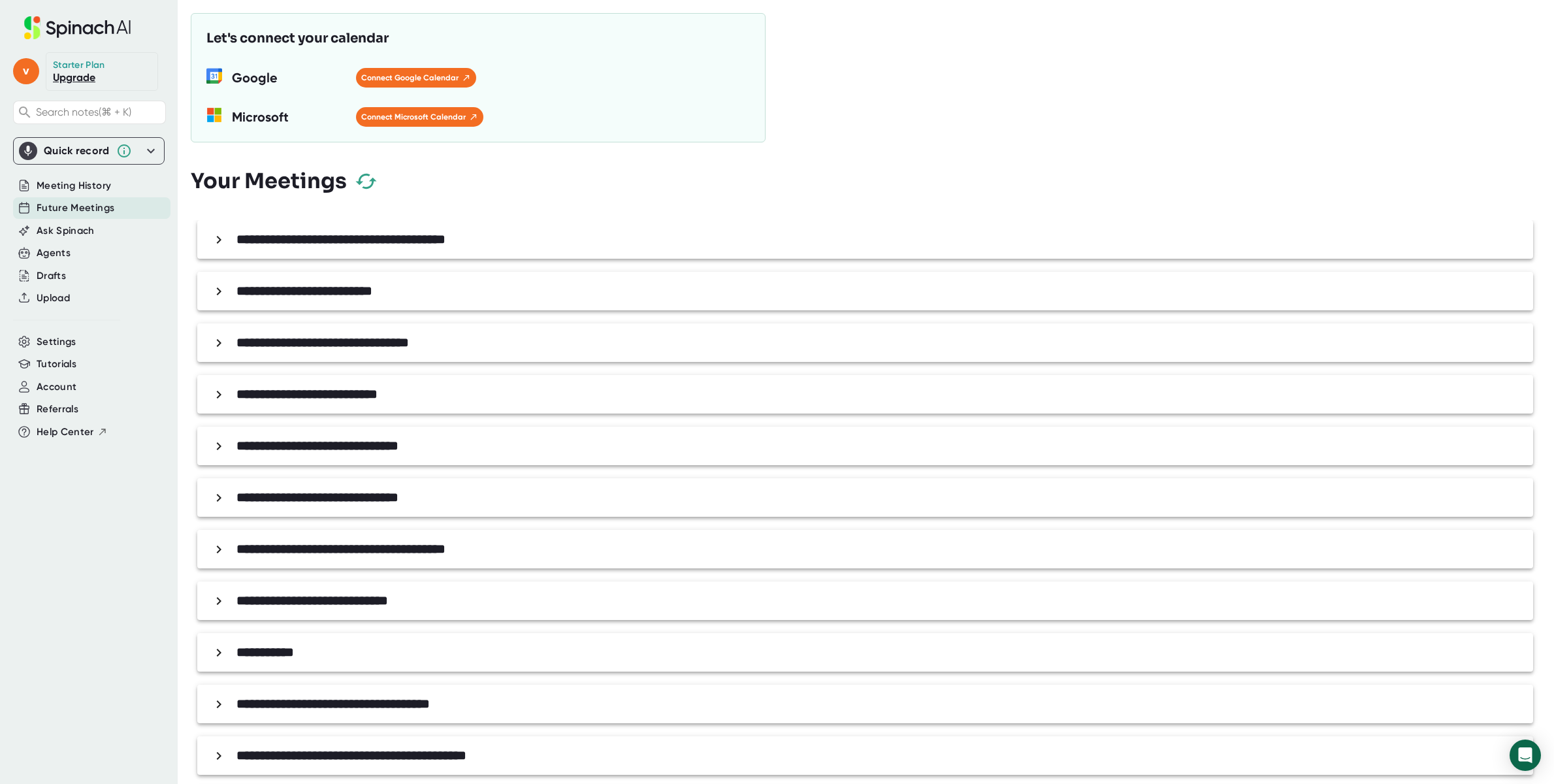
click at [214, 291] on icon at bounding box center [219, 291] width 16 height 16
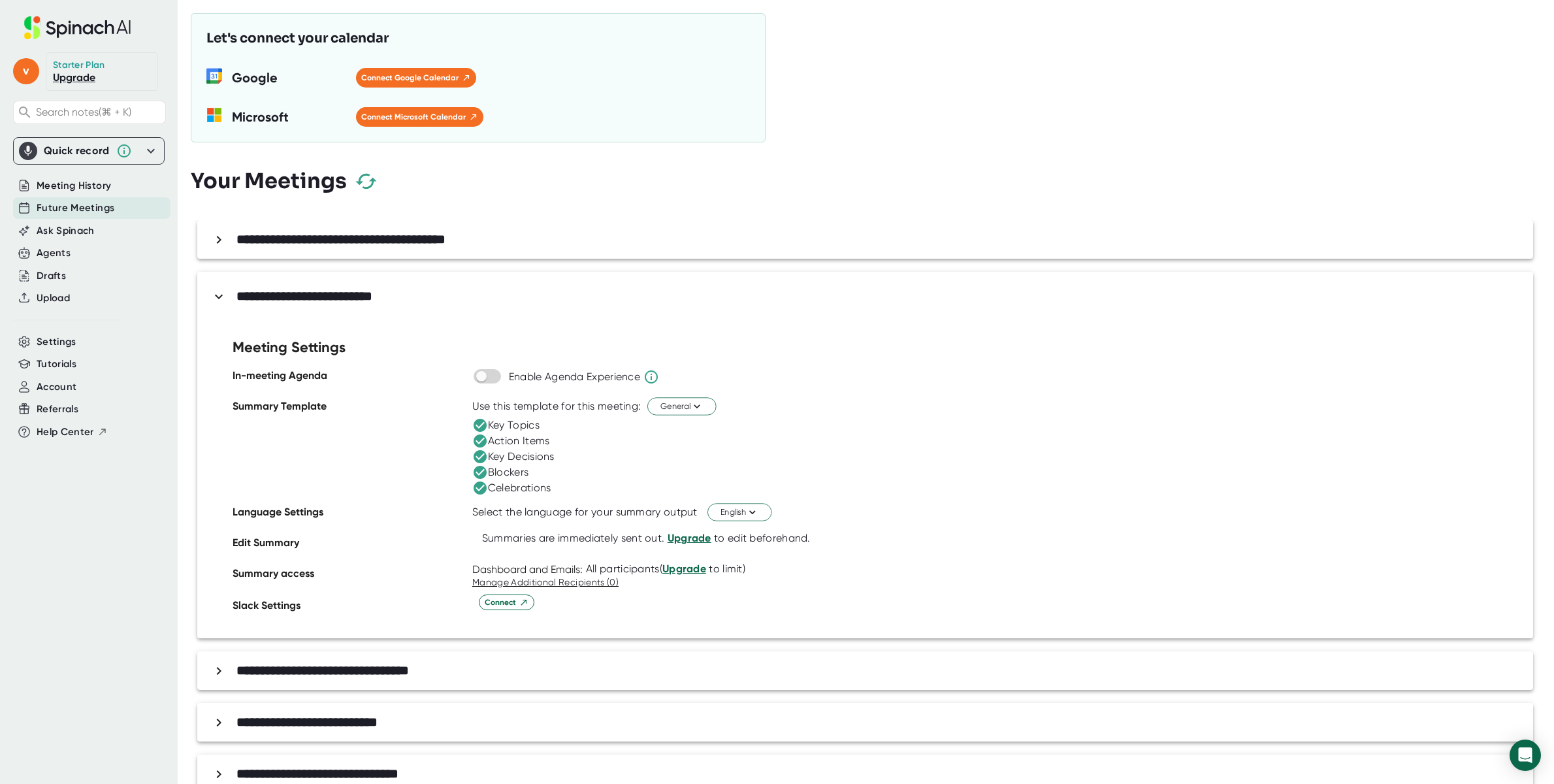
click at [215, 291] on icon at bounding box center [219, 297] width 16 height 16
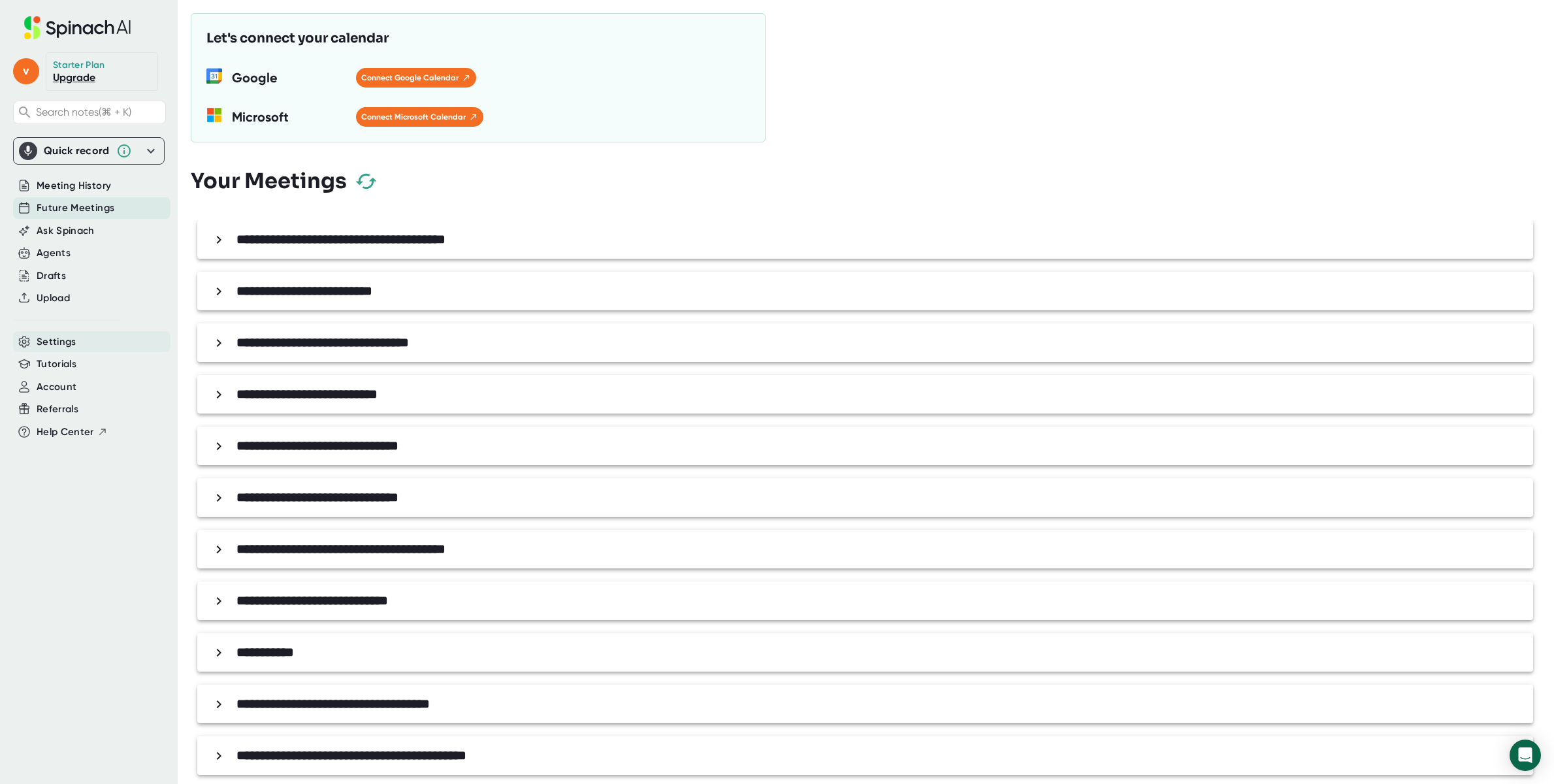
click at [62, 338] on span "Settings" at bounding box center [56, 342] width 40 height 15
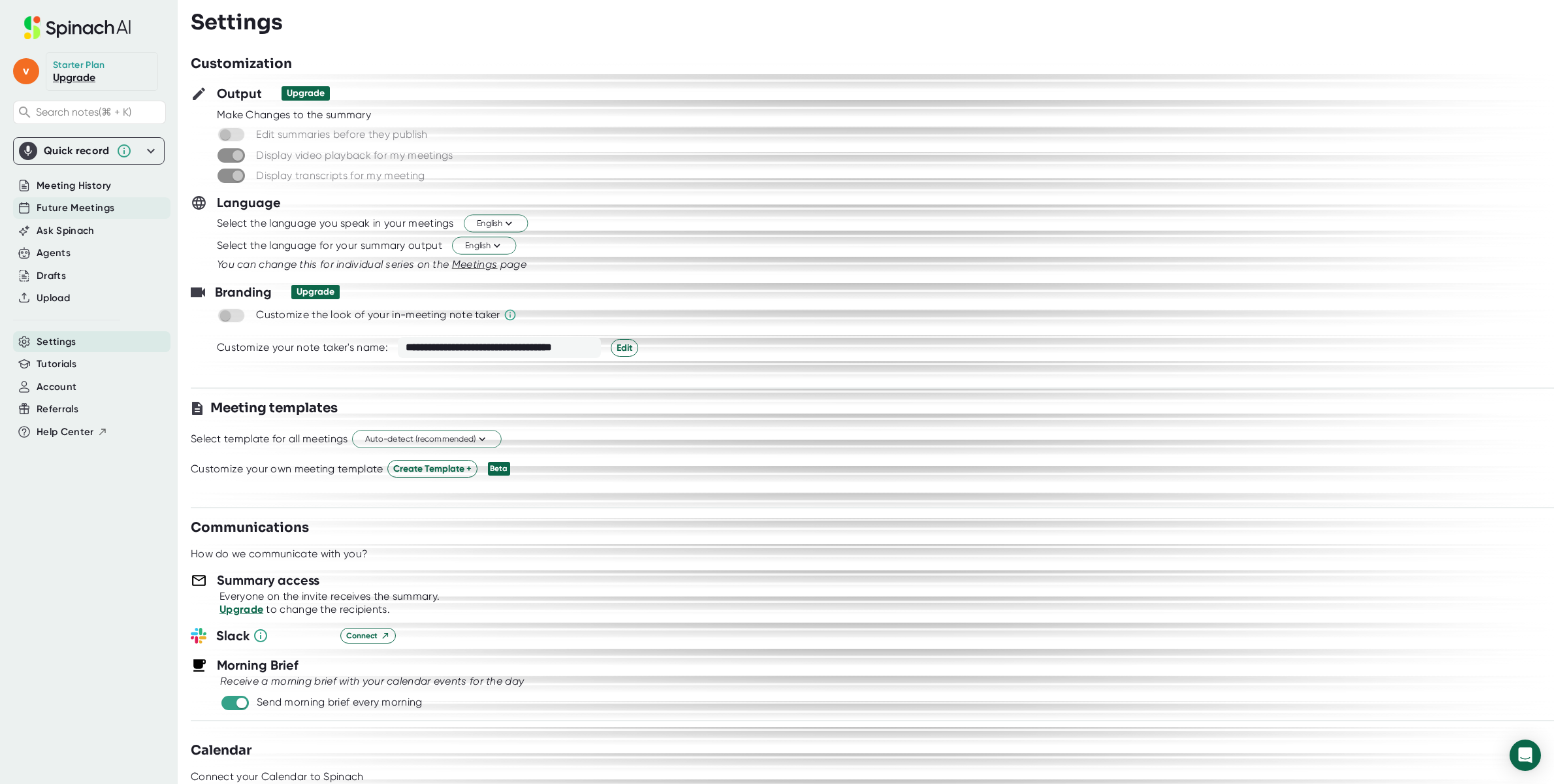
click at [75, 212] on span "Future Meetings" at bounding box center [75, 208] width 78 height 15
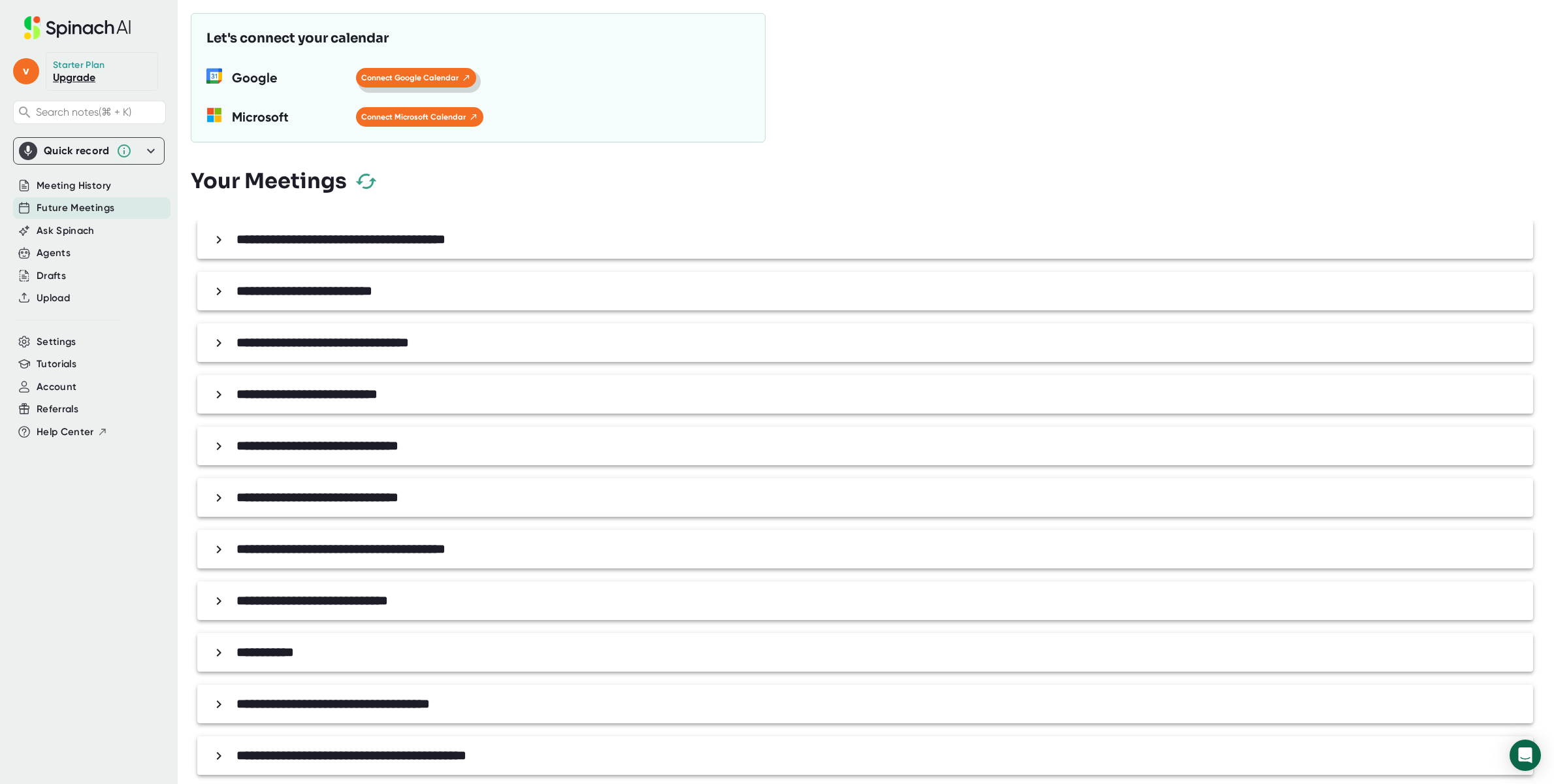
click at [402, 82] on span "Connect Google Calendar" at bounding box center [416, 78] width 110 height 12
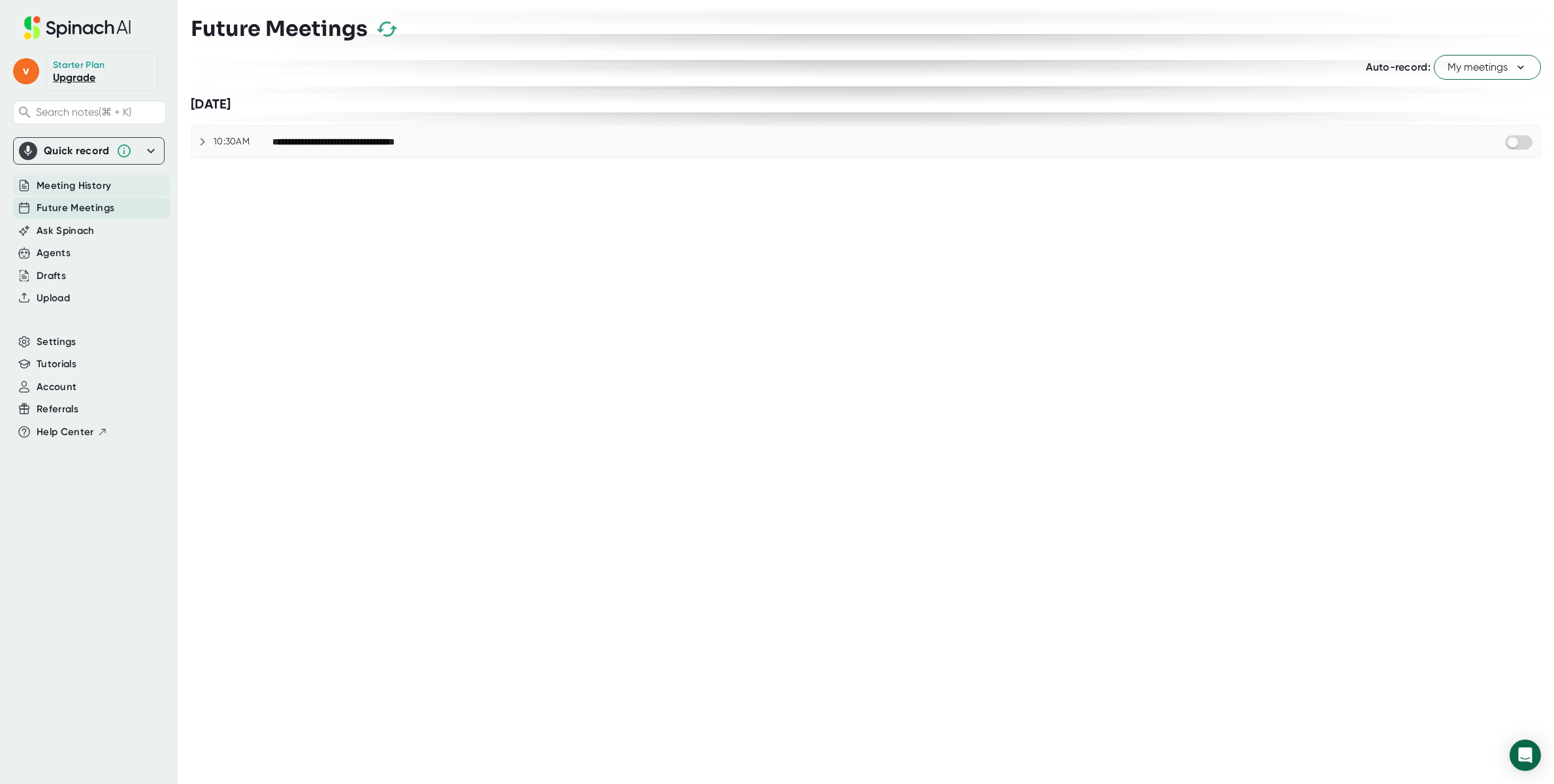
click at [102, 180] on span "Meeting History" at bounding box center [74, 186] width 74 height 15
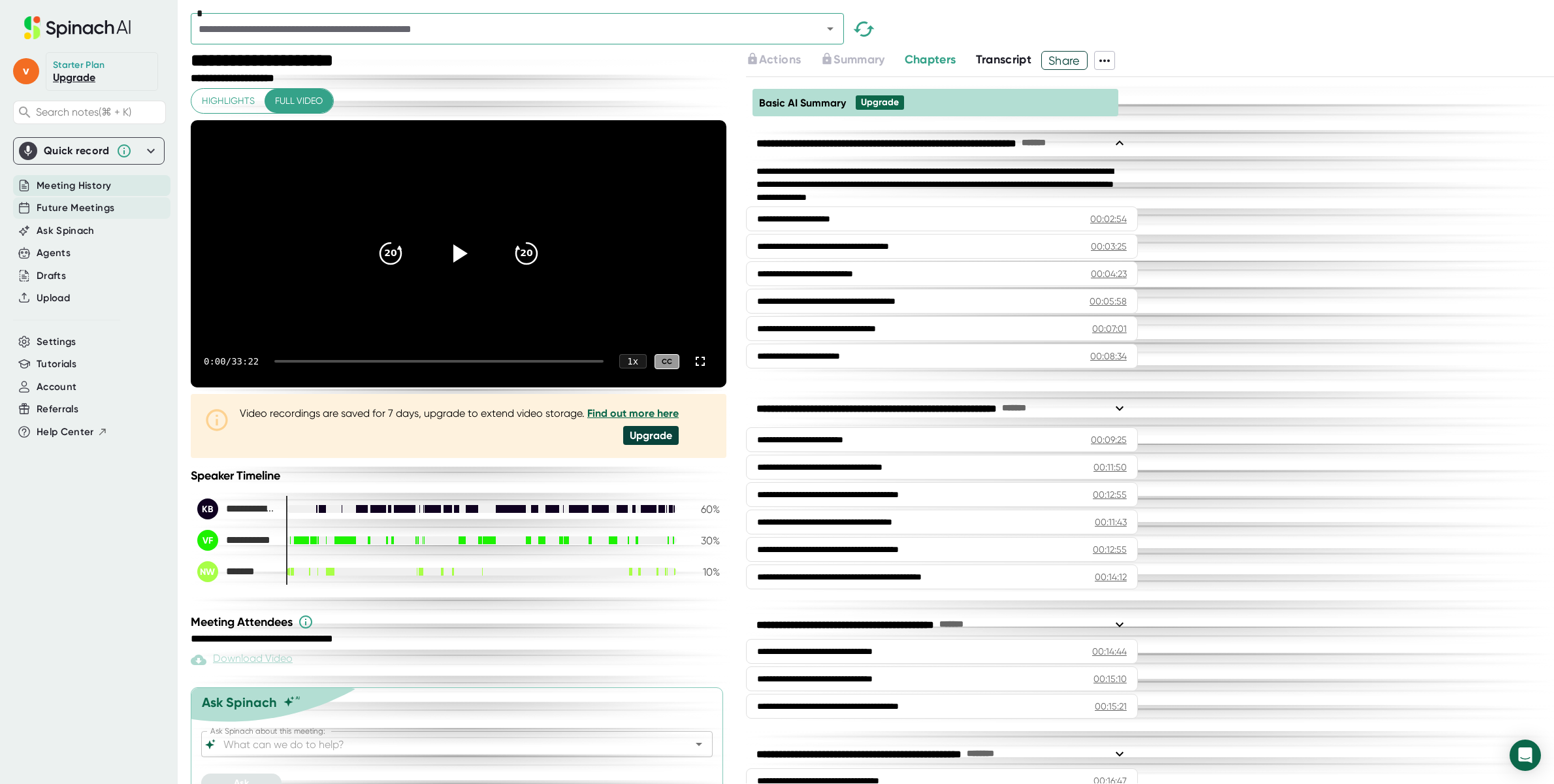
click at [96, 204] on span "Future Meetings" at bounding box center [75, 208] width 78 height 15
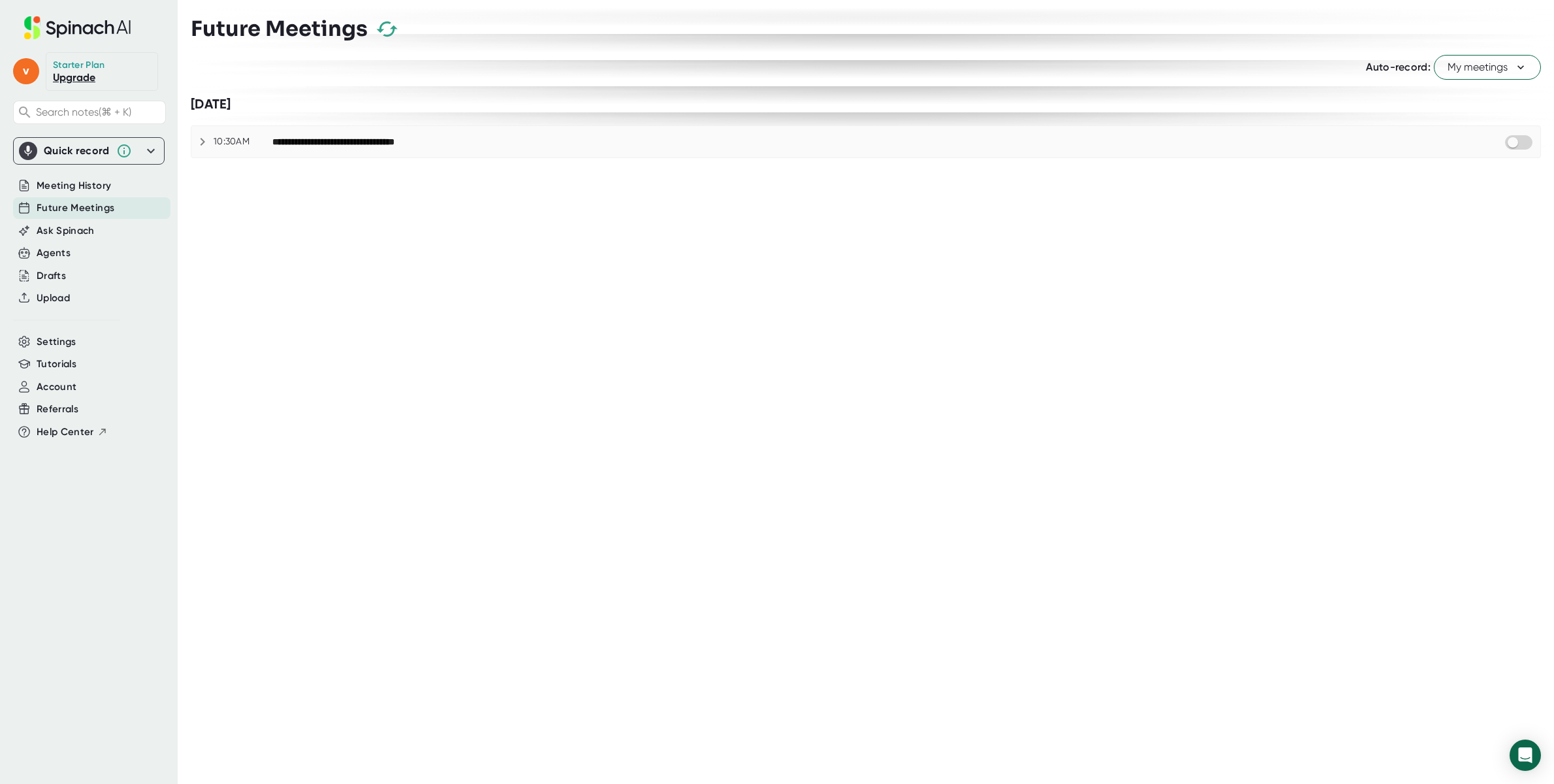
click at [397, 130] on div "**********" at bounding box center [865, 141] width 1349 height 31
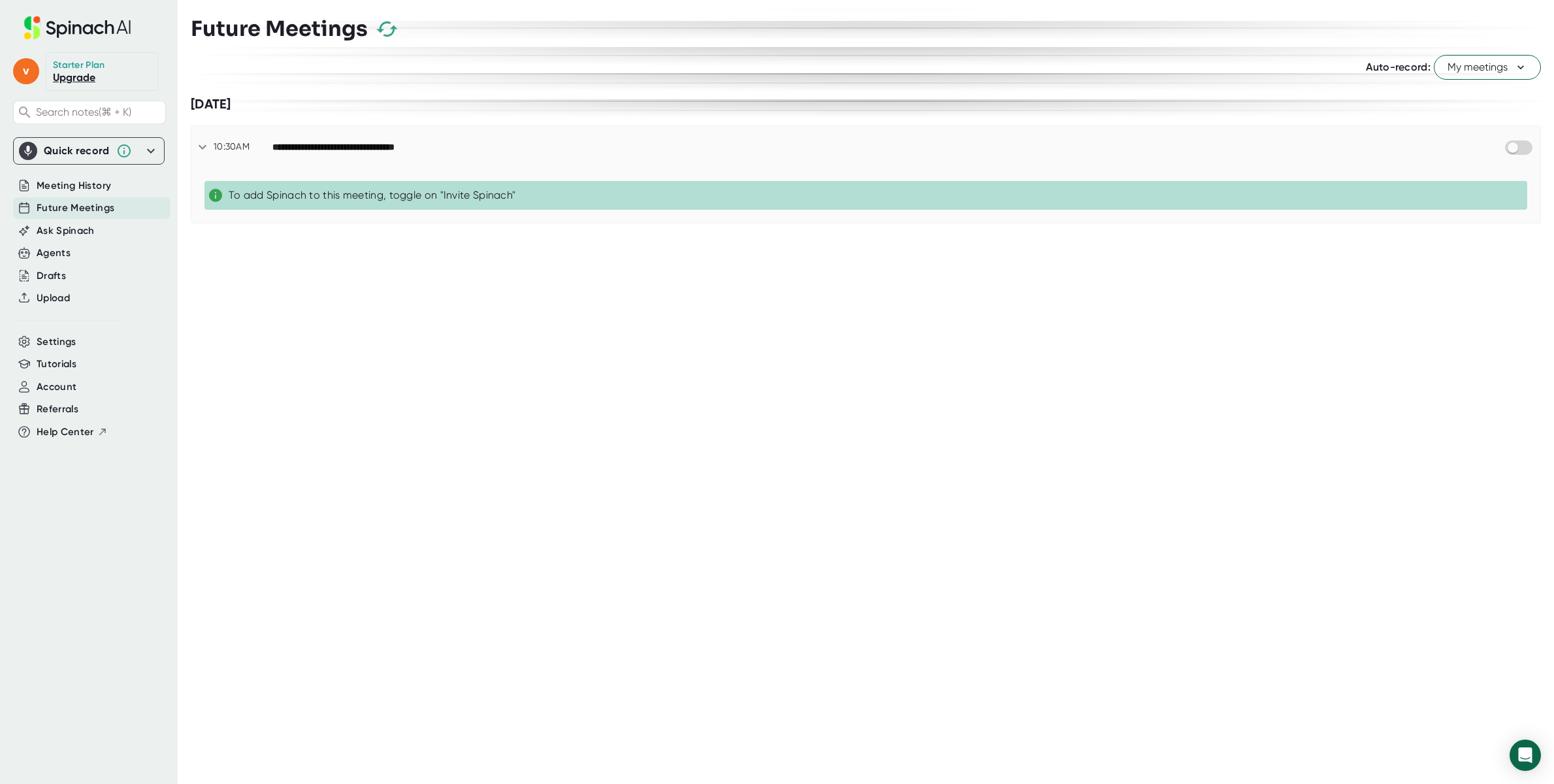
click at [396, 133] on div "**********" at bounding box center [865, 146] width 1349 height 41
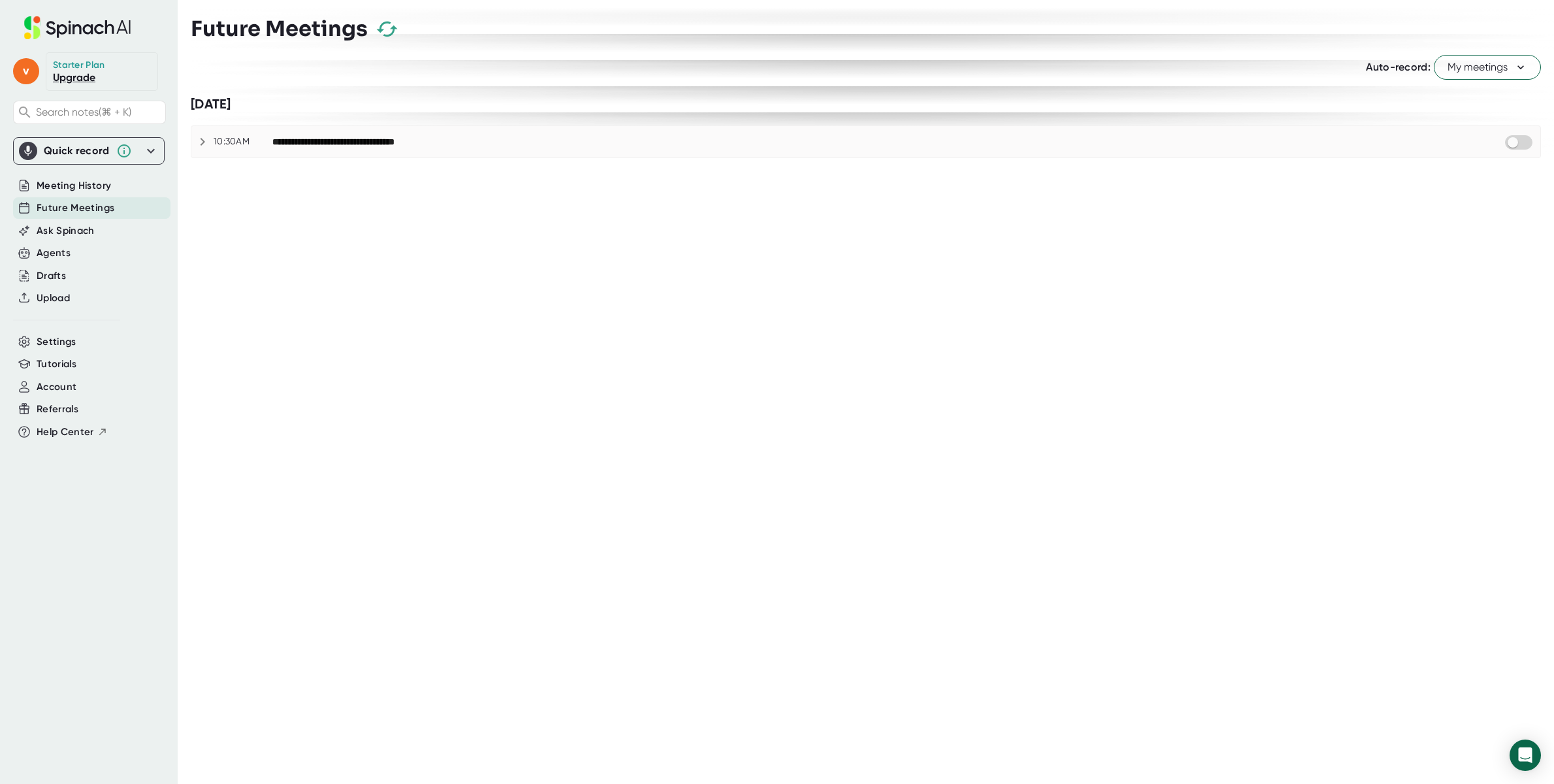
click at [384, 31] on icon "button" at bounding box center [386, 29] width 23 height 23
click at [384, 32] on icon "button" at bounding box center [386, 29] width 23 height 23
click at [387, 31] on icon "button" at bounding box center [386, 29] width 23 height 23
click at [493, 140] on div "**********" at bounding box center [887, 141] width 1231 height 16
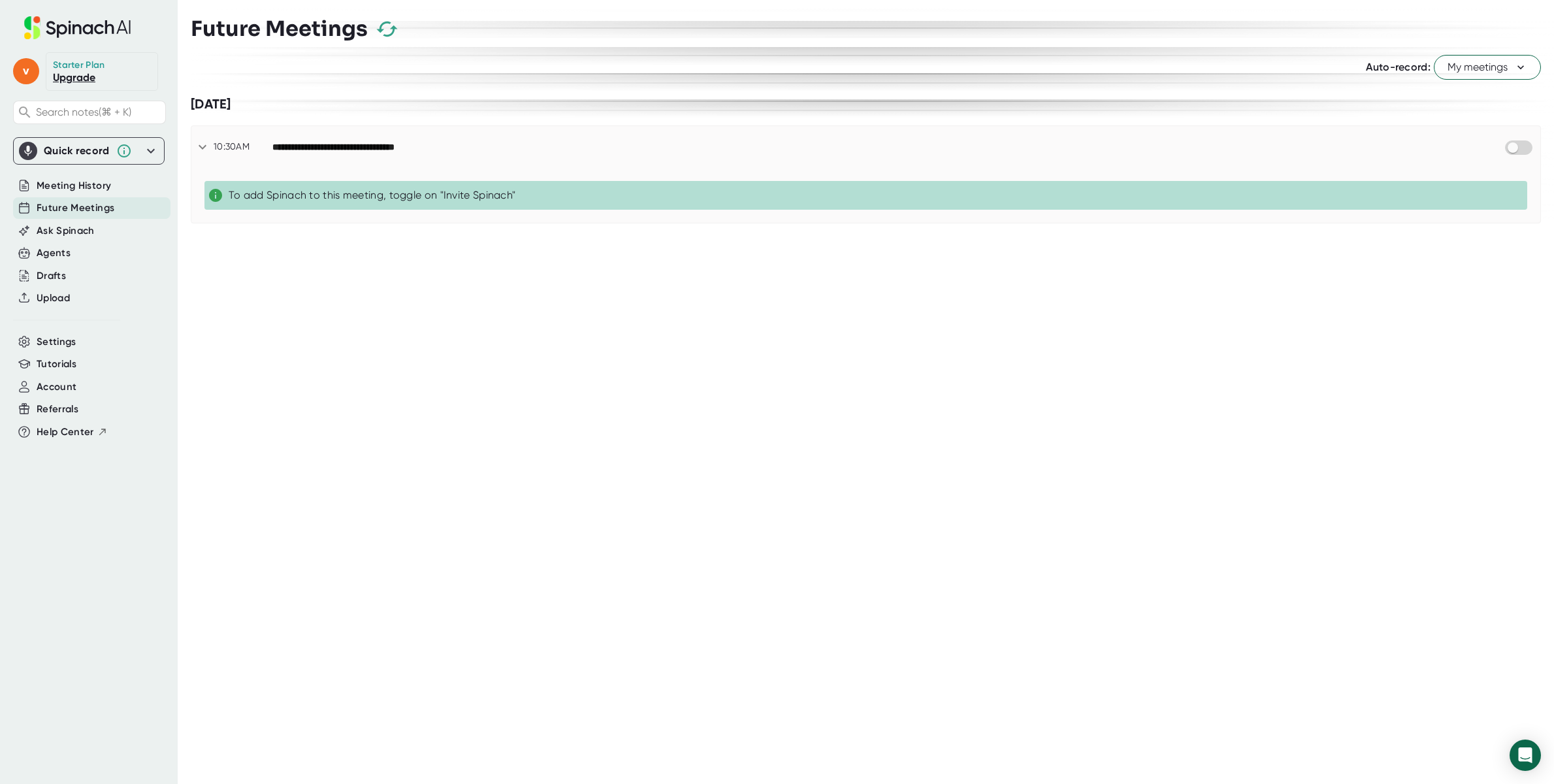
click at [444, 144] on div "**********" at bounding box center [887, 147] width 1231 height 16
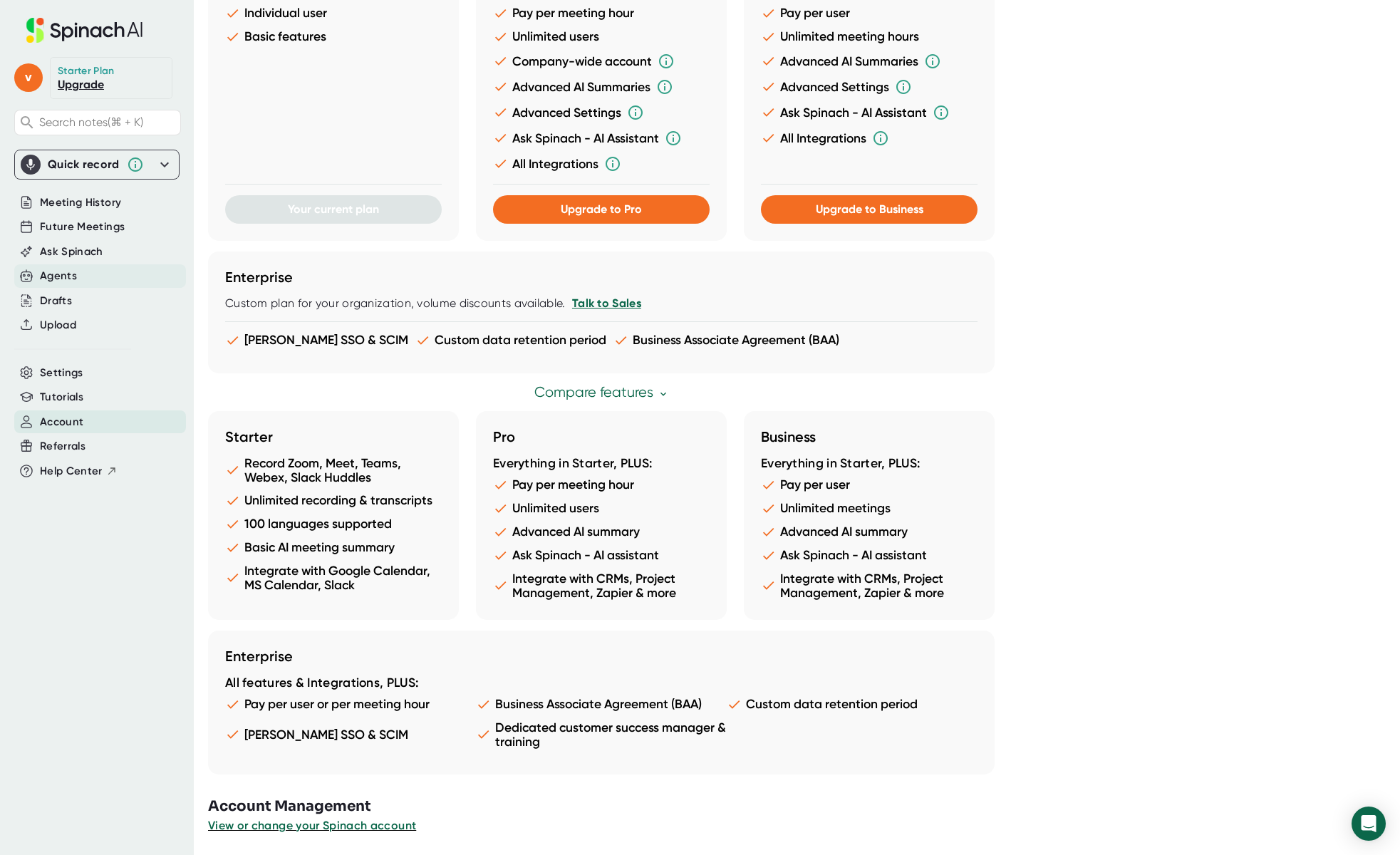
scroll to position [487, 0]
click at [324, 822] on span "View or change your Spinach account" at bounding box center [312, 826] width 209 height 14
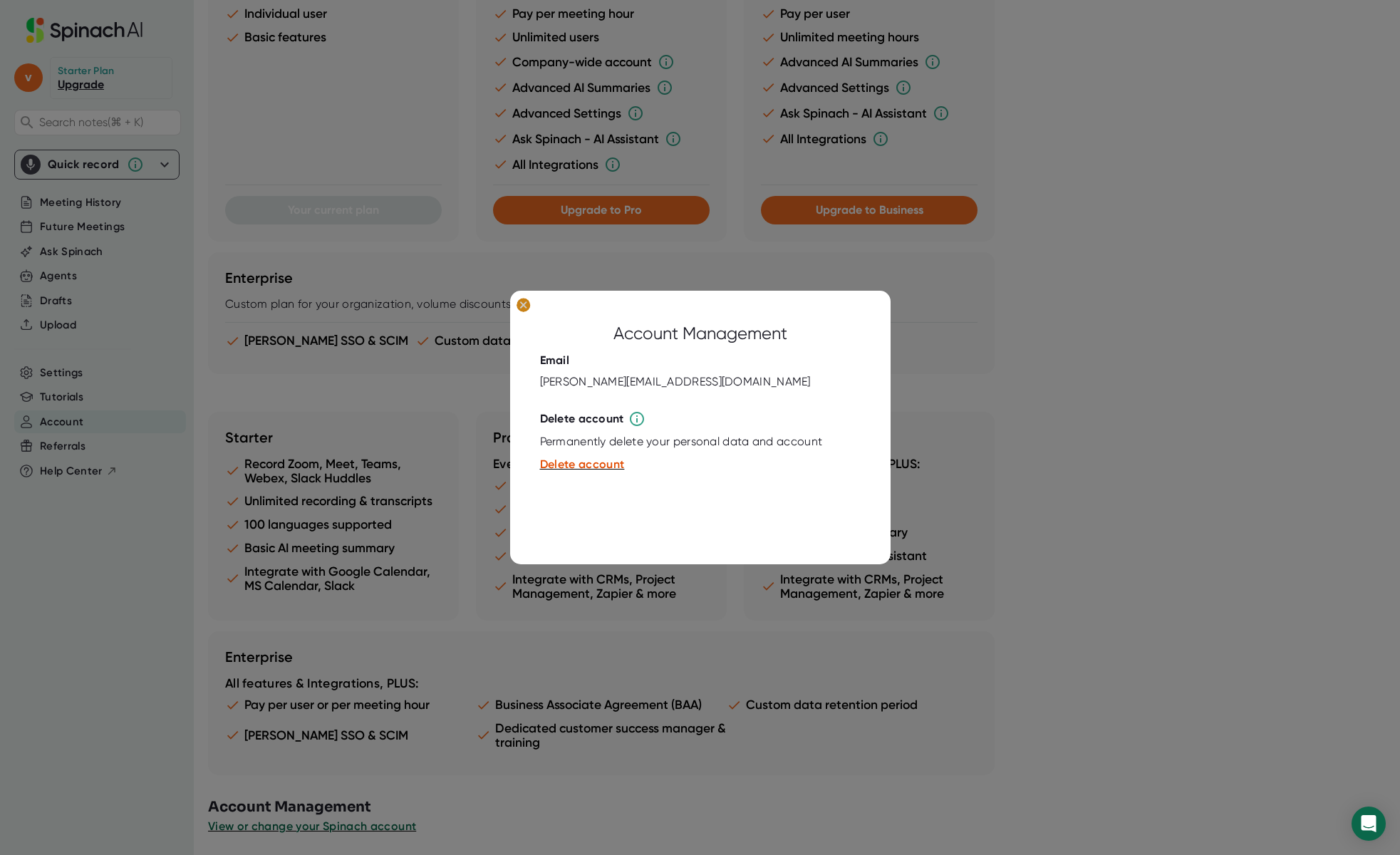
click at [521, 309] on icon at bounding box center [523, 305] width 6 height 6
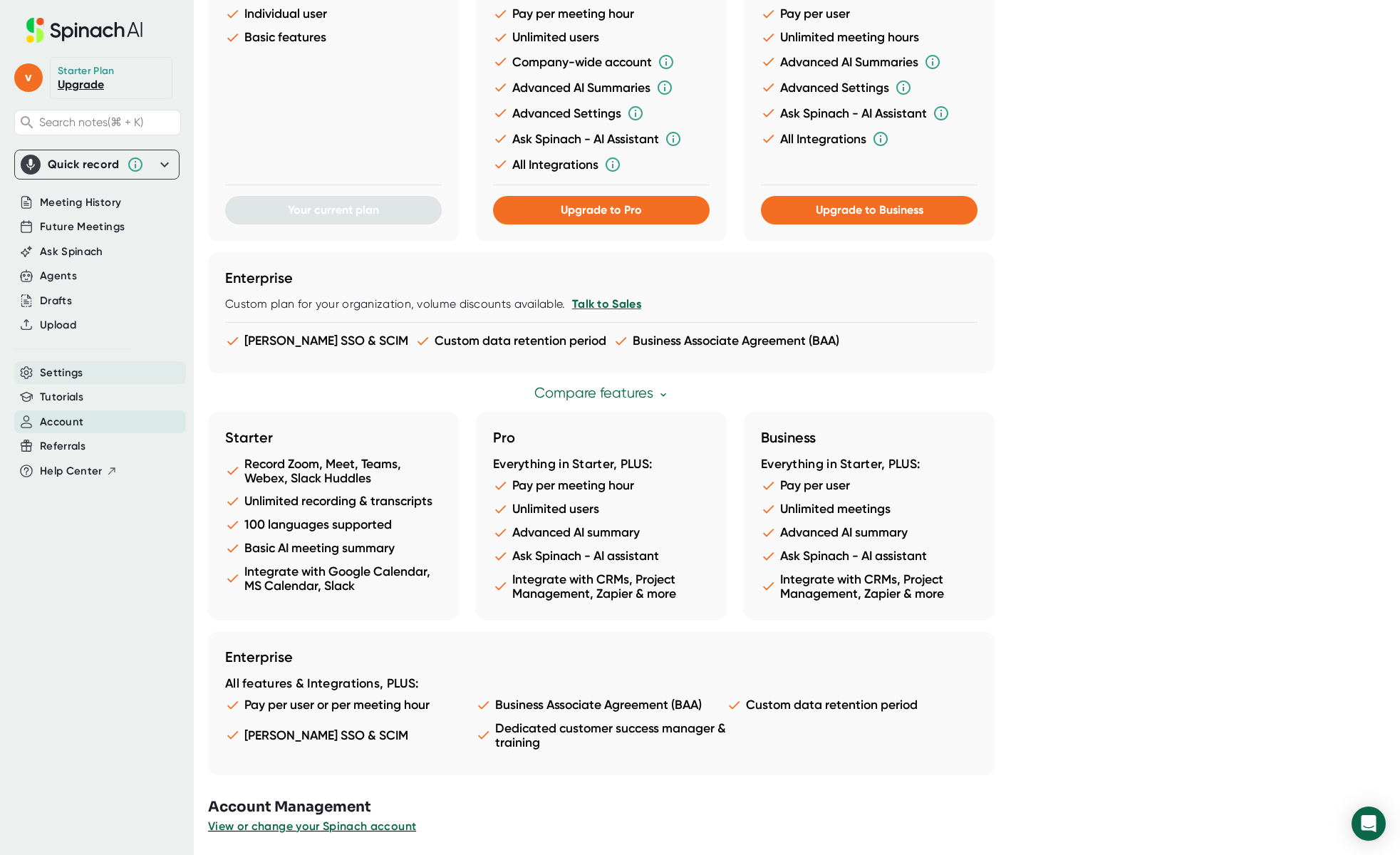
click at [60, 361] on div "Settings" at bounding box center [100, 373] width 171 height 24
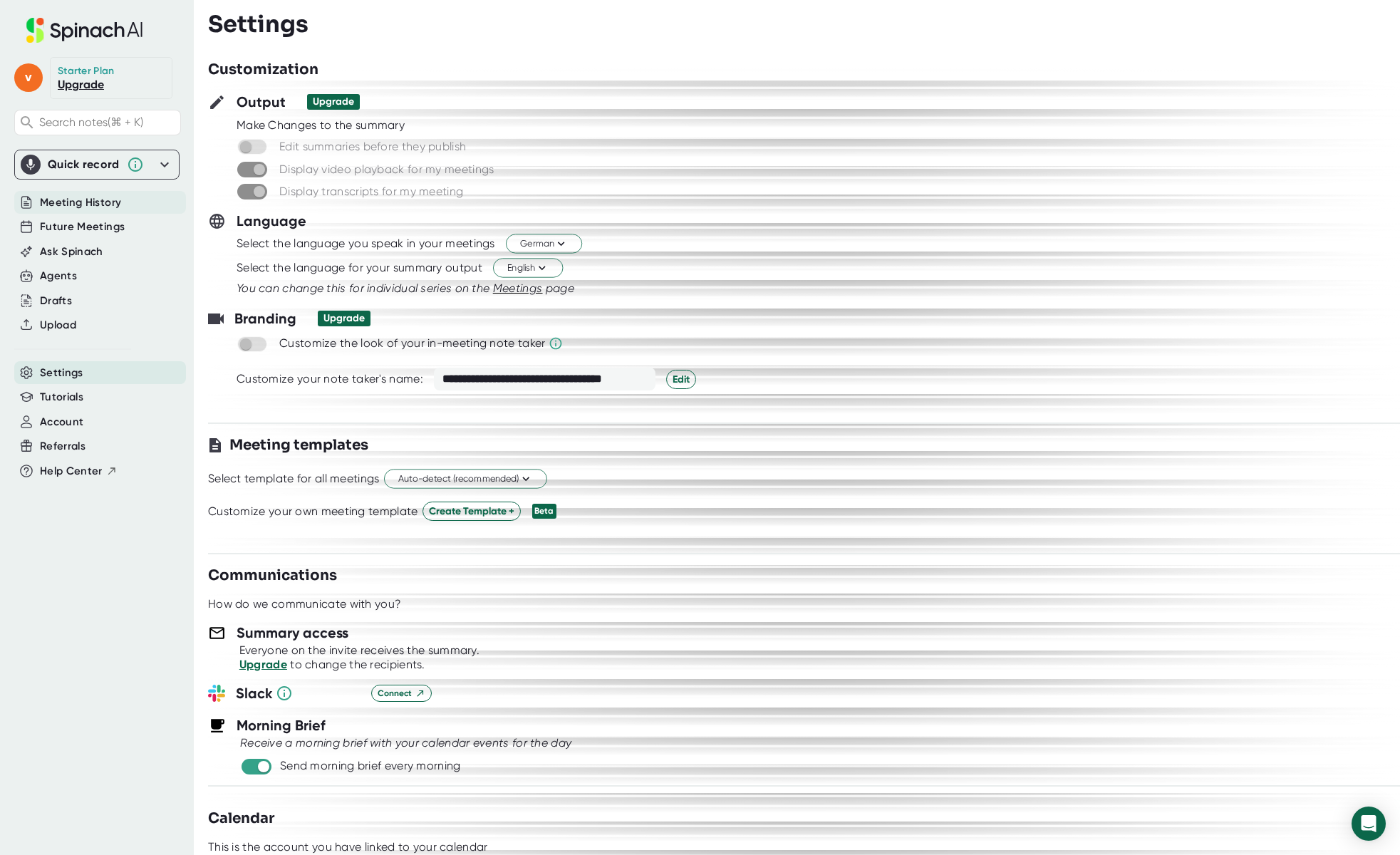
click at [83, 197] on span "Meeting History" at bounding box center [80, 203] width 81 height 17
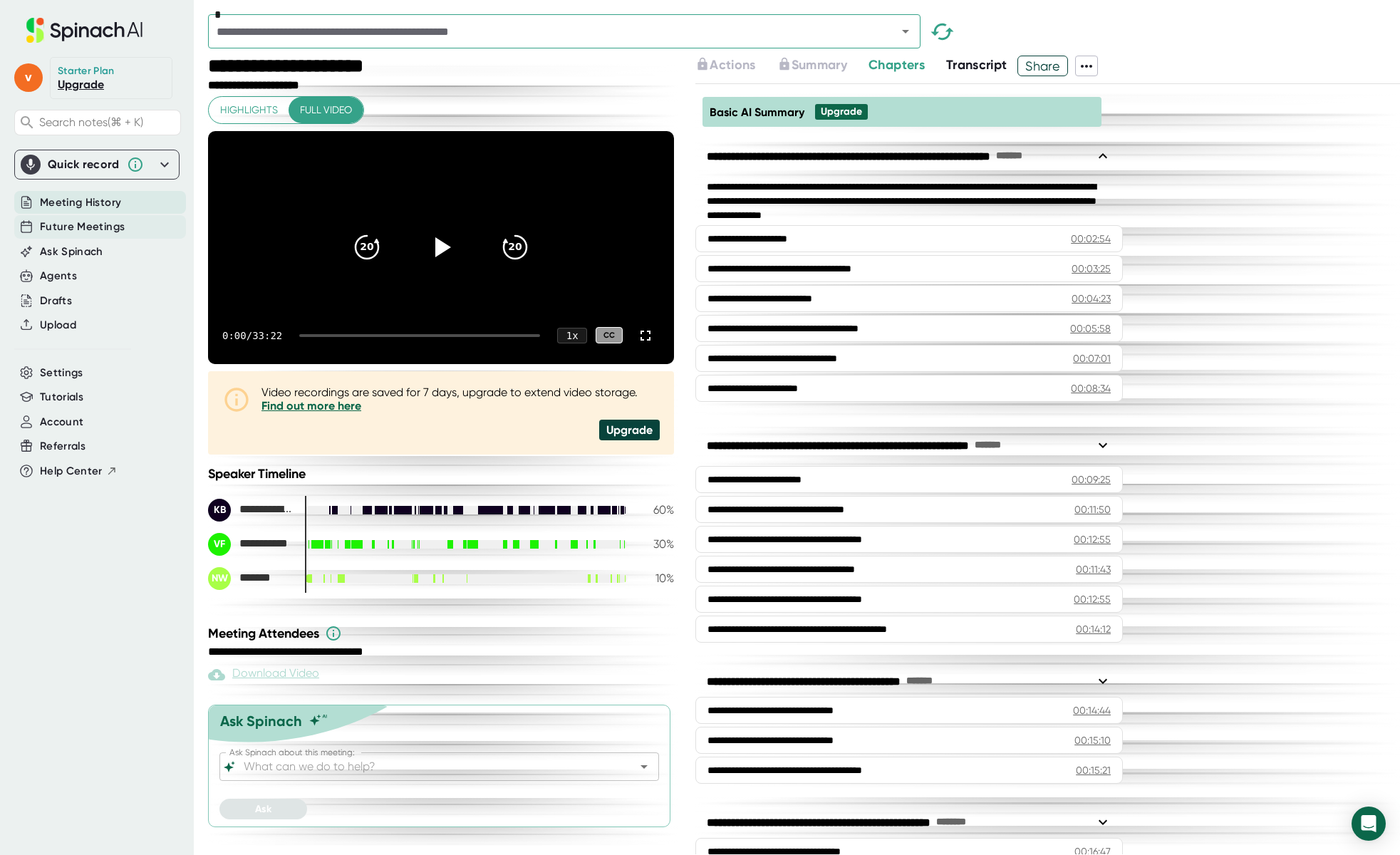
click at [86, 228] on span "Future Meetings" at bounding box center [82, 227] width 85 height 17
